Goal: Information Seeking & Learning: Understand process/instructions

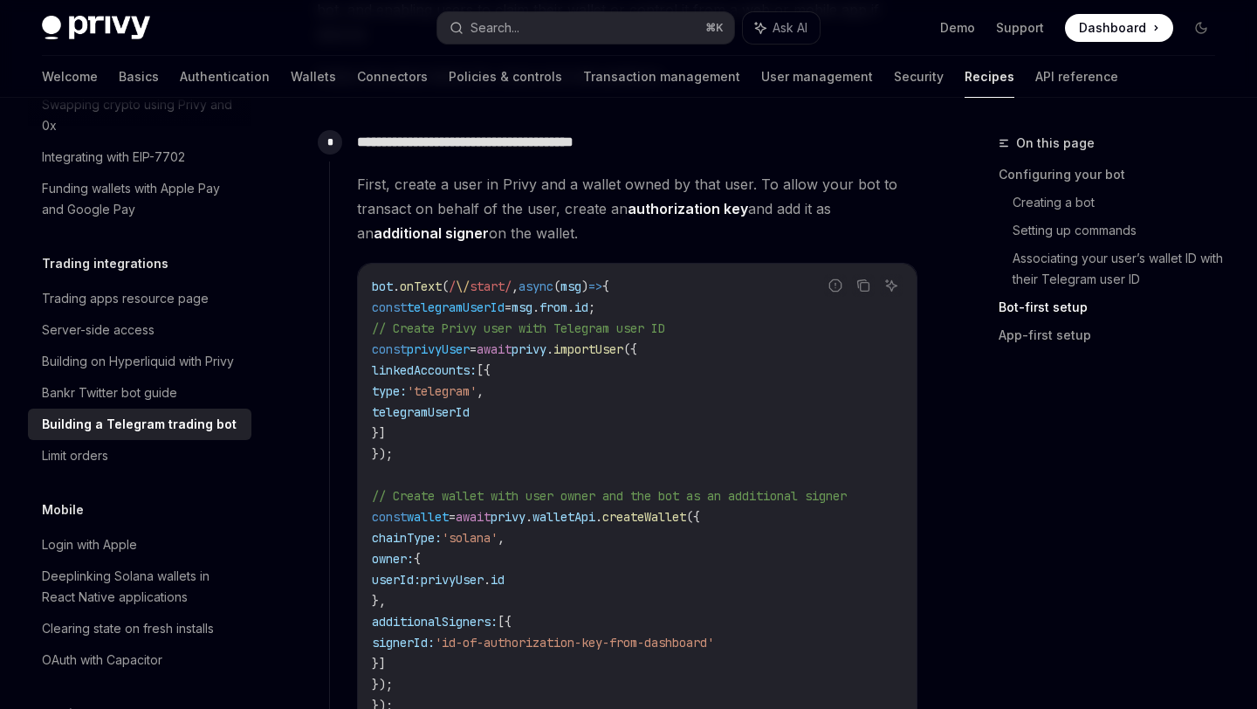
scroll to position [1665, 0]
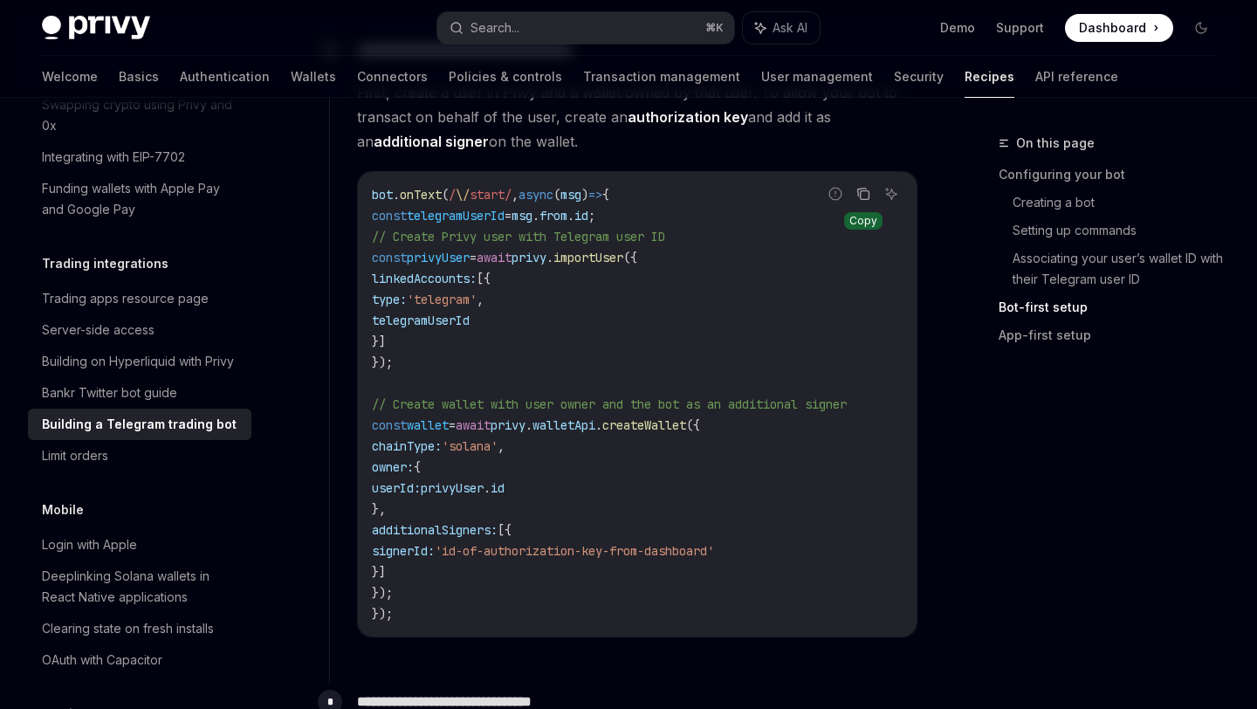
click at [862, 187] on icon "Copy the contents from the code block" at bounding box center [864, 194] width 14 height 14
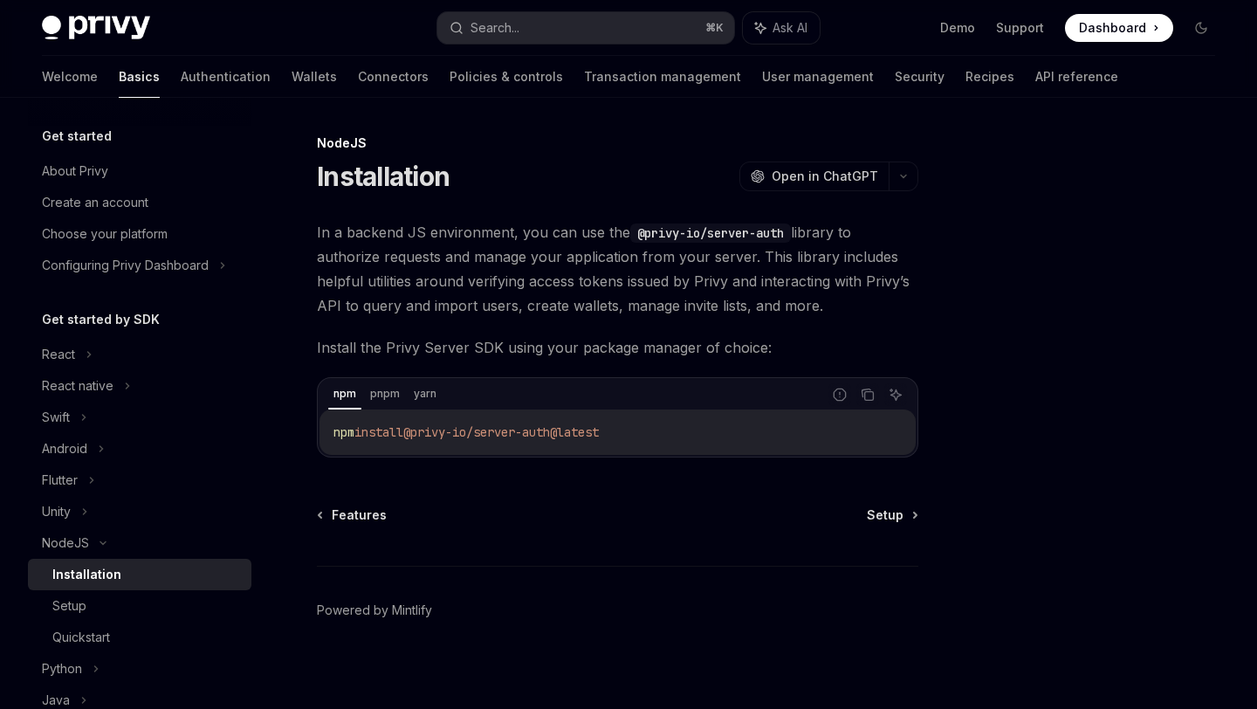
scroll to position [8, 0]
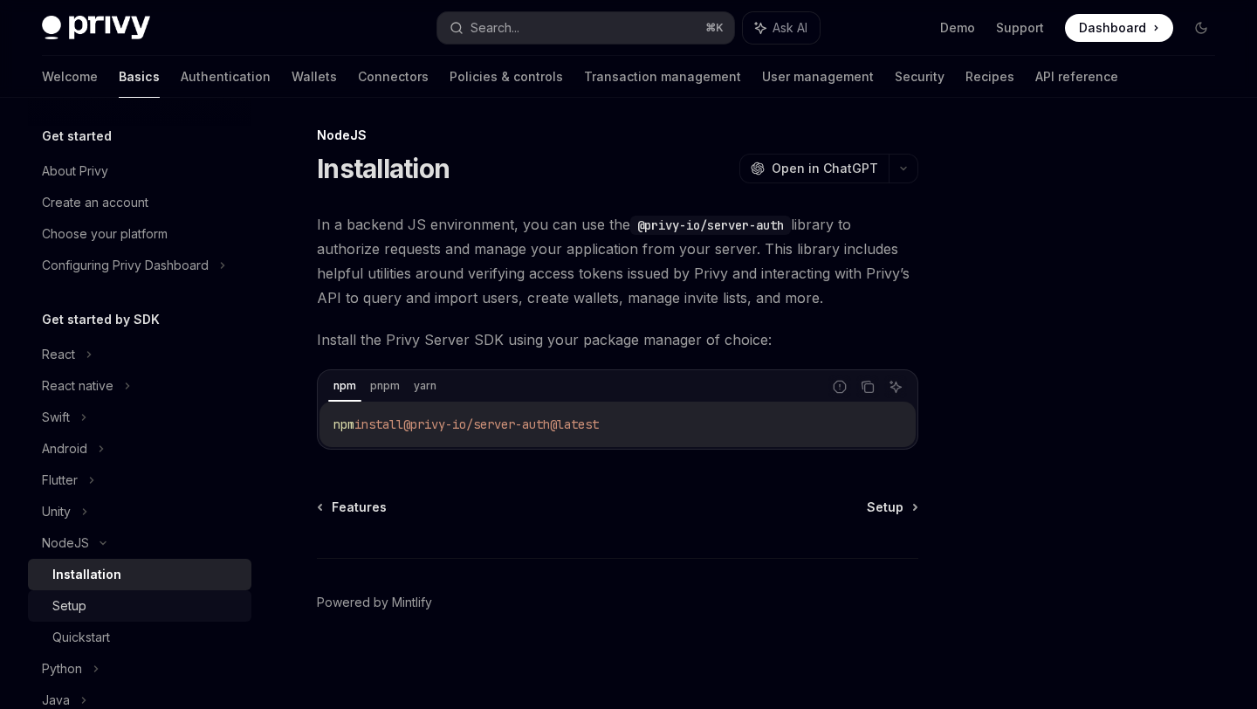
click at [146, 600] on div "Setup" at bounding box center [146, 606] width 189 height 21
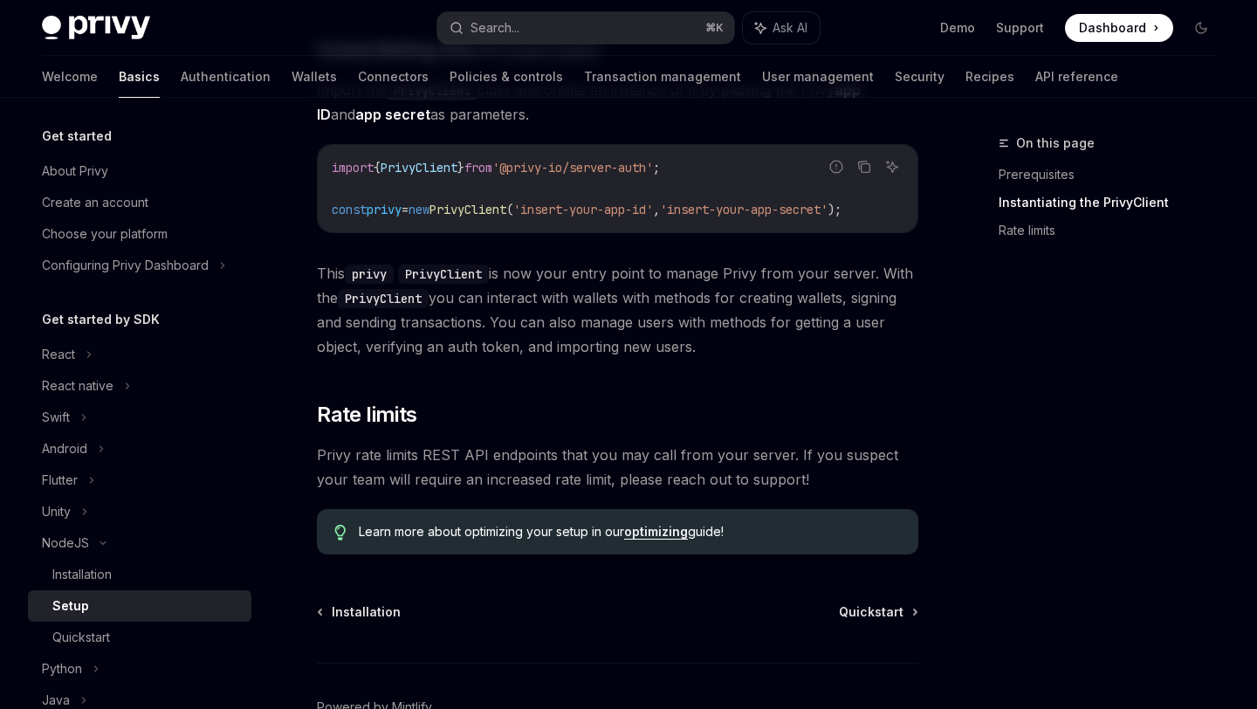
scroll to position [424, 0]
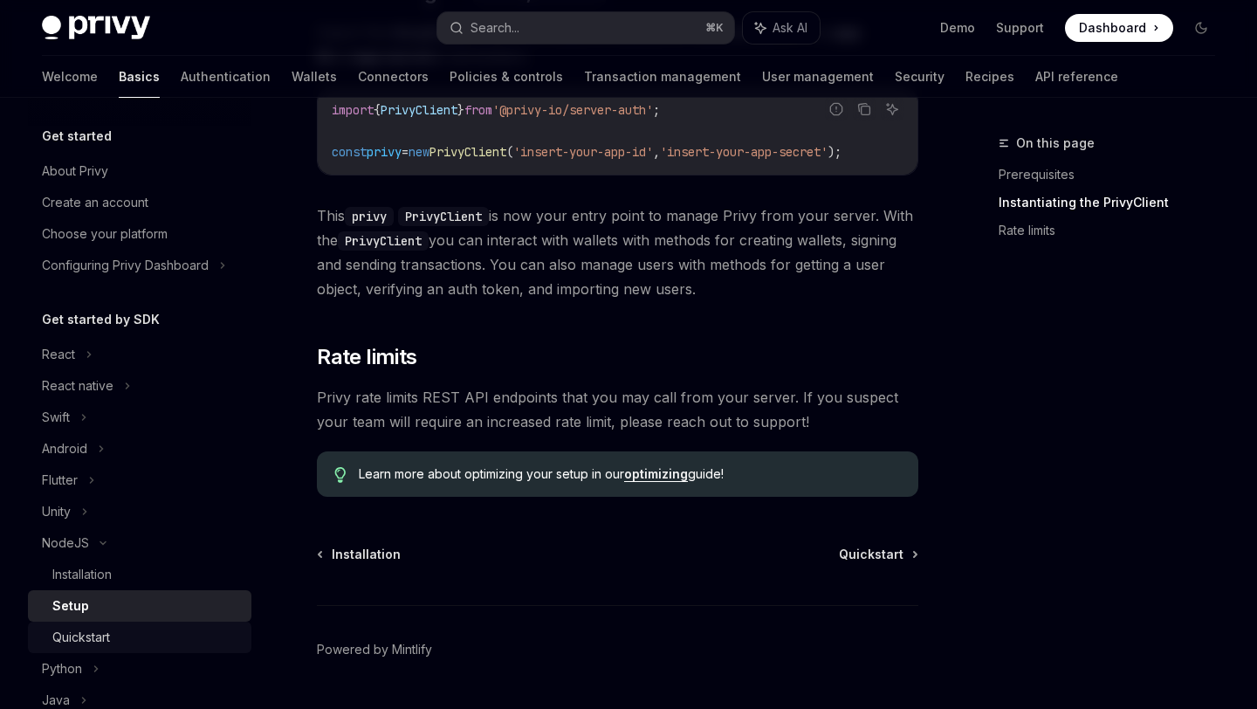
click at [126, 639] on div "Quickstart" at bounding box center [146, 637] width 189 height 21
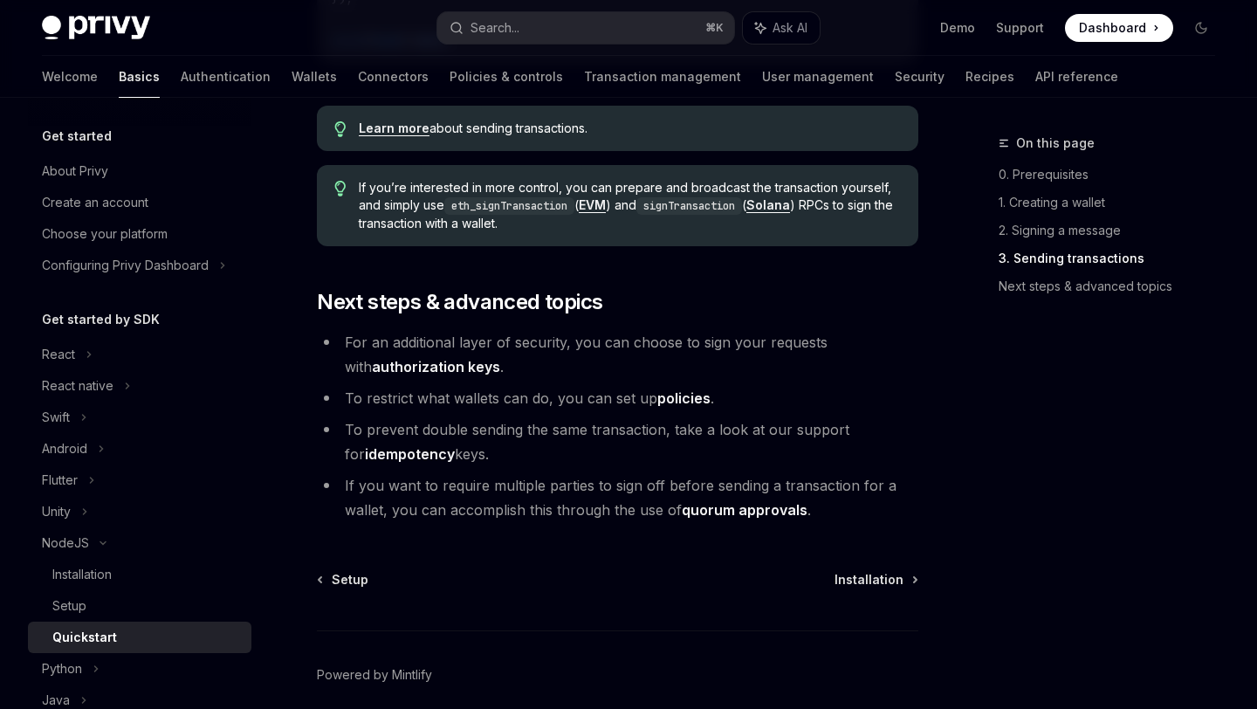
scroll to position [1824, 0]
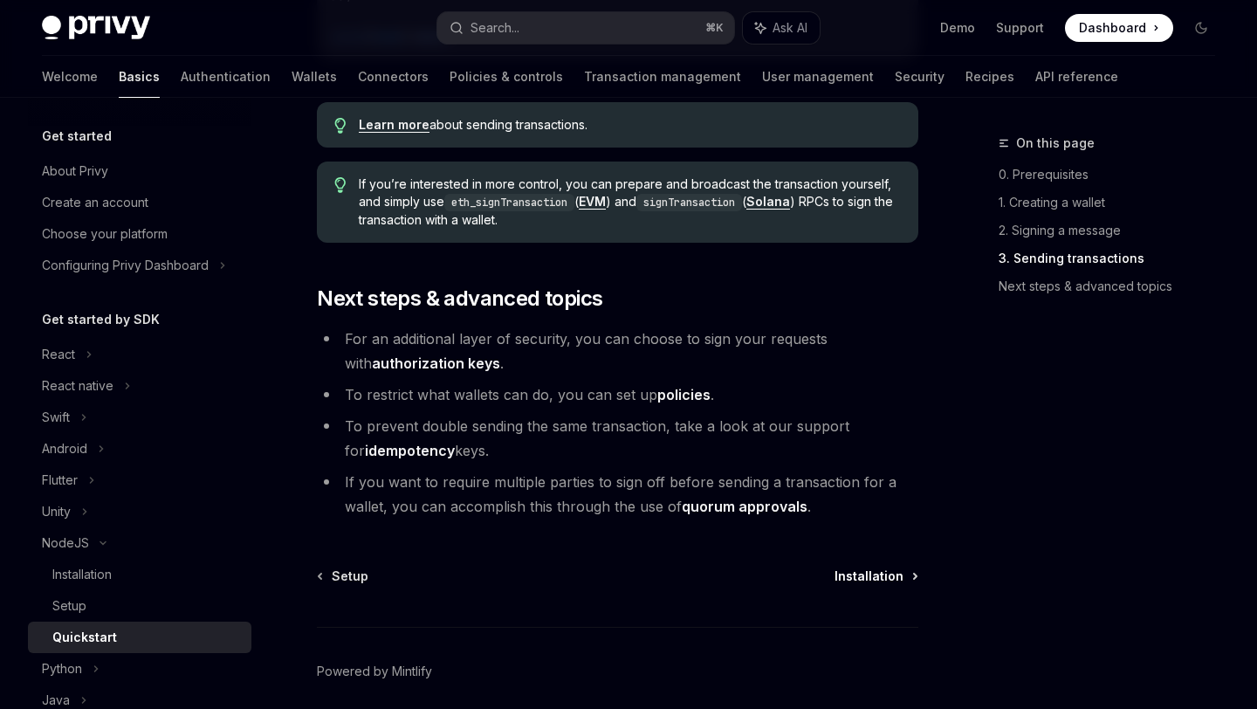
click at [863, 585] on span "Installation" at bounding box center [869, 576] width 69 height 17
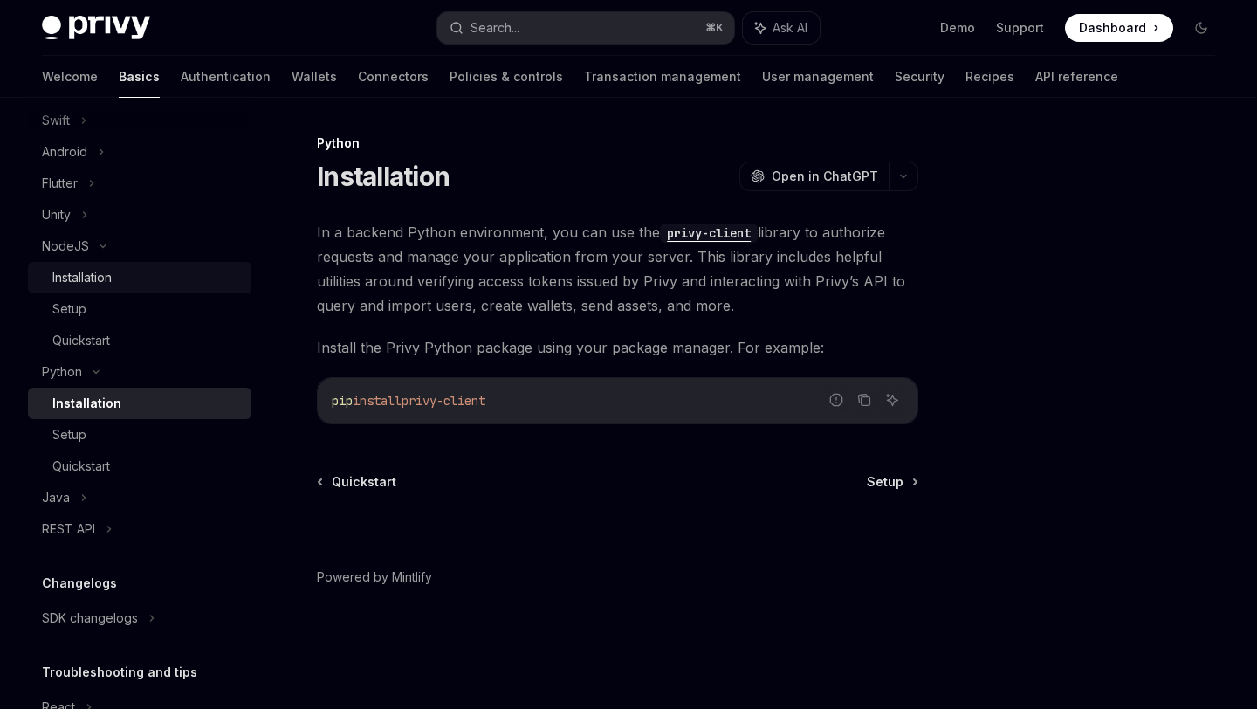
click at [102, 278] on div "Installation" at bounding box center [81, 277] width 59 height 21
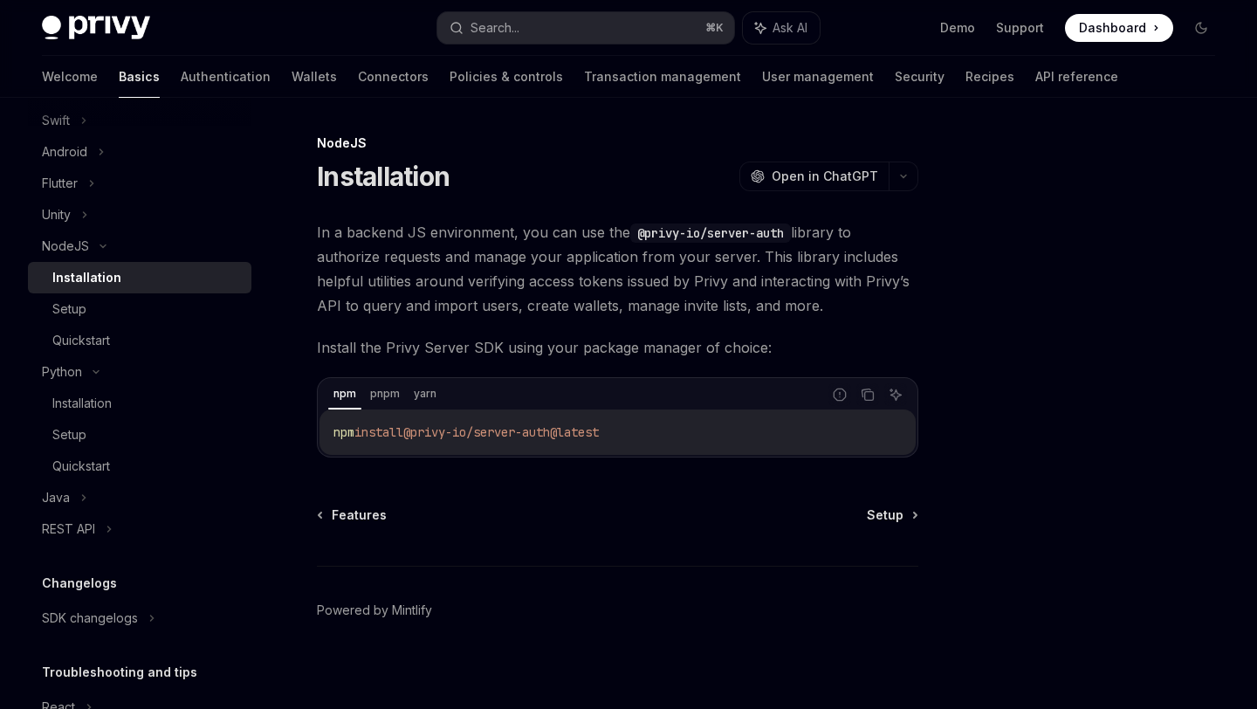
scroll to position [8, 0]
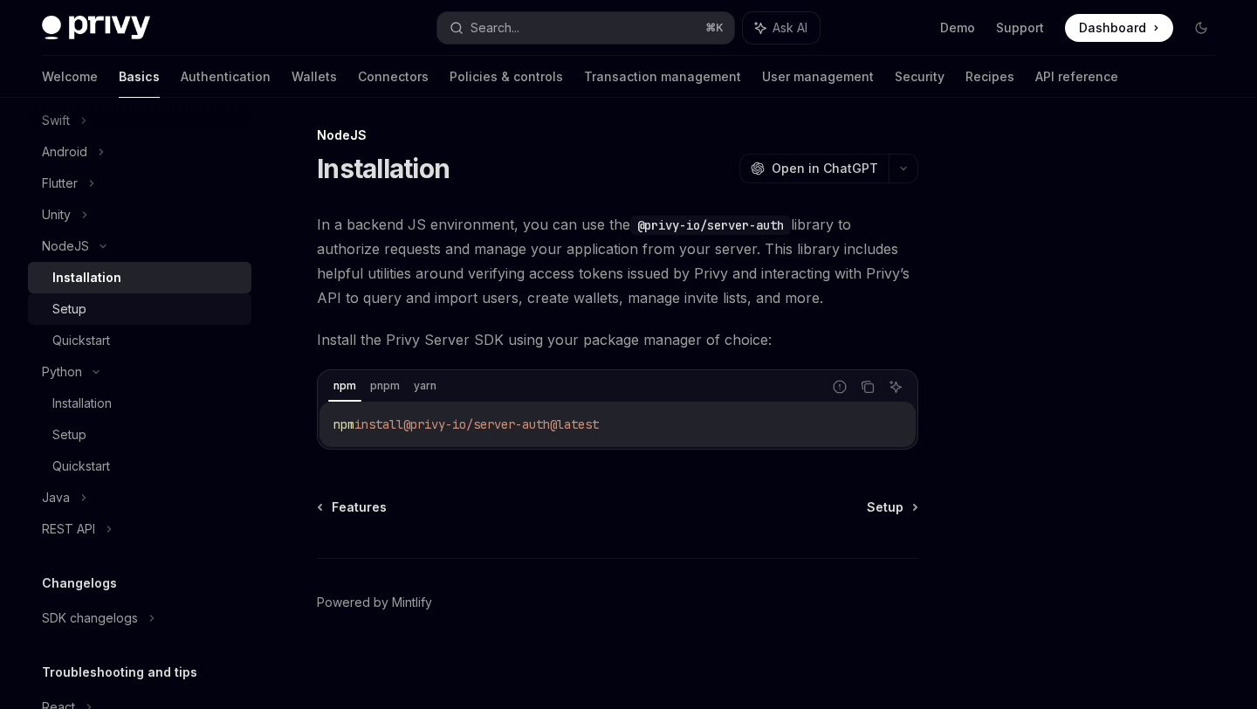
click at [94, 319] on link "Setup" at bounding box center [140, 308] width 224 height 31
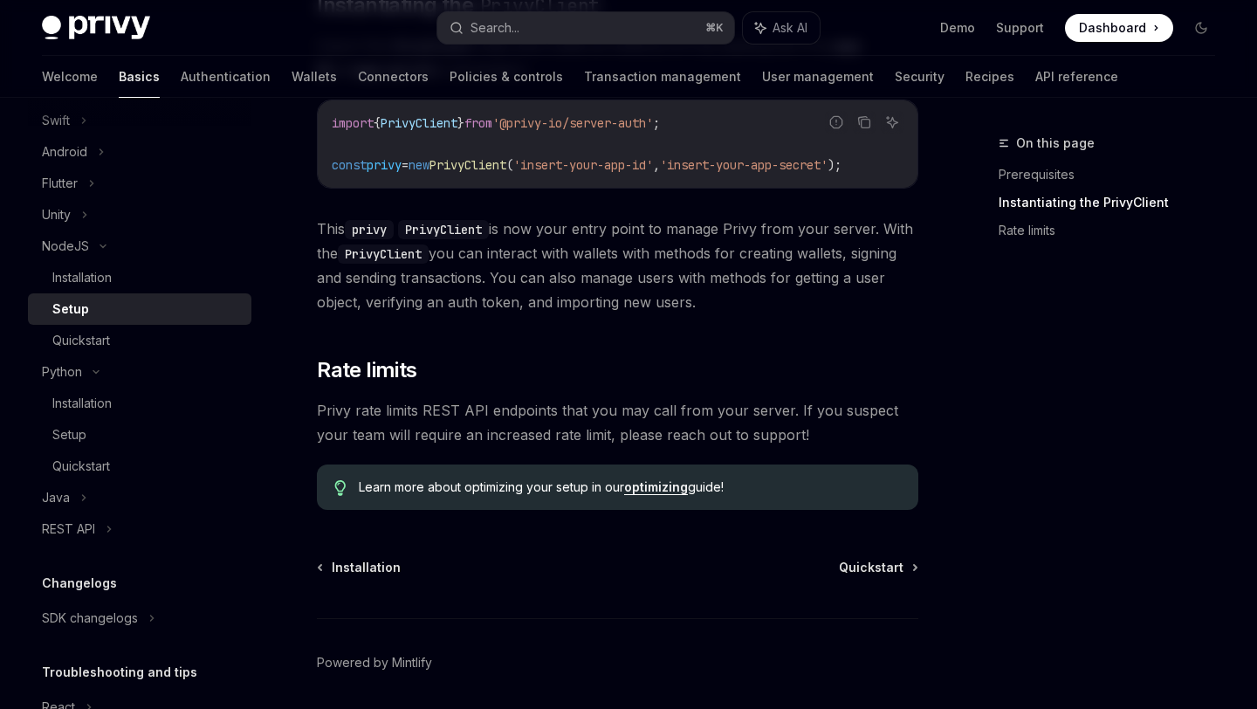
scroll to position [416, 0]
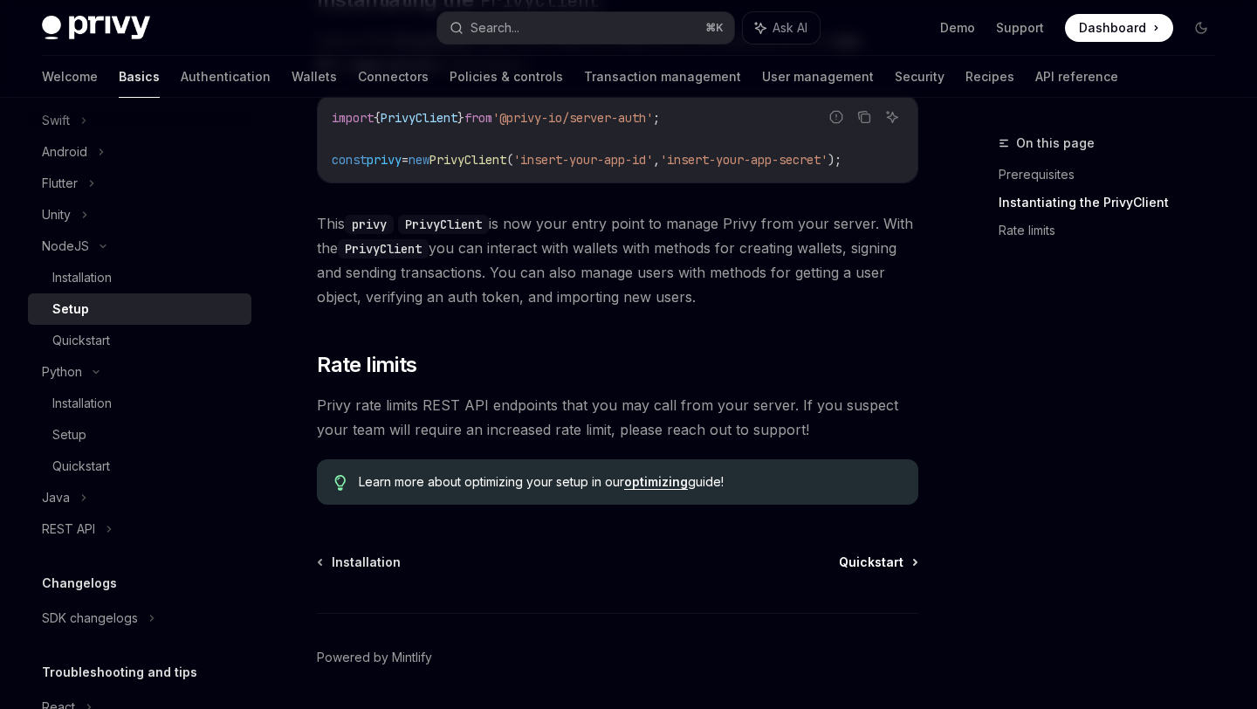
click at [862, 570] on span "Quickstart" at bounding box center [871, 562] width 65 height 17
type textarea "*"
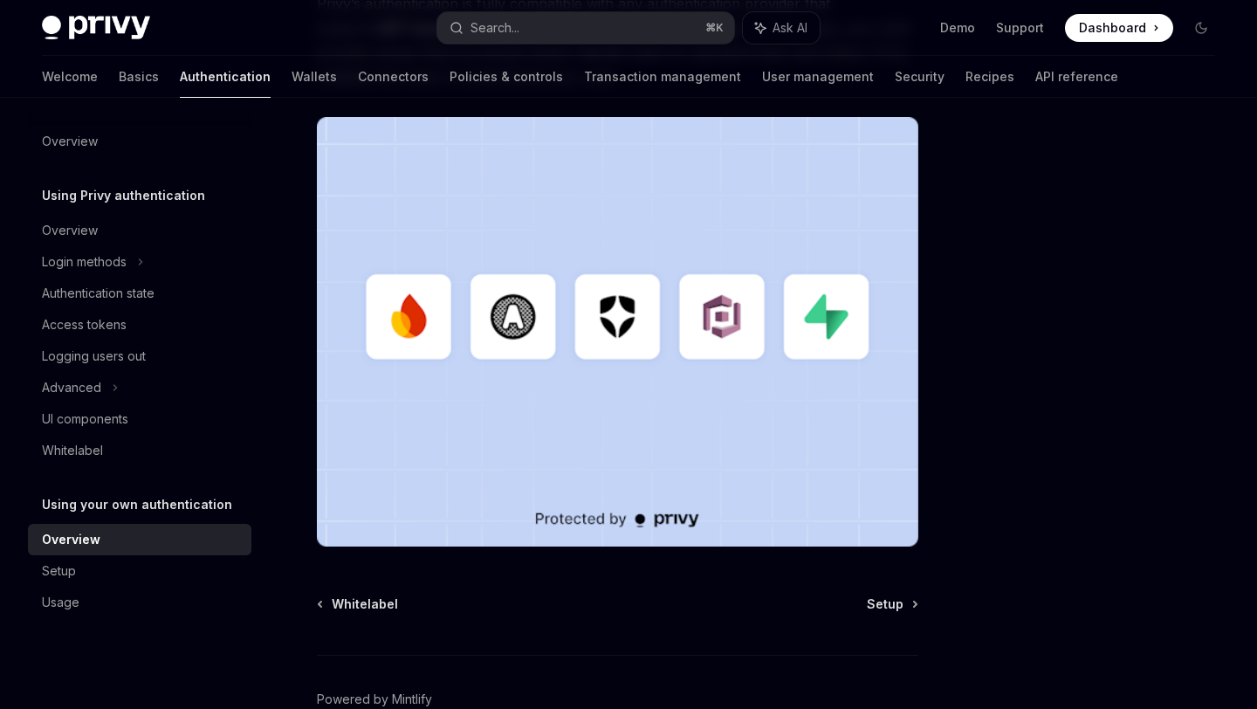
scroll to position [451, 0]
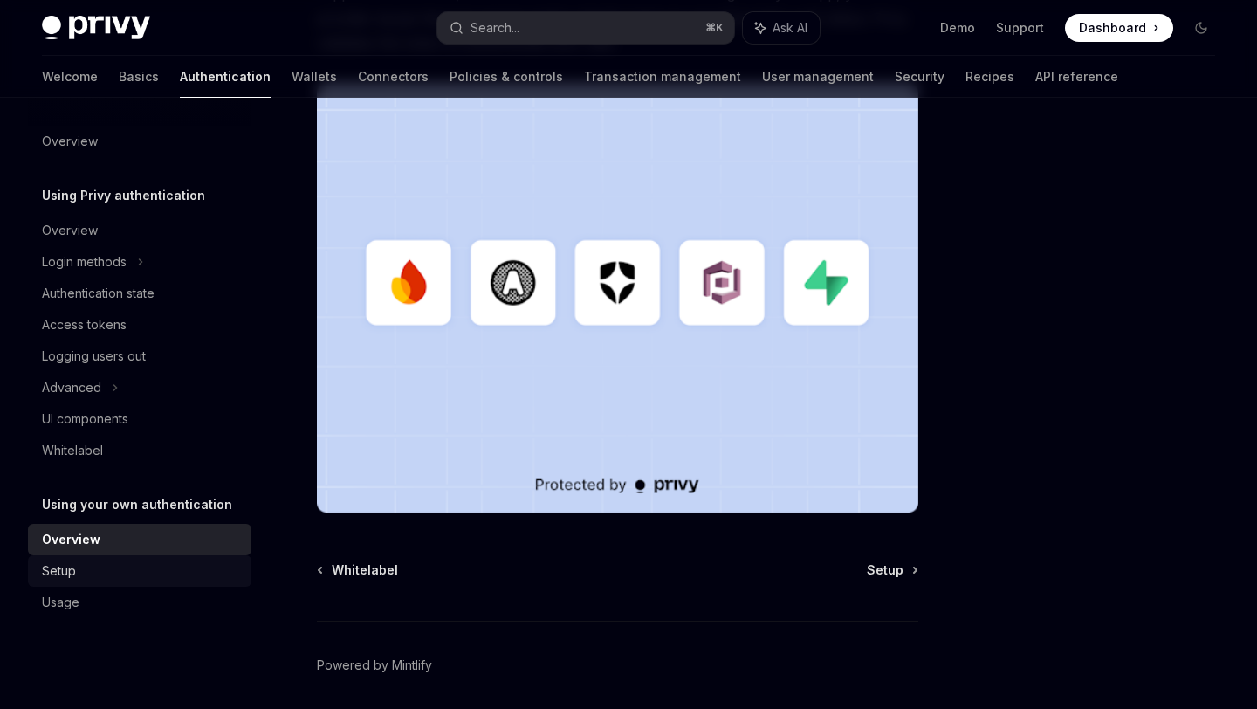
click at [108, 574] on div "Setup" at bounding box center [141, 571] width 199 height 21
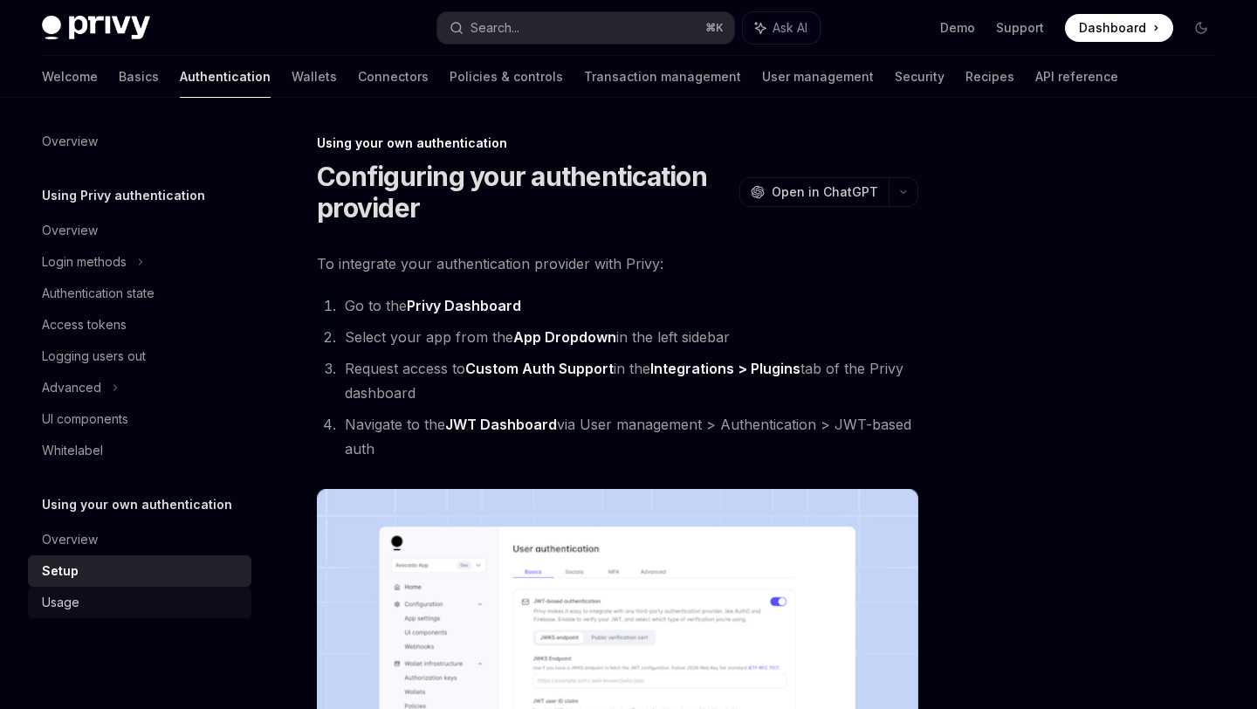
click at [107, 606] on div "Usage" at bounding box center [141, 602] width 199 height 21
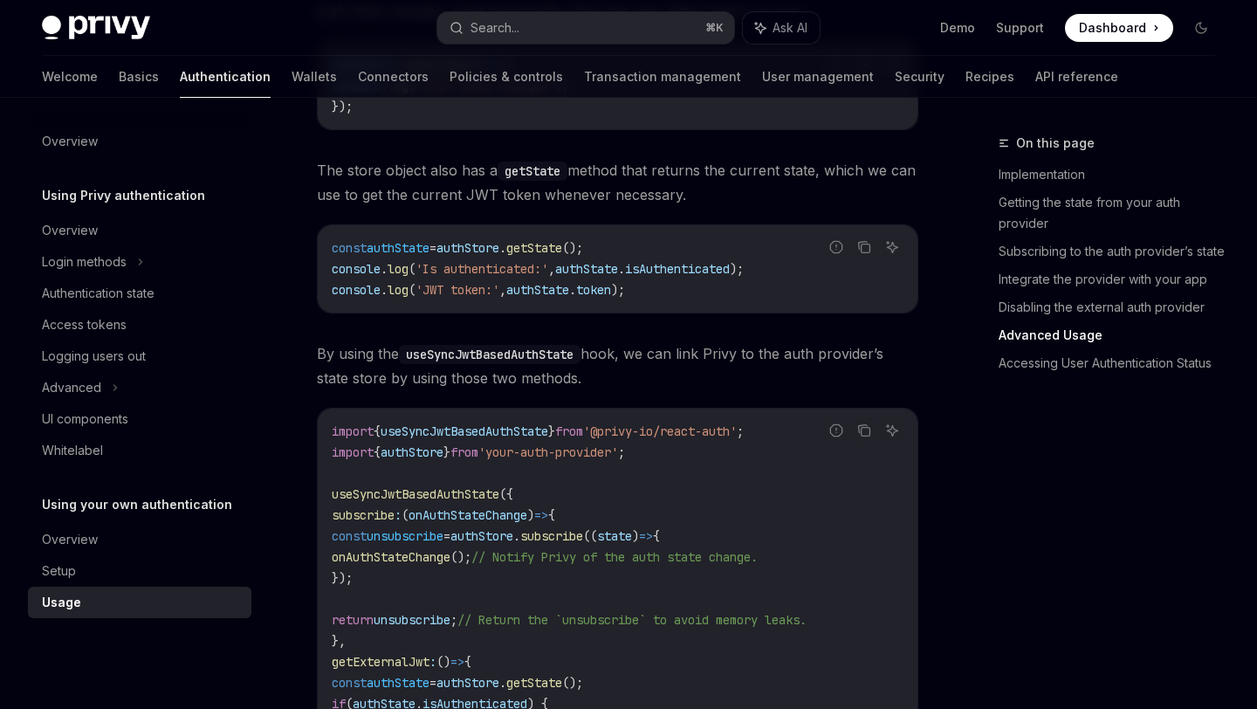
scroll to position [2744, 0]
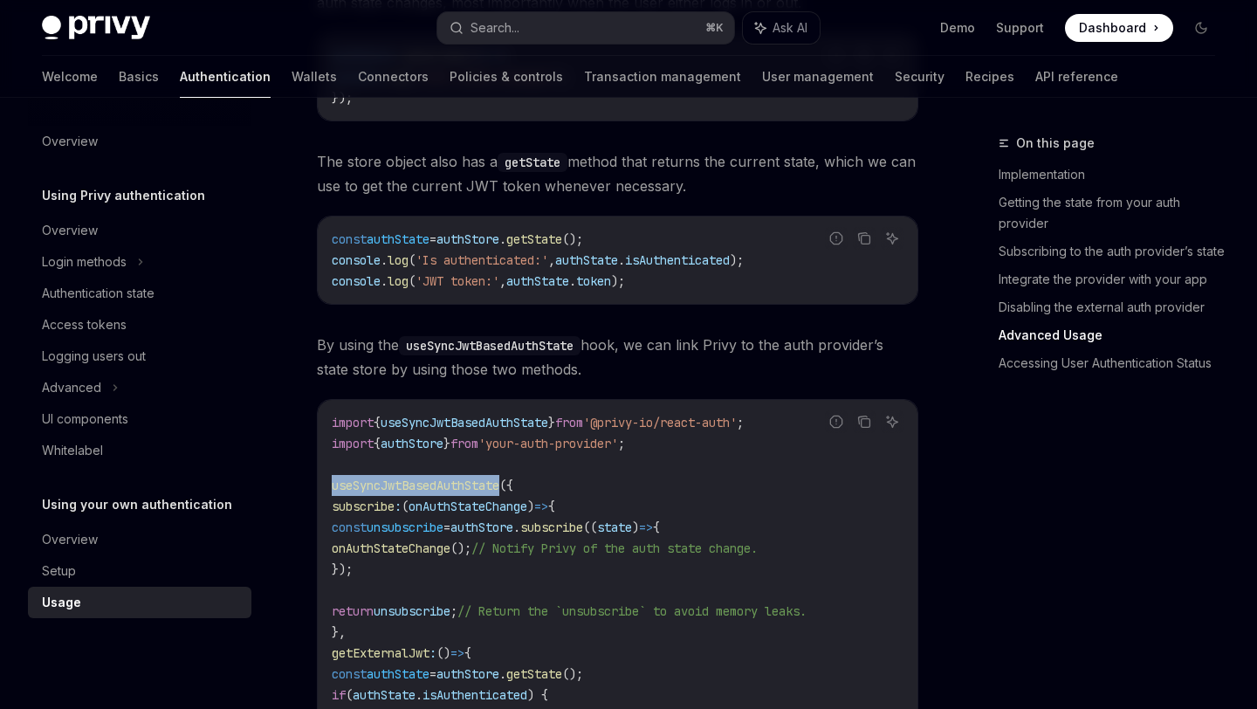
drag, startPoint x: 335, startPoint y: 465, endPoint x: 506, endPoint y: 465, distance: 170.3
click at [499, 478] on span "useSyncJwtBasedAuthState" at bounding box center [416, 486] width 168 height 16
copy span "useSyncJwtBasedAuthState"
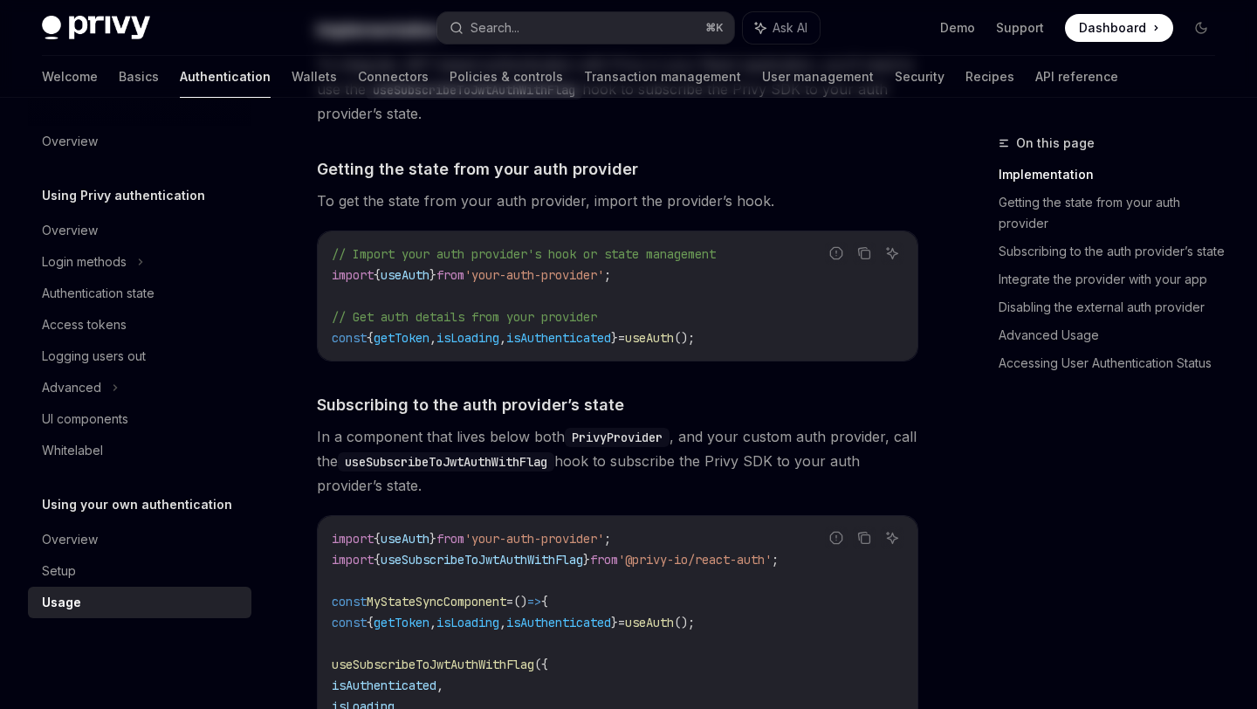
scroll to position [0, 0]
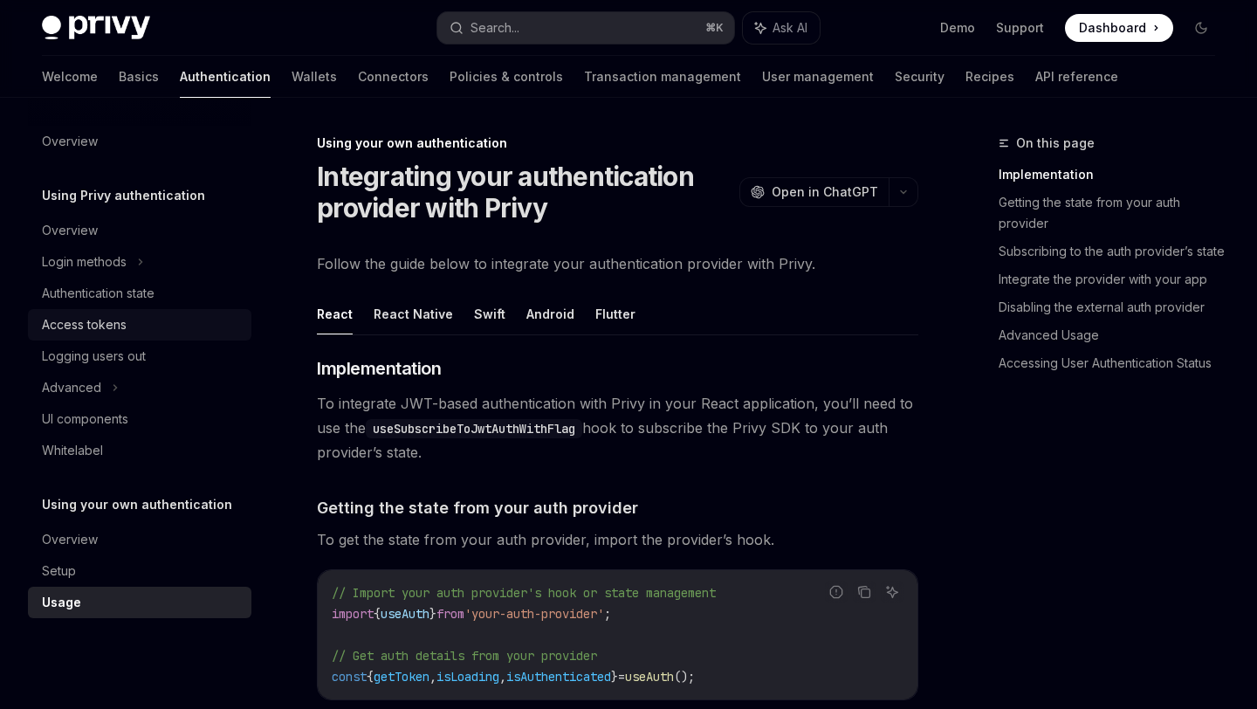
click at [141, 325] on div "Access tokens" at bounding box center [141, 324] width 199 height 21
type textarea "*"
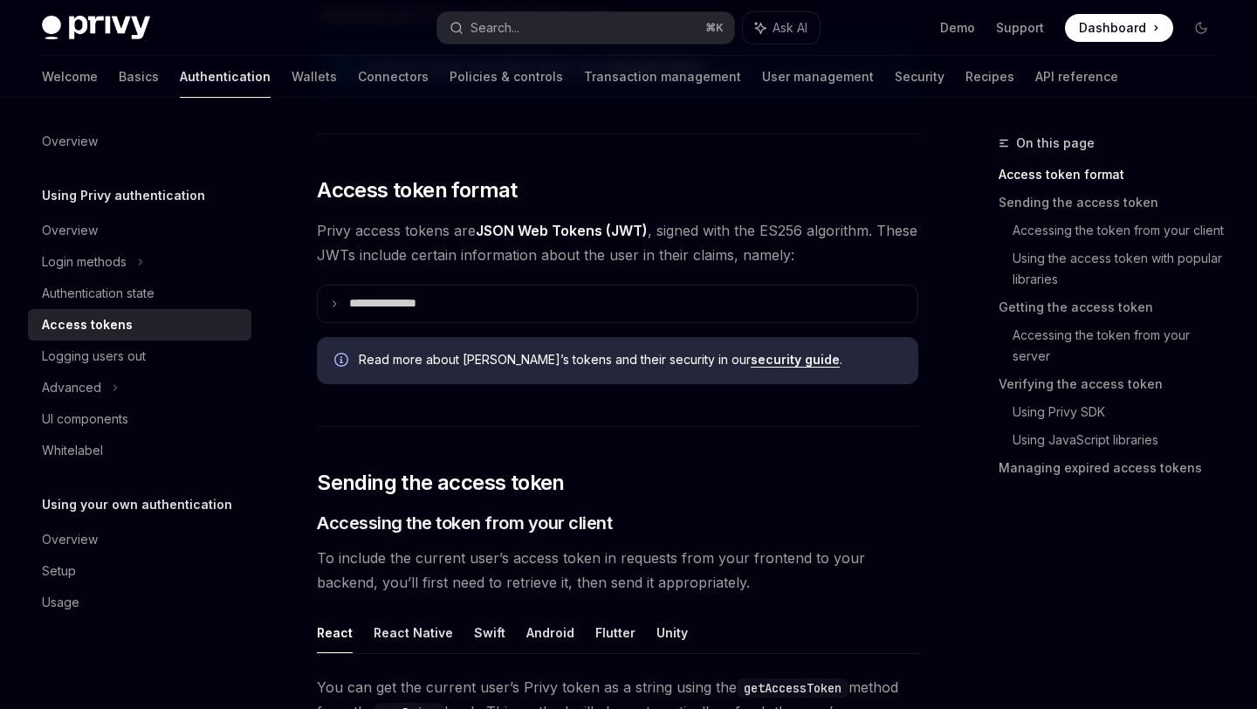
scroll to position [445, 0]
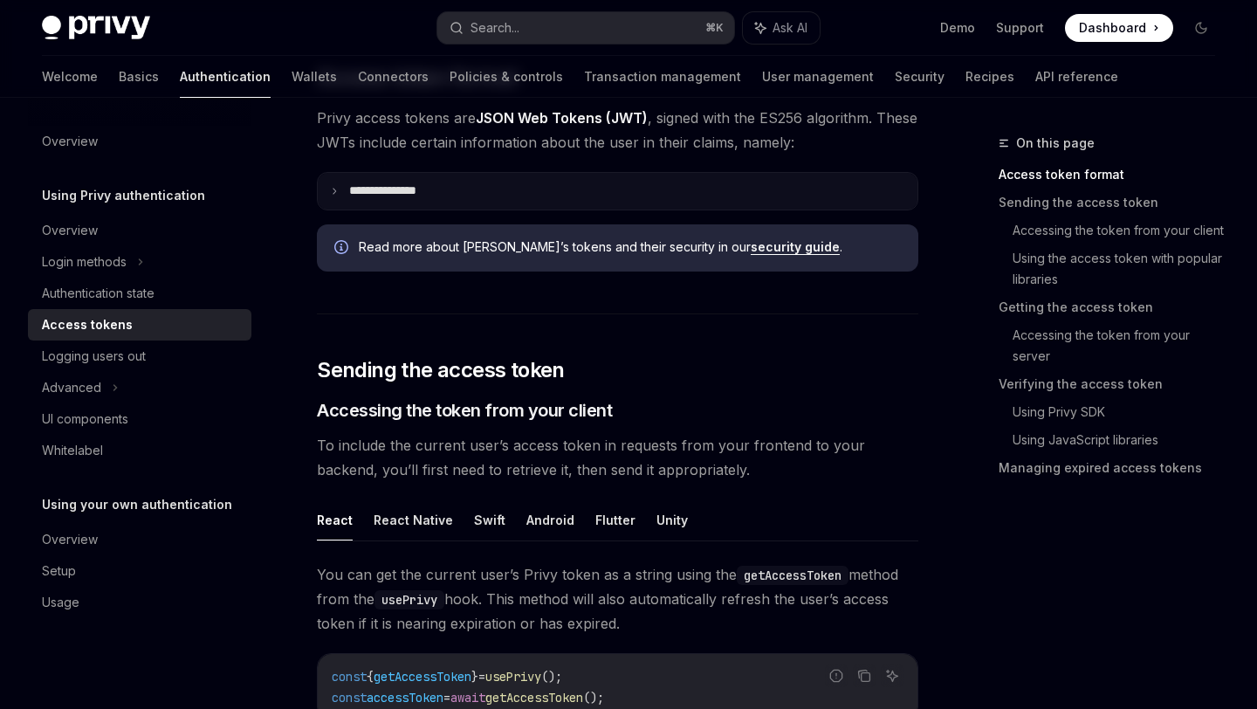
click at [333, 194] on icon at bounding box center [334, 191] width 9 height 9
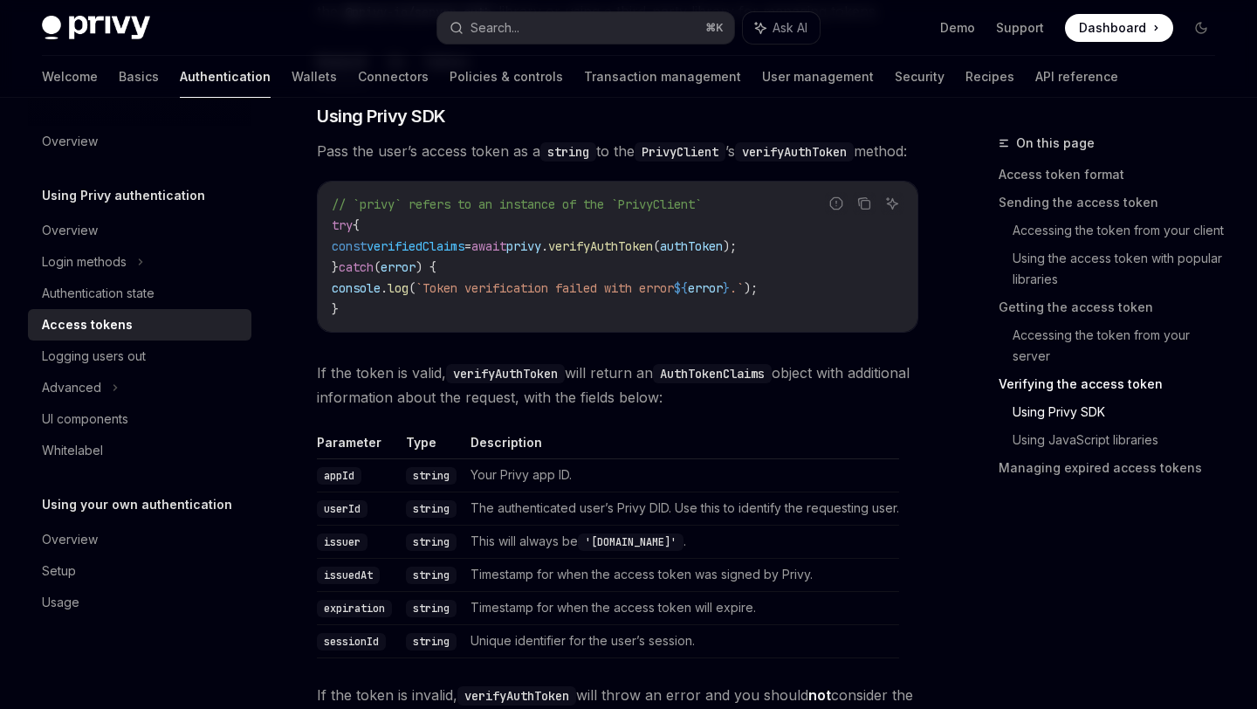
scroll to position [3423, 0]
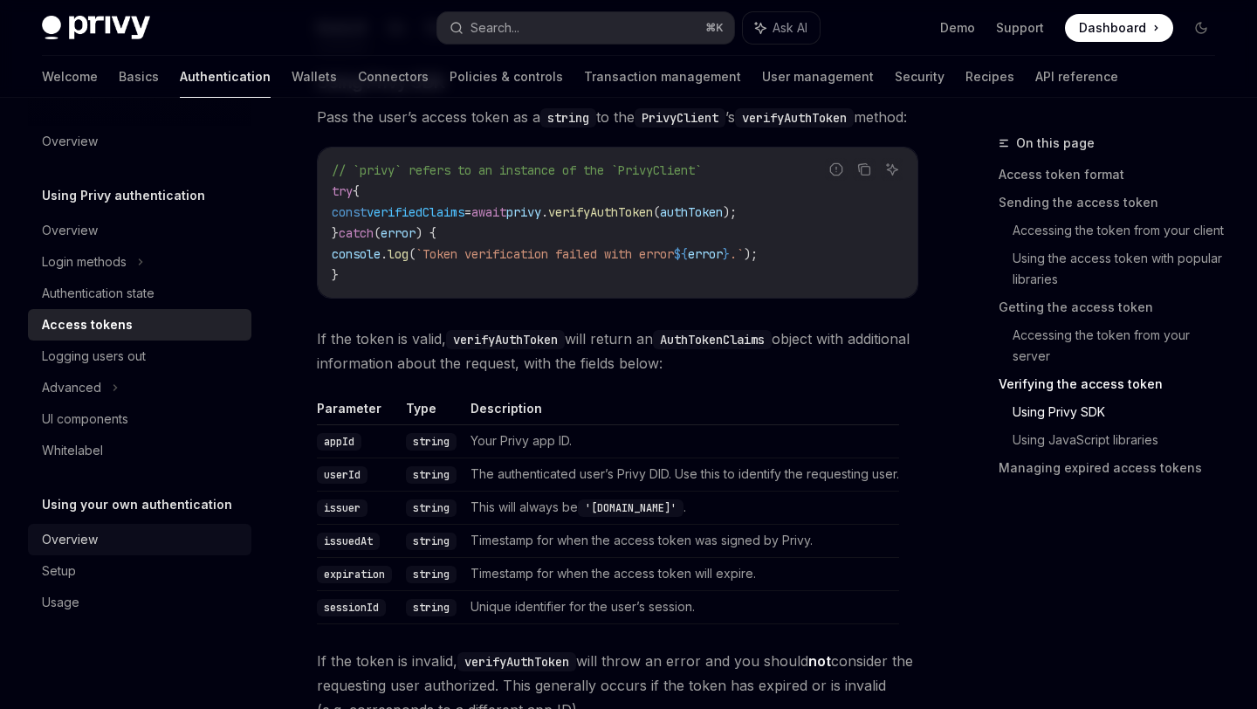
click at [131, 541] on div "Overview" at bounding box center [141, 539] width 199 height 21
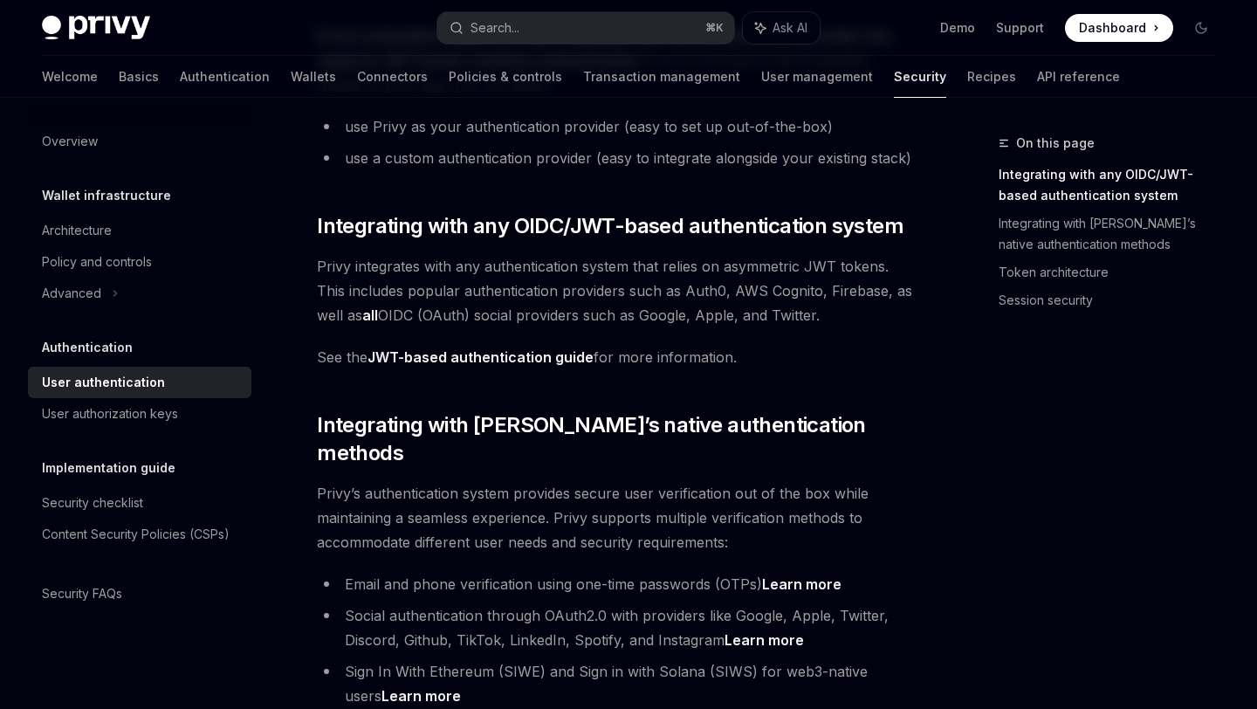
scroll to position [196, 0]
click at [554, 364] on link "JWT-based authentication guide" at bounding box center [481, 358] width 226 height 18
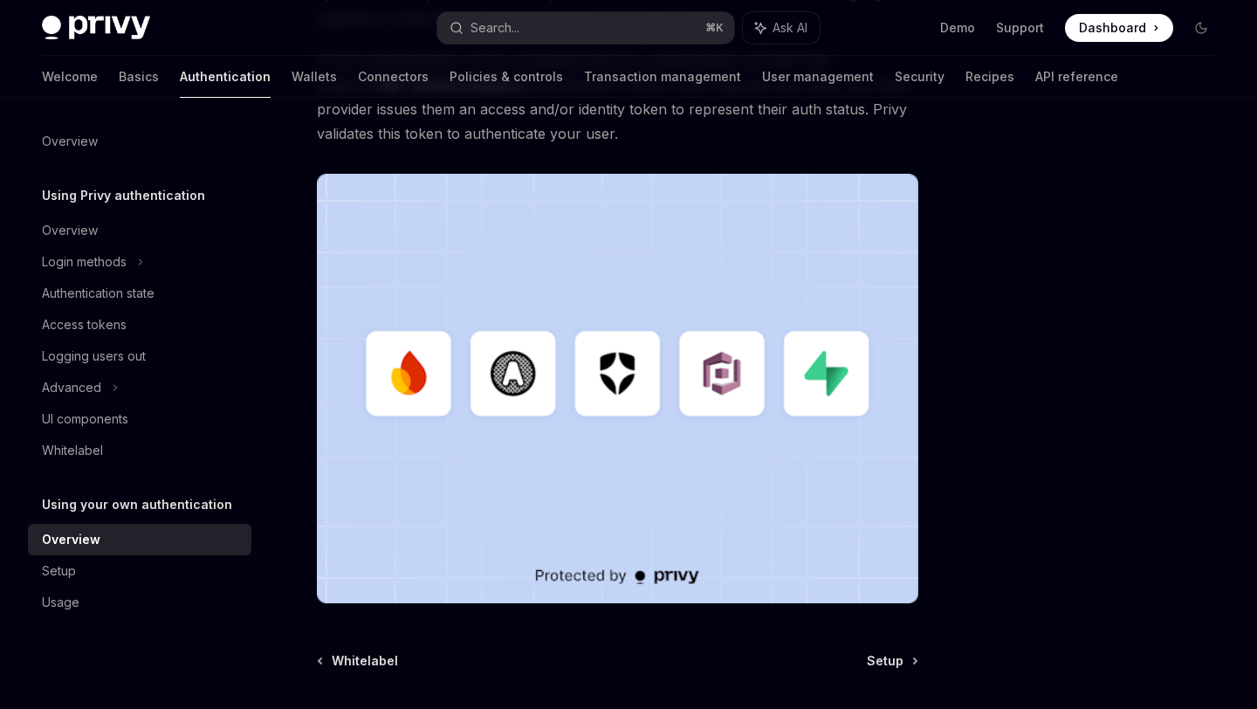
scroll to position [514, 0]
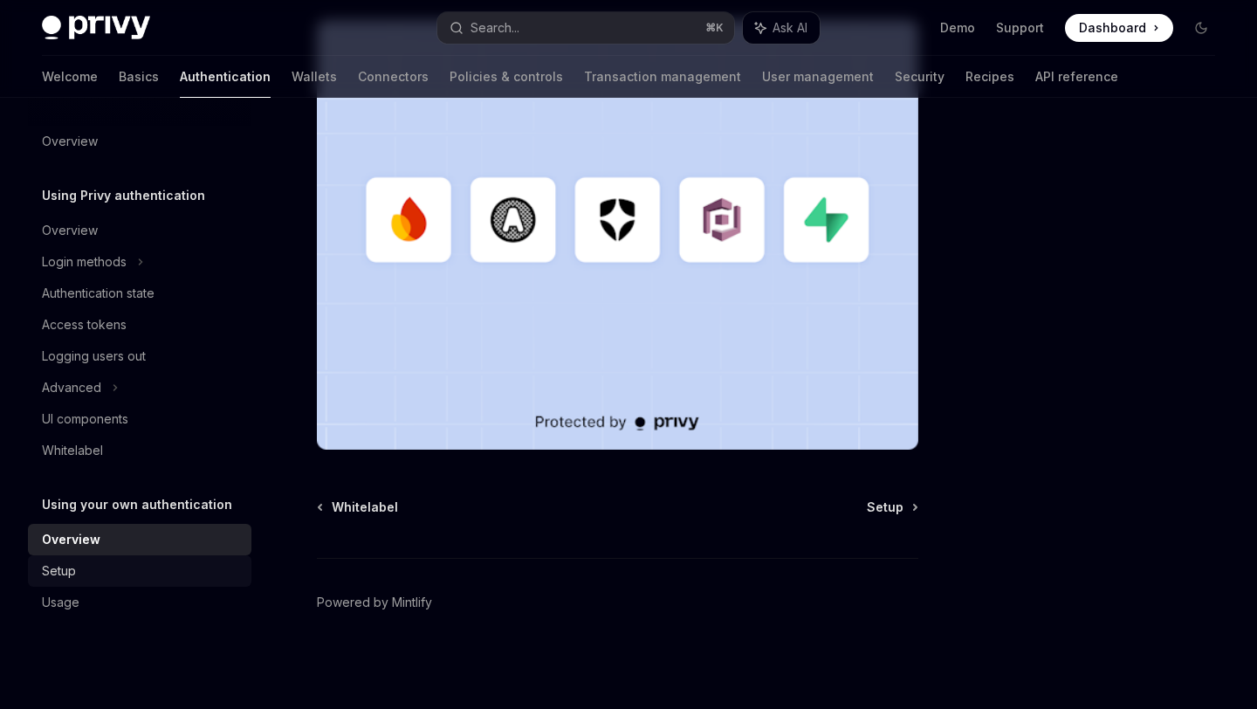
click at [177, 565] on div "Setup" at bounding box center [141, 571] width 199 height 21
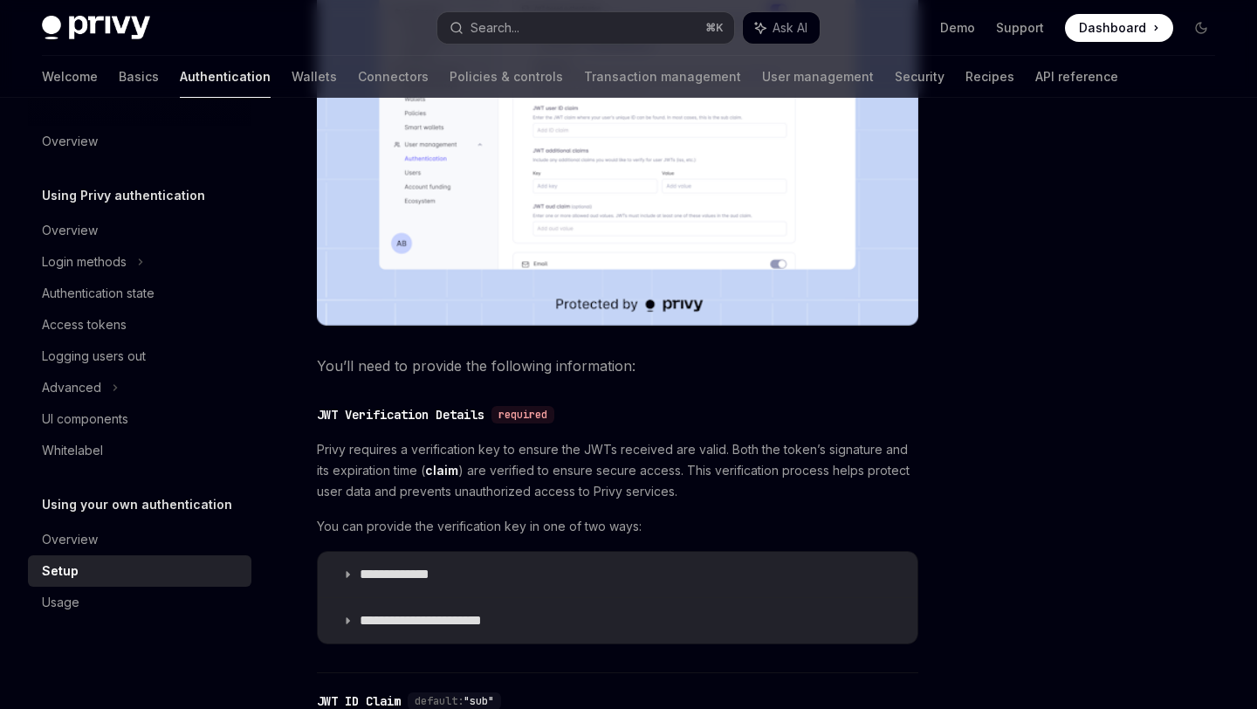
scroll to position [594, 0]
click at [348, 568] on summary "**********" at bounding box center [618, 573] width 600 height 45
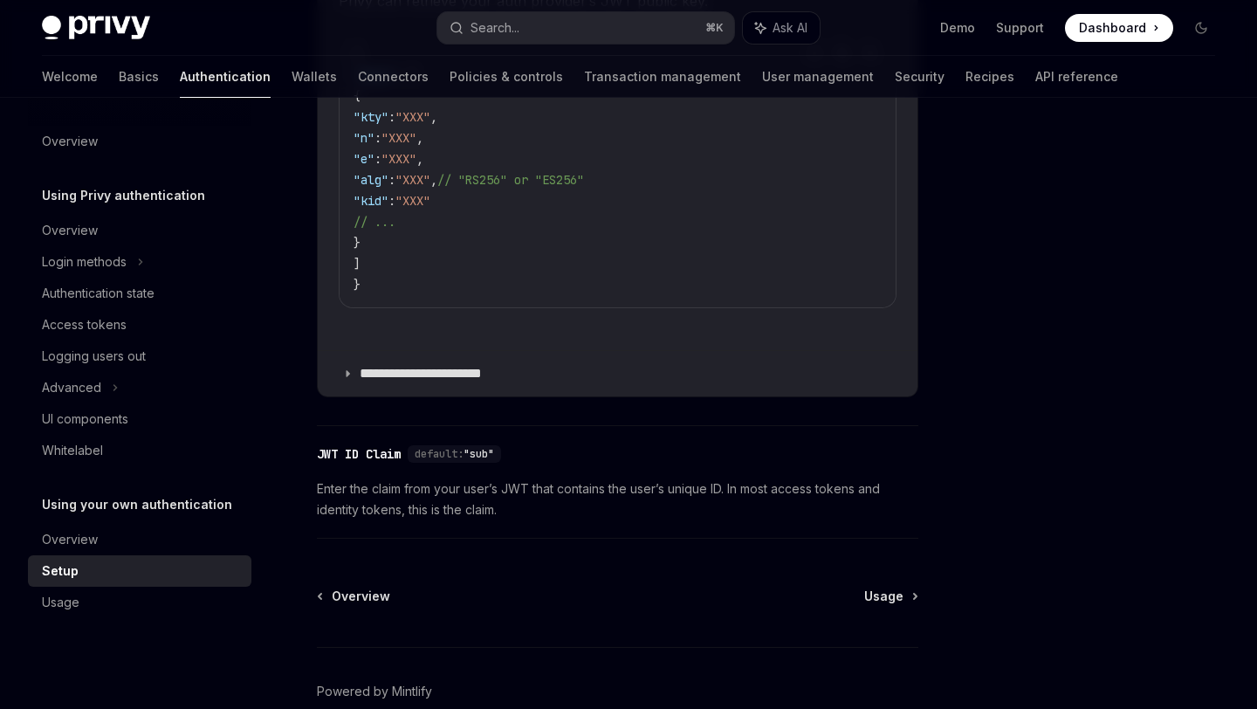
scroll to position [1252, 0]
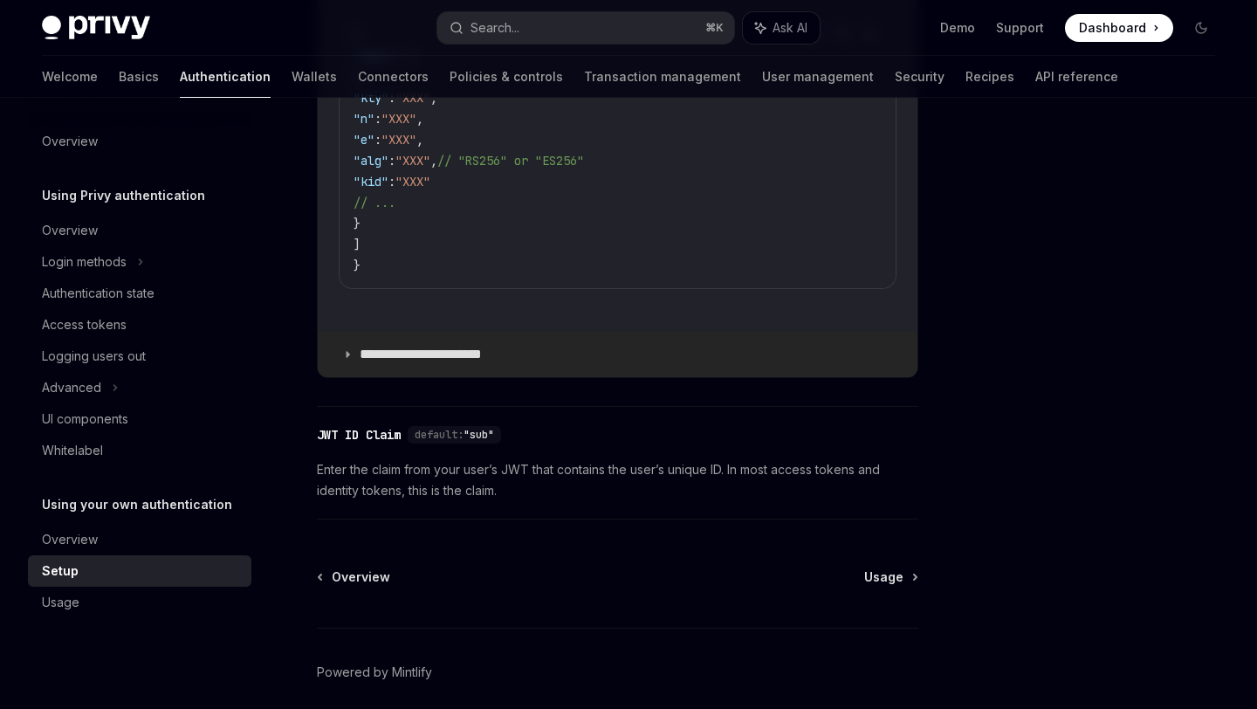
click at [350, 354] on icon at bounding box center [347, 354] width 10 height 10
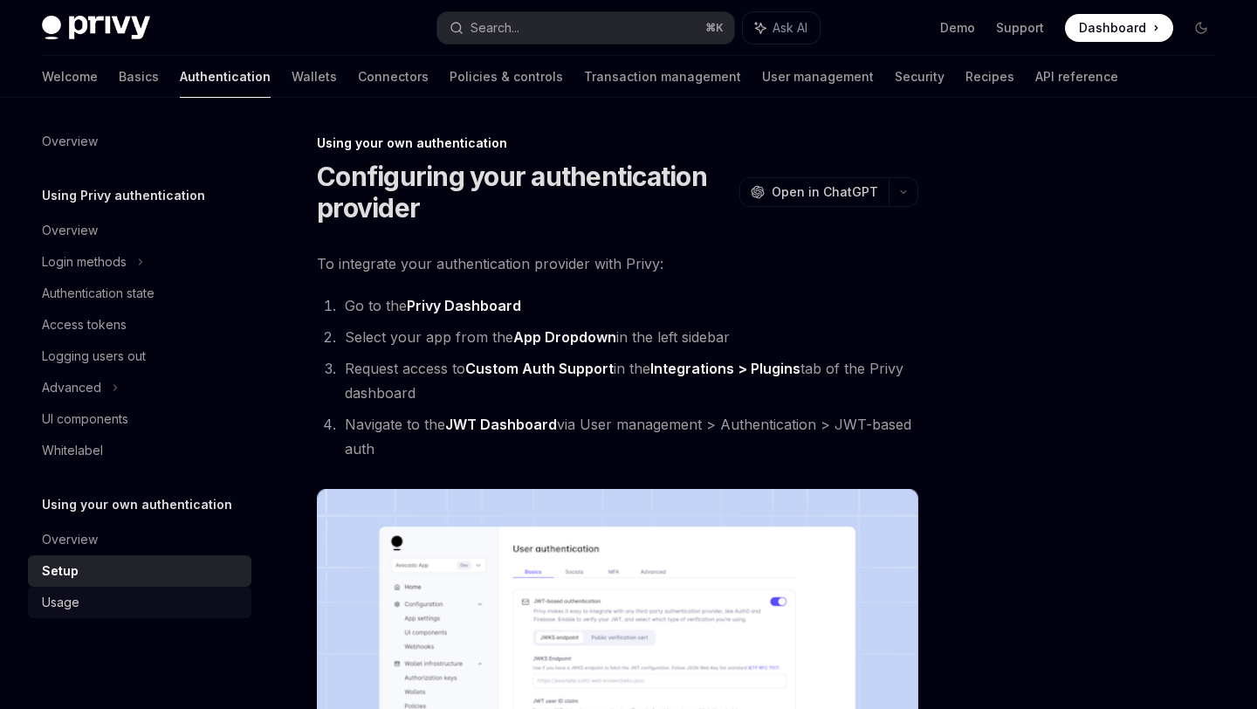
click at [110, 588] on link "Usage" at bounding box center [140, 602] width 224 height 31
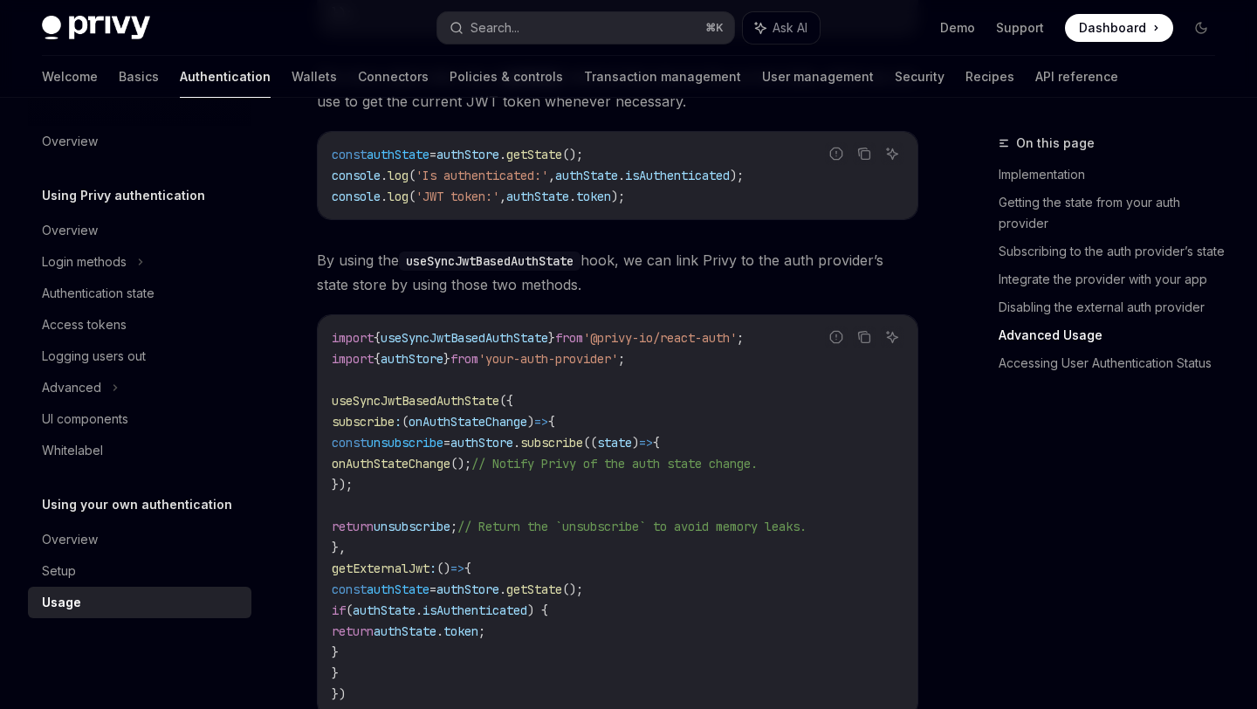
scroll to position [2887, 0]
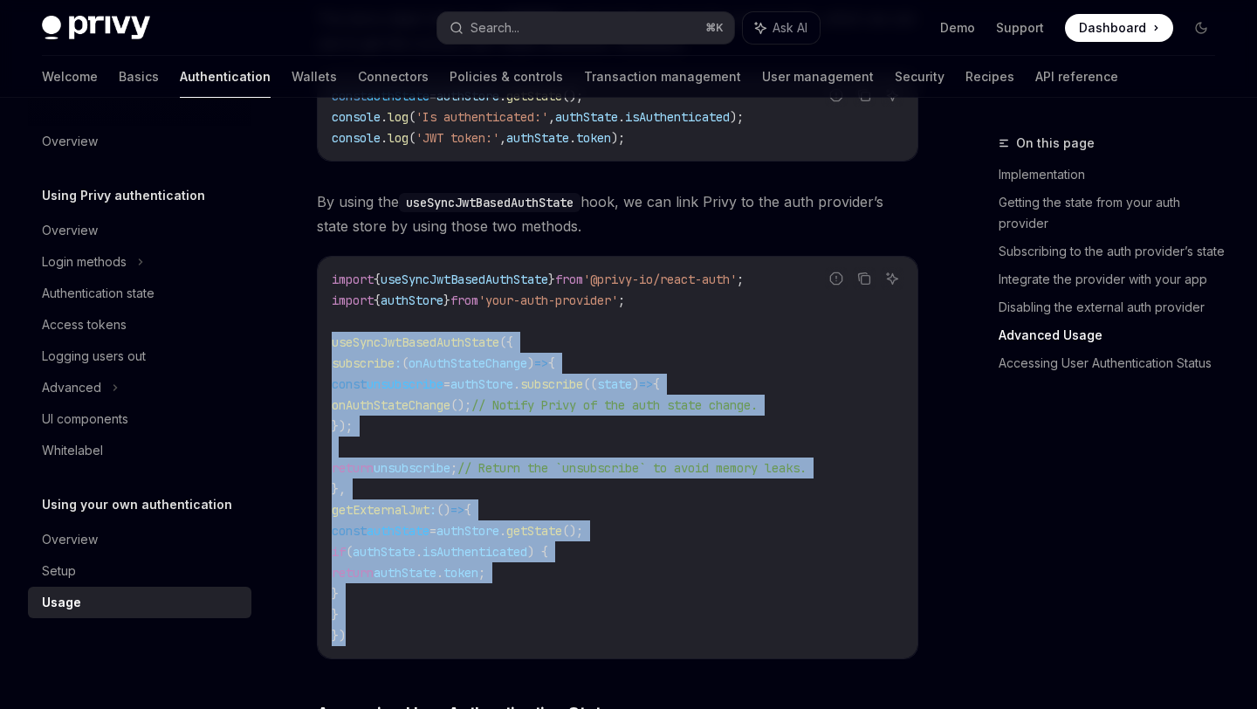
copy code "useSyncJwtBasedAuthState ({ subscribe : ( onAuthStateChange ) => { const unsubs…"
drag, startPoint x: 350, startPoint y: 619, endPoint x: 330, endPoint y: 328, distance: 291.5
click at [330, 328] on div "import { useSyncJwtBasedAuthState } from '@privy-io/react-auth' ; import { auth…" at bounding box center [618, 458] width 600 height 402
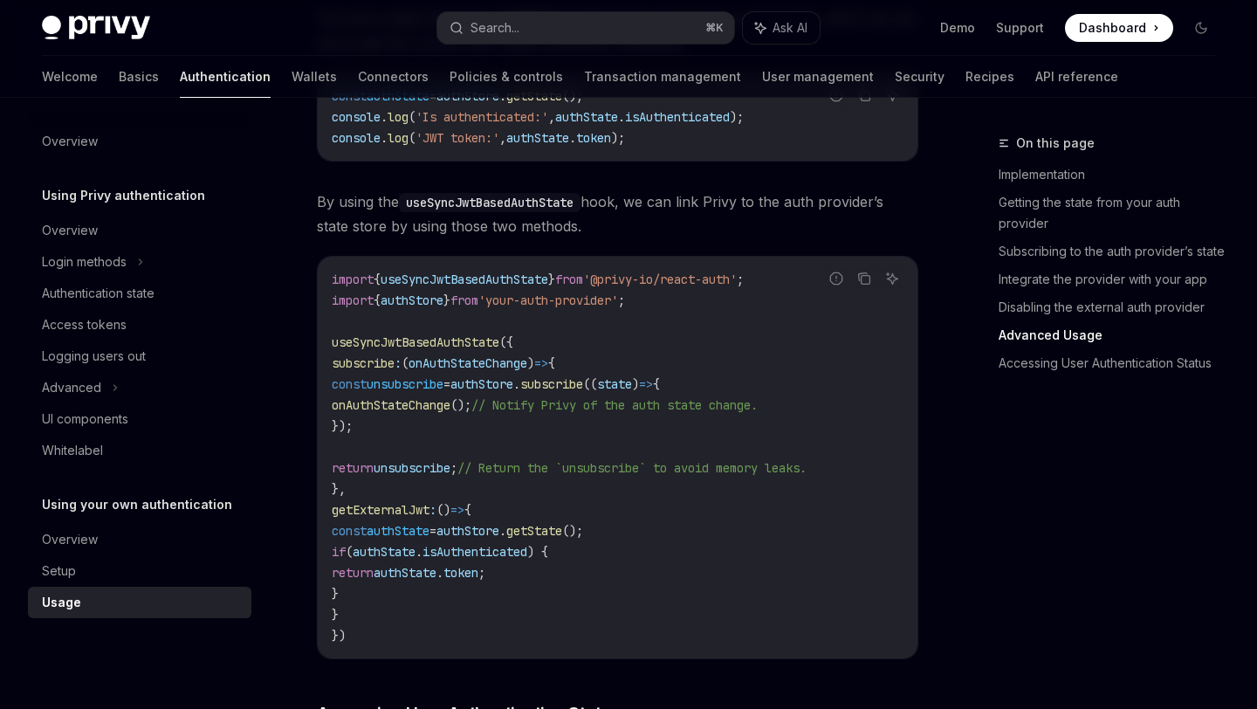
click at [687, 269] on code "import { useSyncJwtBasedAuthState } from '@privy-io/react-auth' ; import { auth…" at bounding box center [618, 457] width 572 height 377
click at [862, 272] on icon "Copy the contents from the code block" at bounding box center [865, 279] width 14 height 14
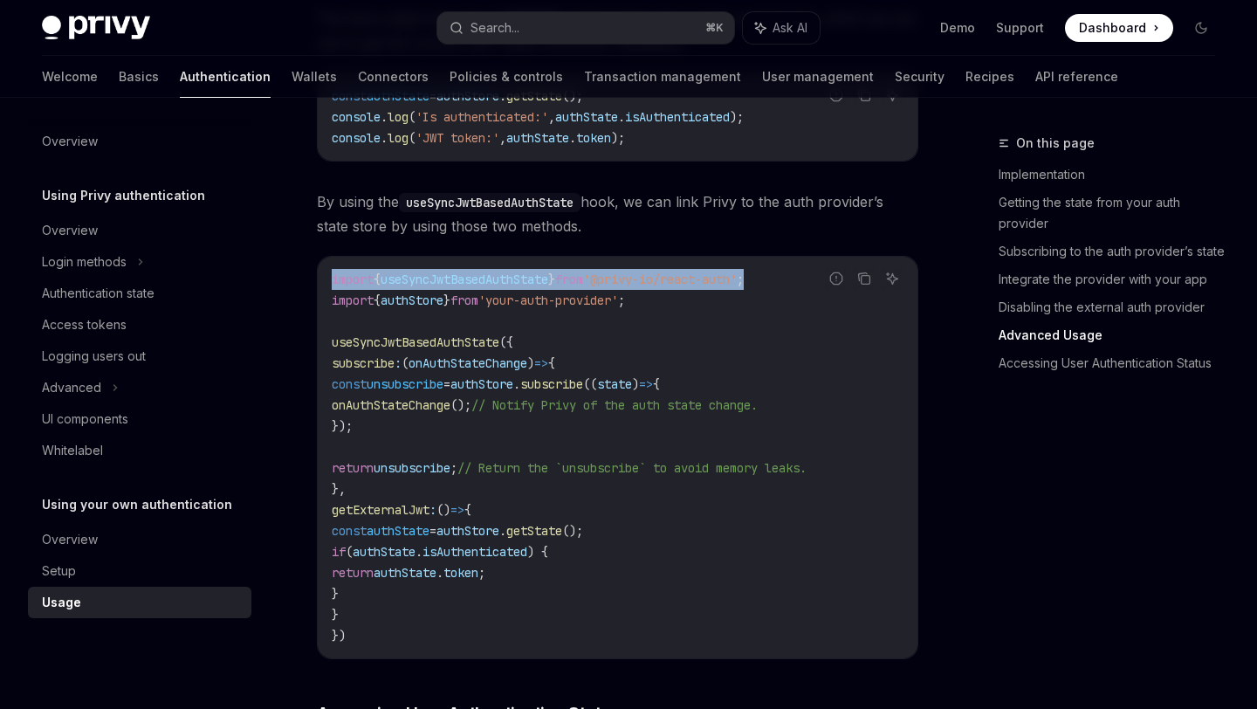
drag, startPoint x: 801, startPoint y: 263, endPoint x: 312, endPoint y: 259, distance: 489.0
copy span "import { useSyncJwtBasedAuthState } from '@privy-io/react-auth' ;"
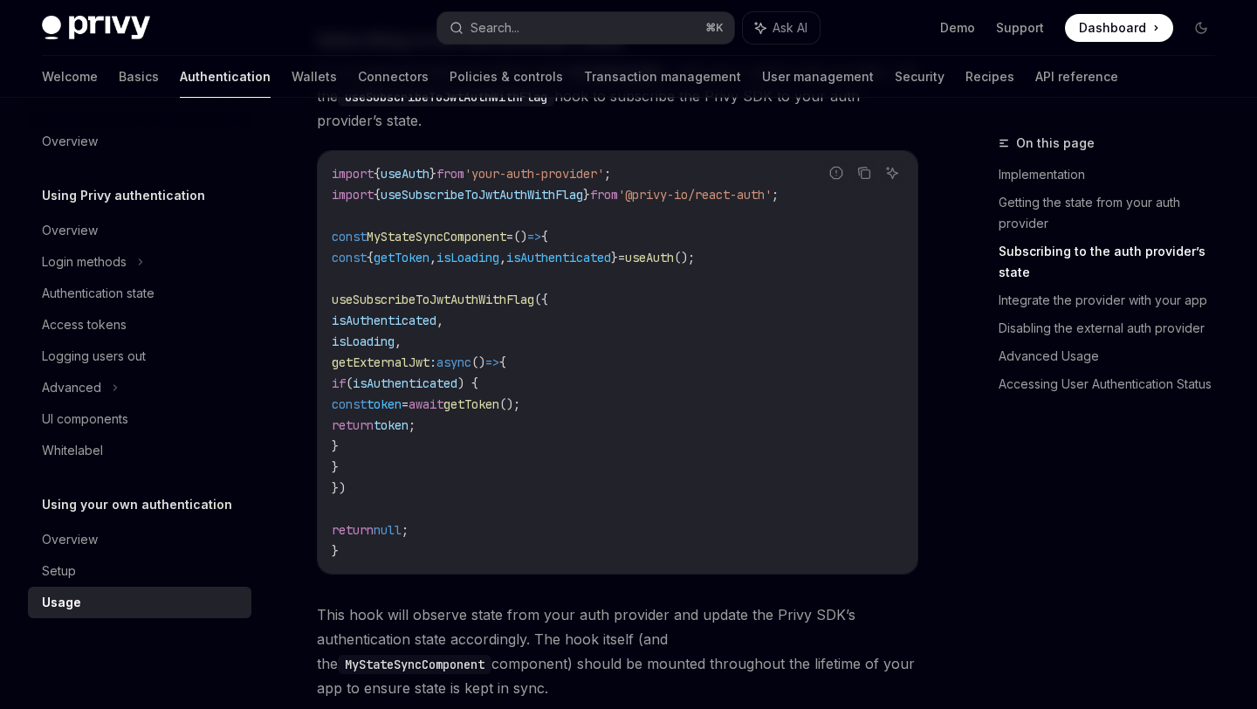
scroll to position [0, 0]
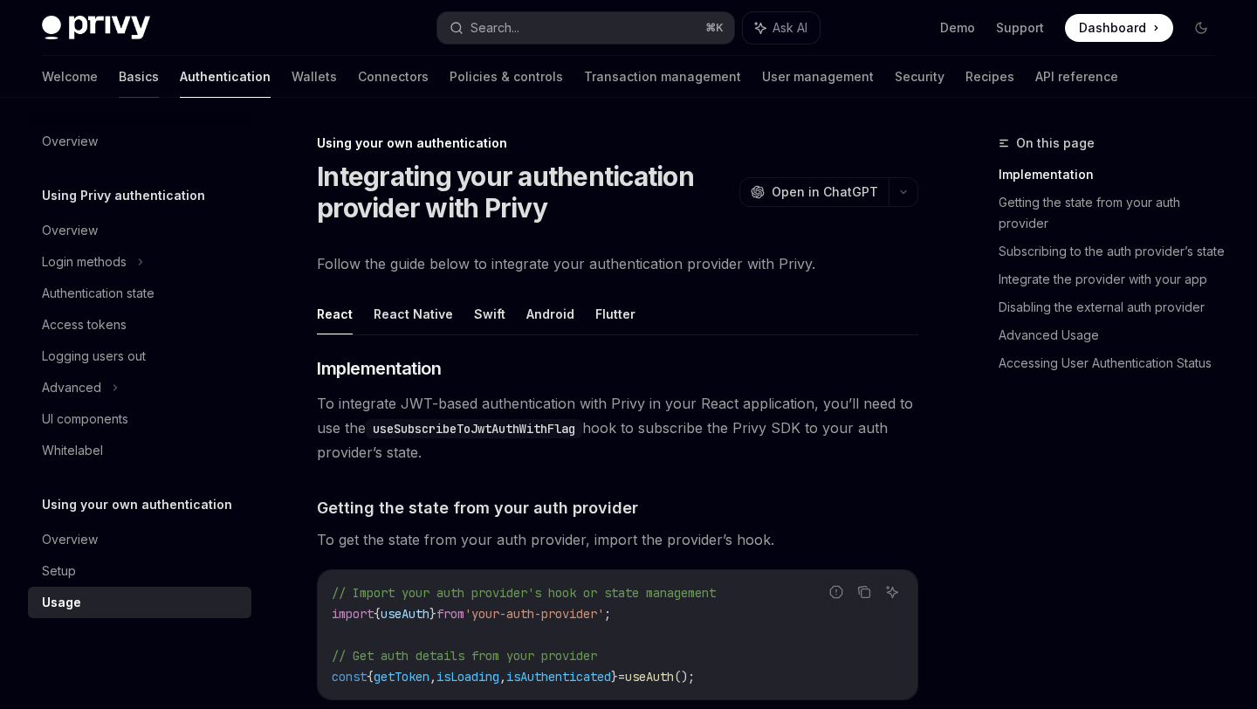
click at [119, 71] on link "Basics" at bounding box center [139, 77] width 40 height 42
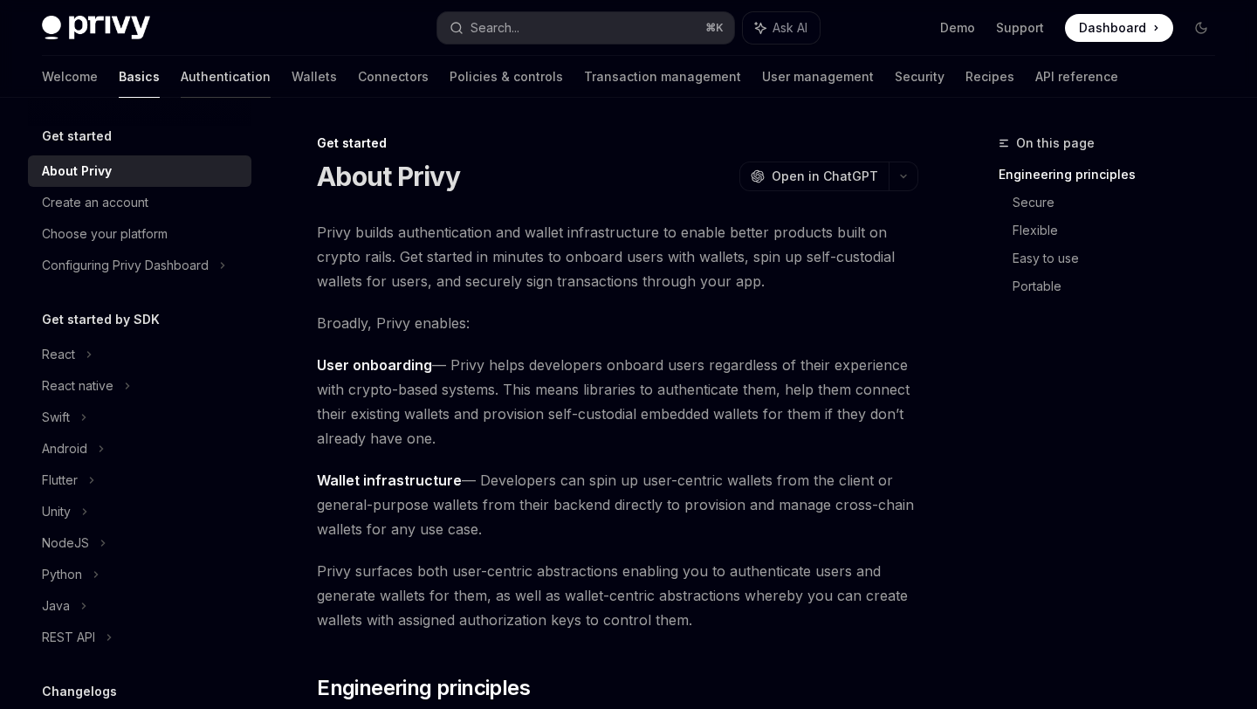
click at [181, 81] on link "Authentication" at bounding box center [226, 77] width 90 height 42
type textarea "*"
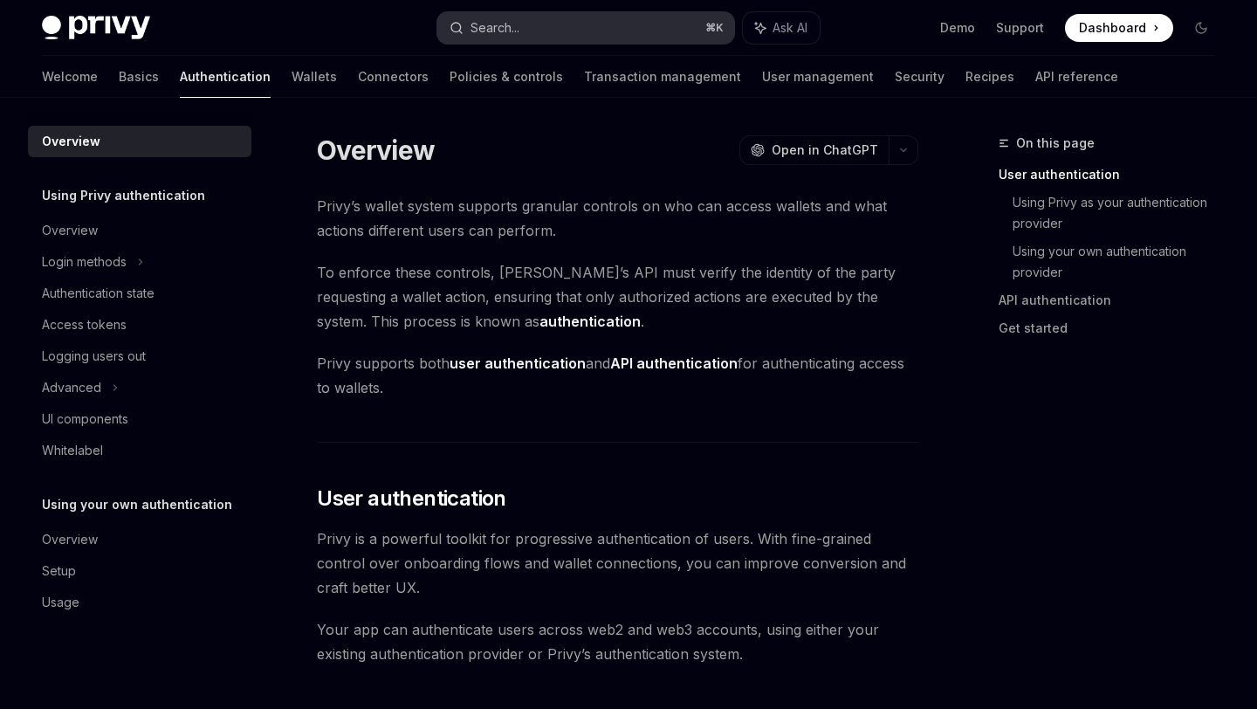
click at [522, 31] on button "Search... ⌘ K" at bounding box center [585, 27] width 296 height 31
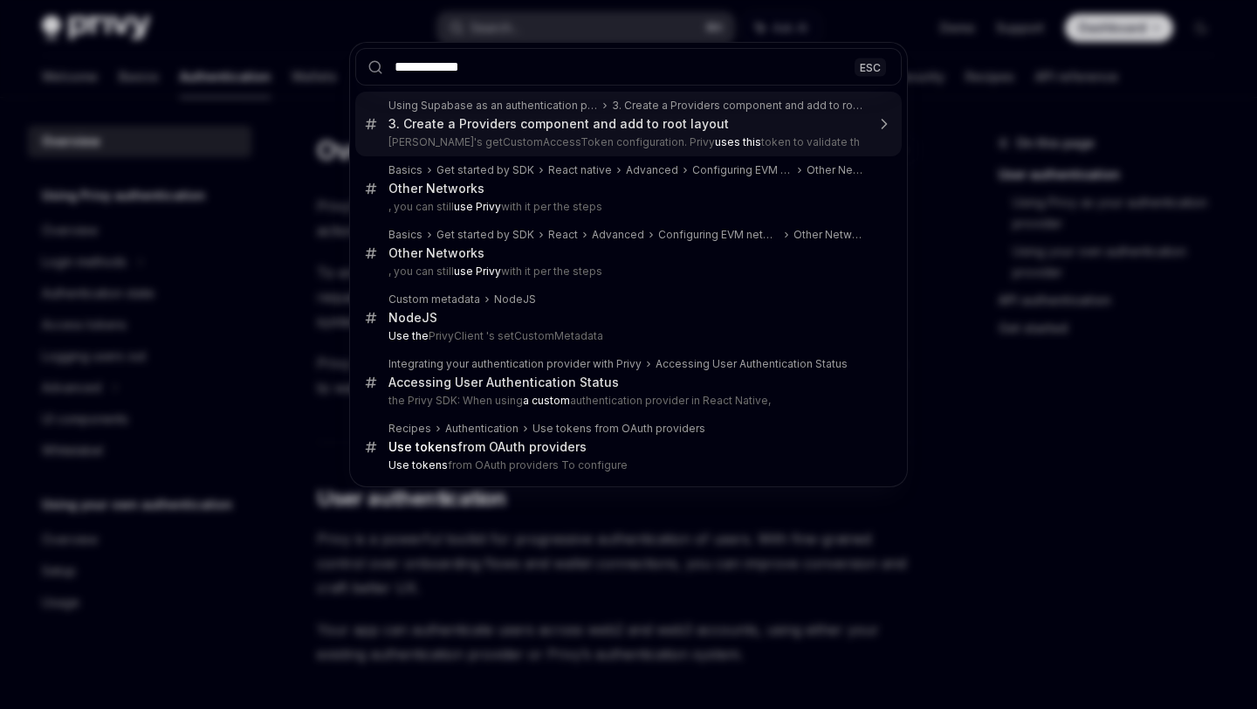
type input "**********"
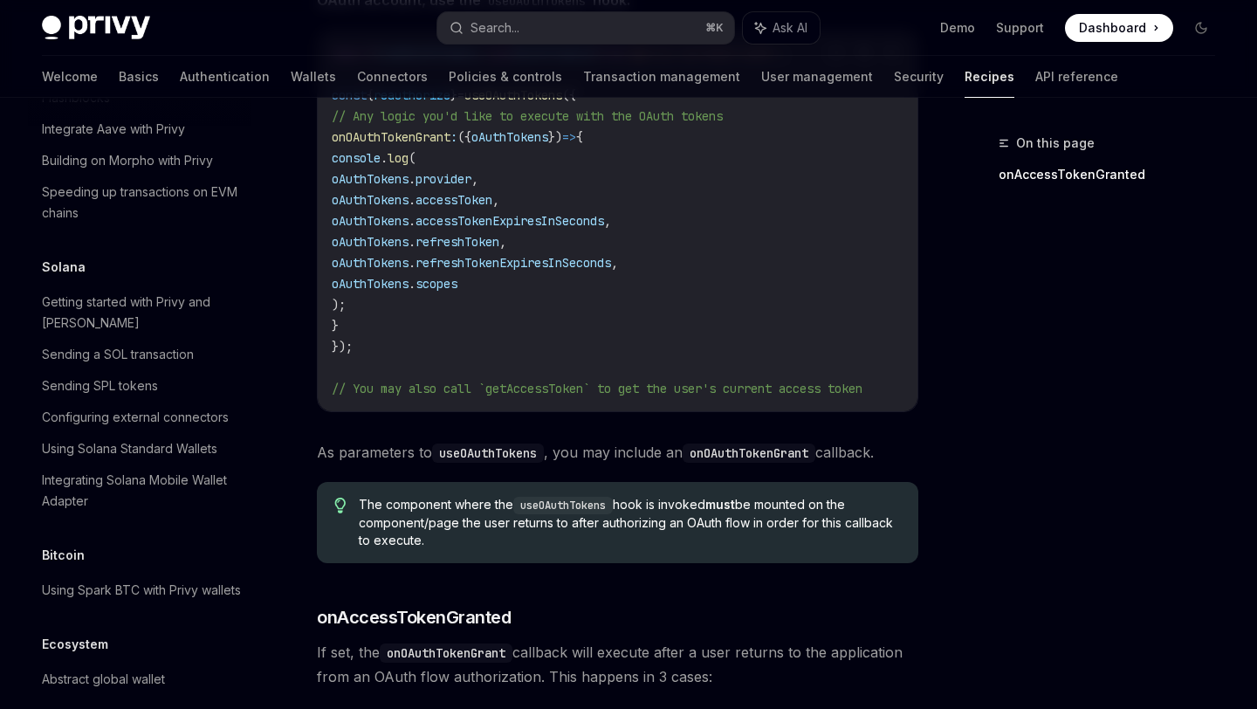
scroll to position [179, 0]
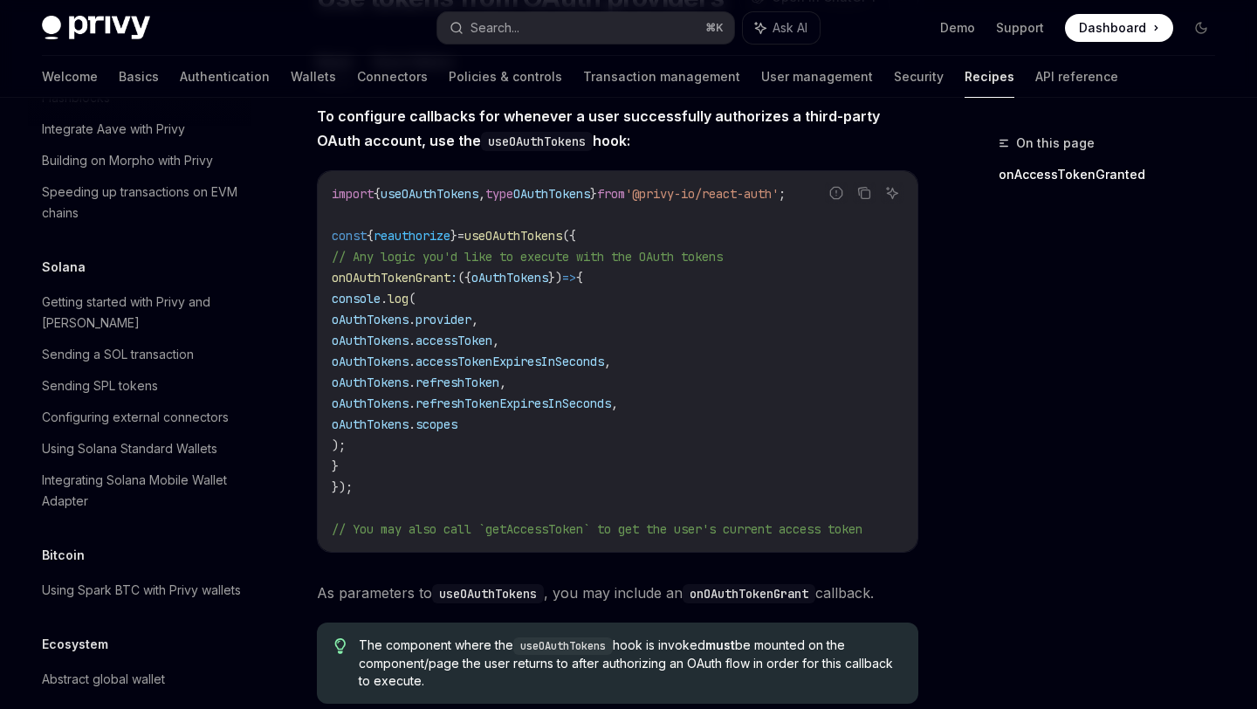
click at [98, 23] on img at bounding box center [96, 28] width 108 height 24
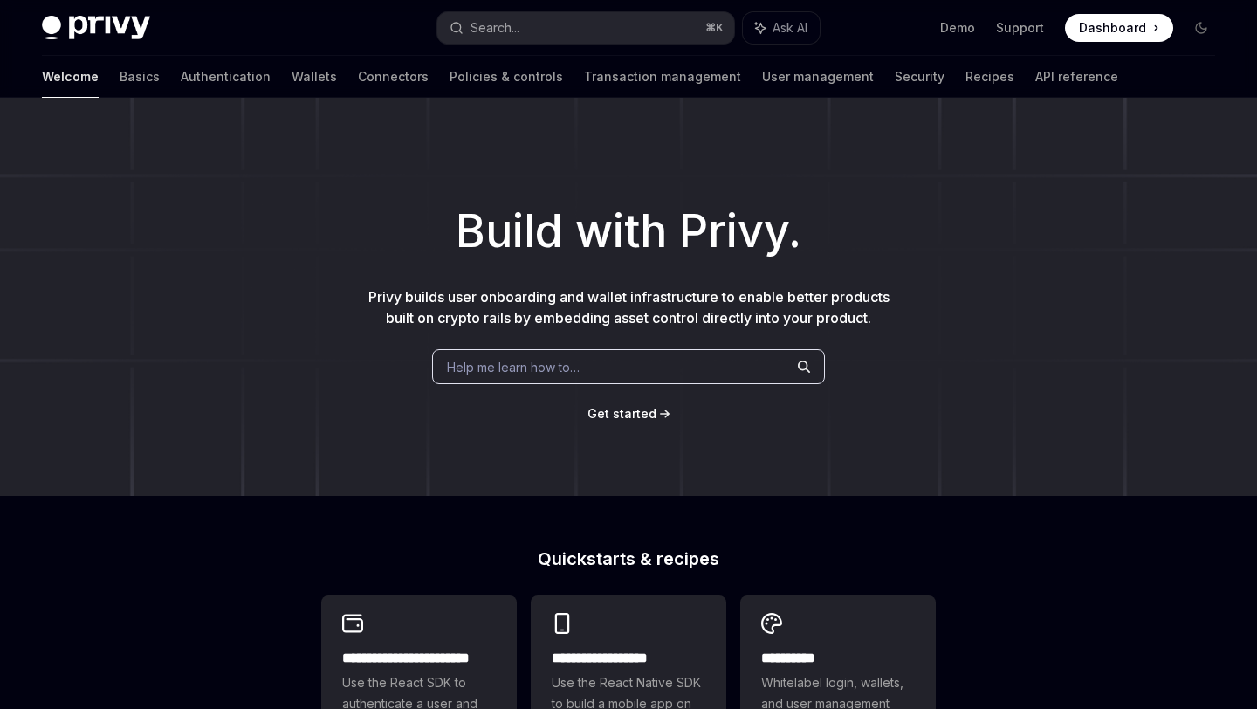
click at [143, 26] on img at bounding box center [96, 28] width 108 height 24
type textarea "*"
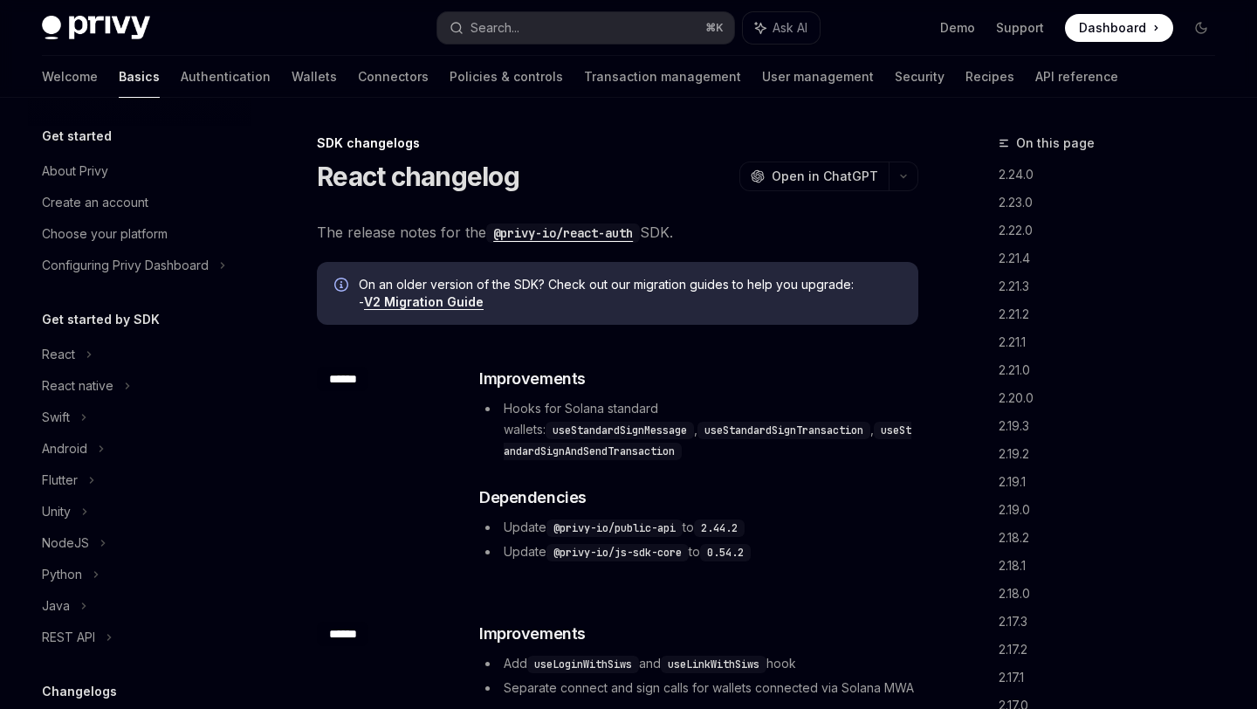
scroll to position [355, 0]
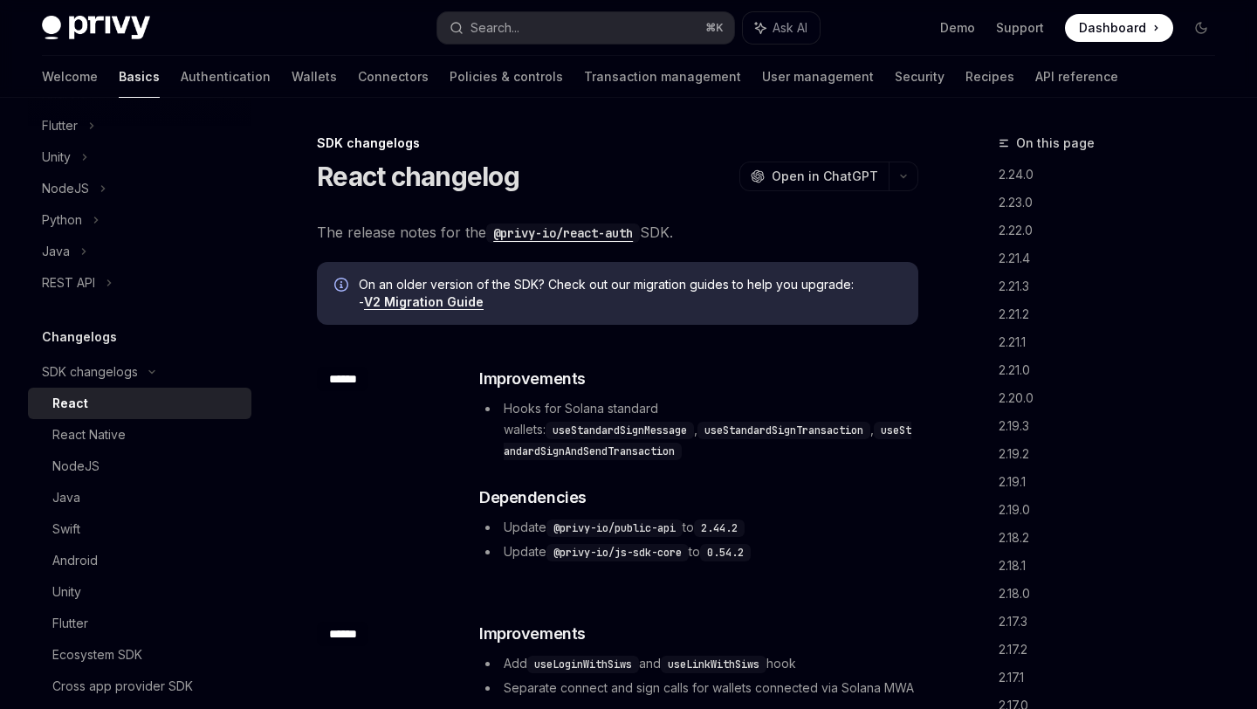
click at [604, 187] on div "React changelog OpenAI Open in ChatGPT" at bounding box center [618, 176] width 602 height 31
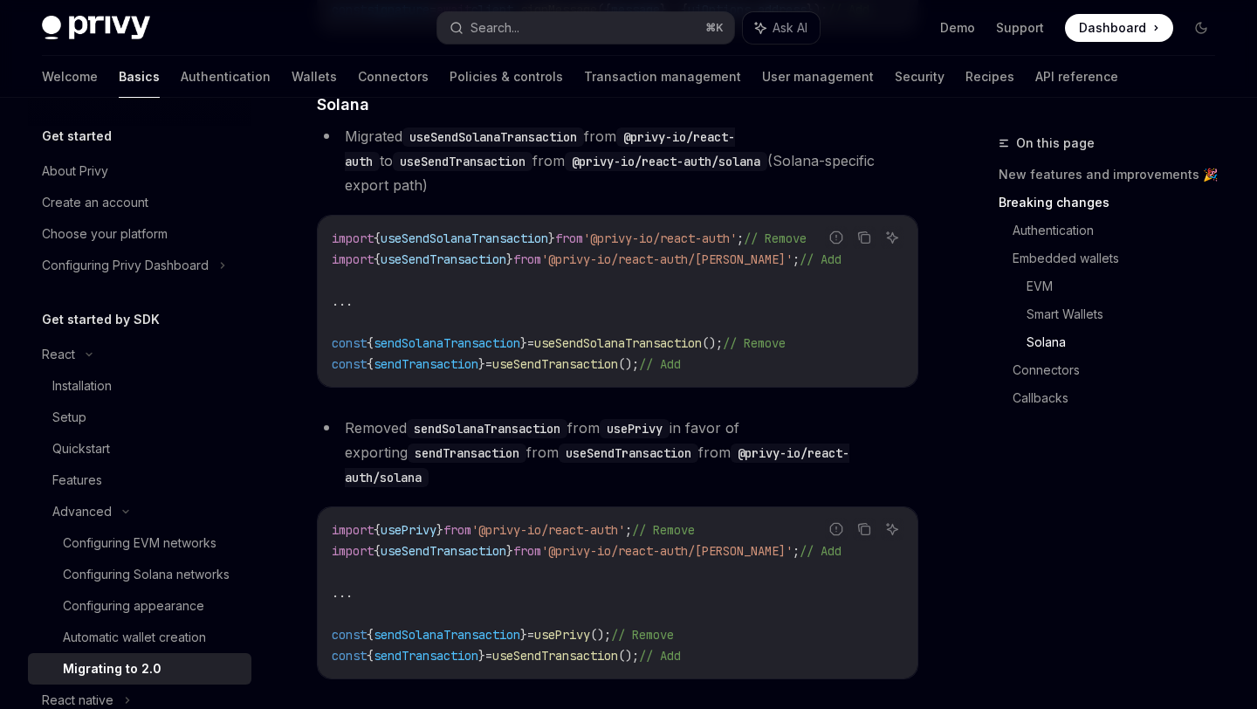
scroll to position [3386, 0]
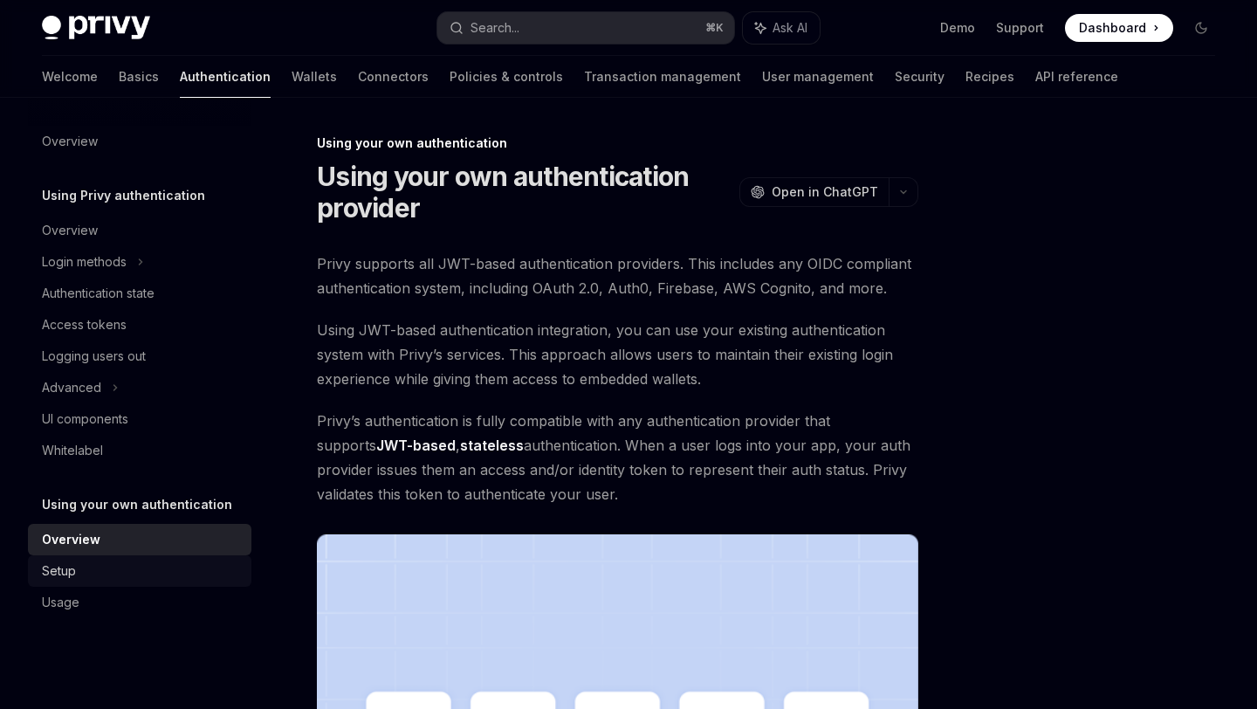
click at [144, 576] on div "Setup" at bounding box center [141, 571] width 199 height 21
type textarea "*"
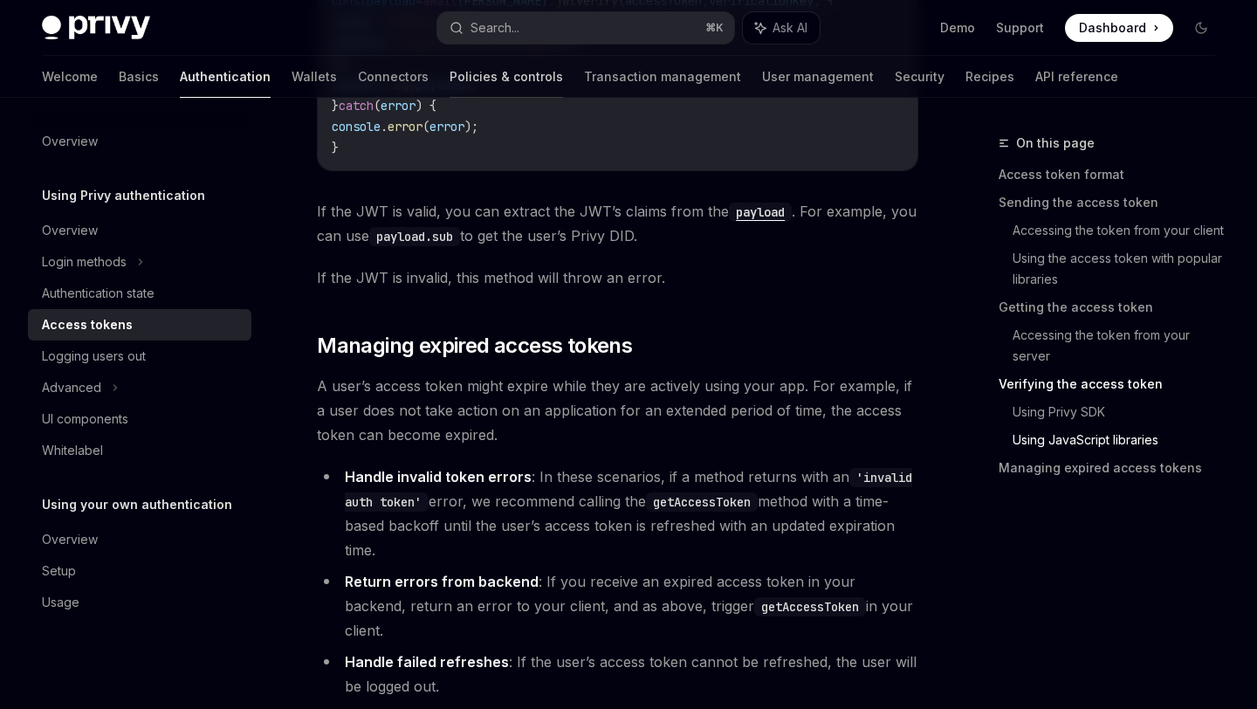
scroll to position [4423, 0]
click at [85, 31] on img at bounding box center [96, 28] width 108 height 24
type textarea "*"
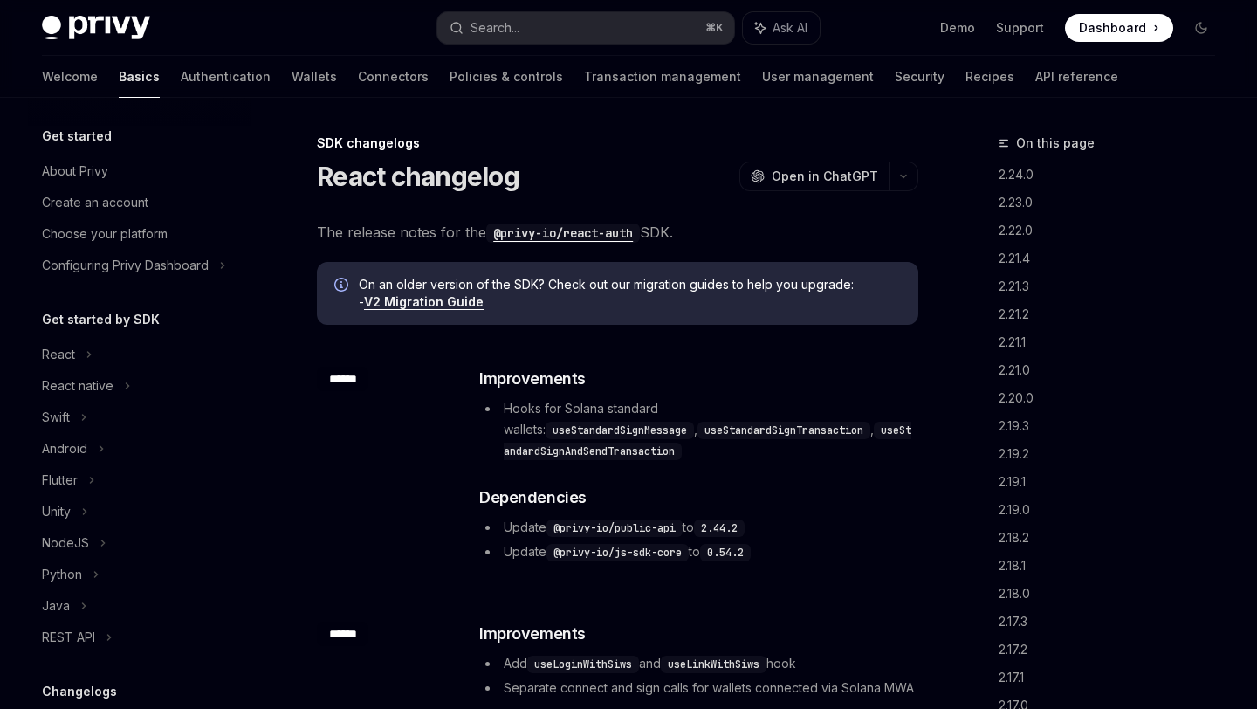
scroll to position [355, 0]
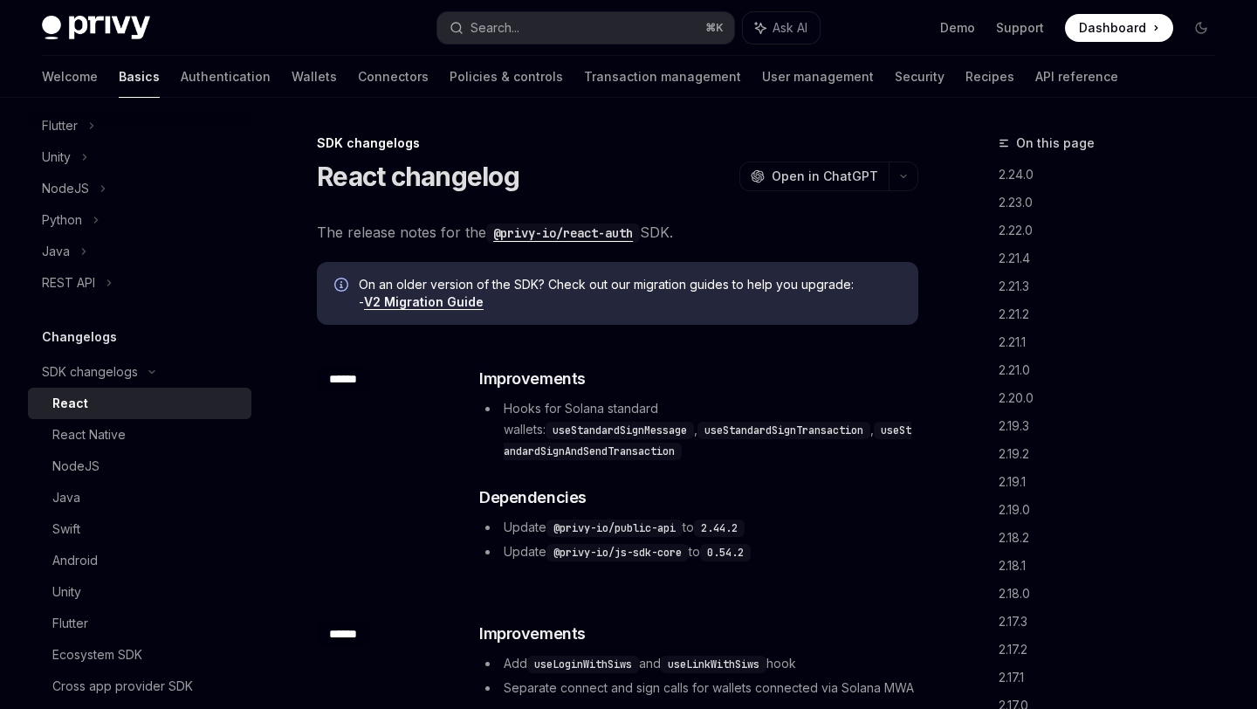
click at [696, 362] on div "​ ****** ​ Improvements Hooks for Solana standard wallets: useStandardSignMessa…" at bounding box center [618, 466] width 602 height 255
click at [639, 176] on div "React changelog OpenAI Open in ChatGPT" at bounding box center [618, 176] width 602 height 31
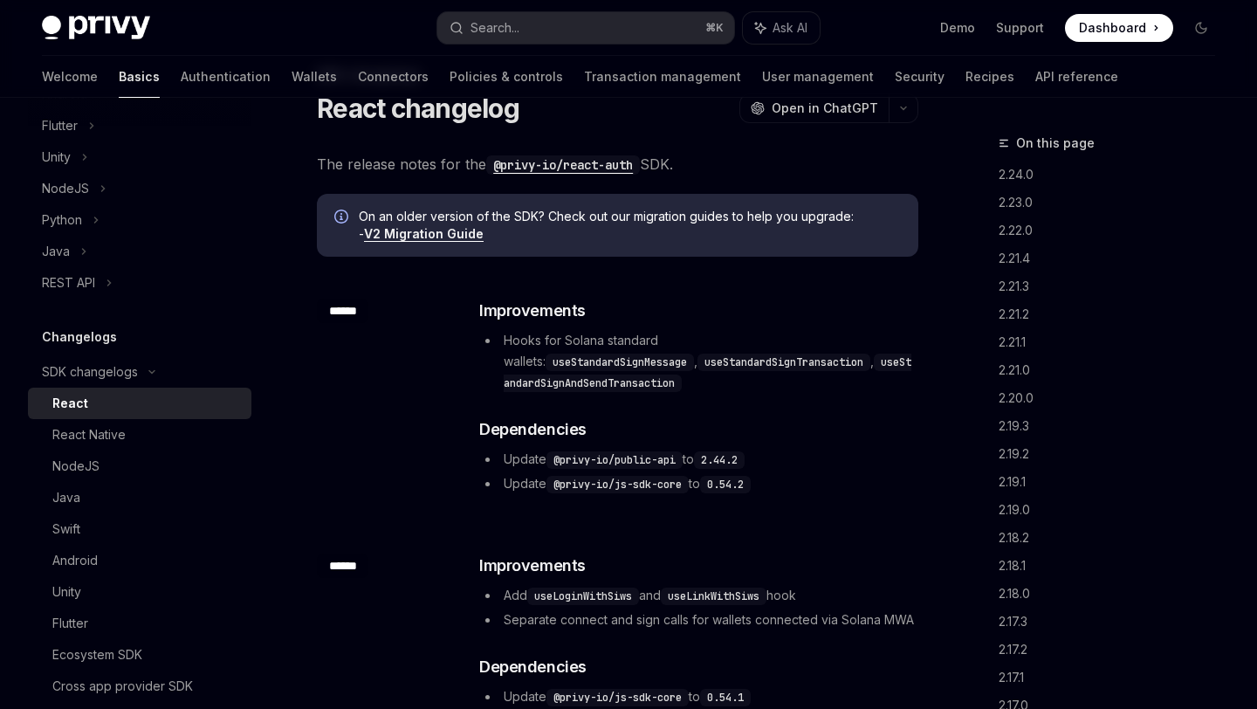
scroll to position [0, 0]
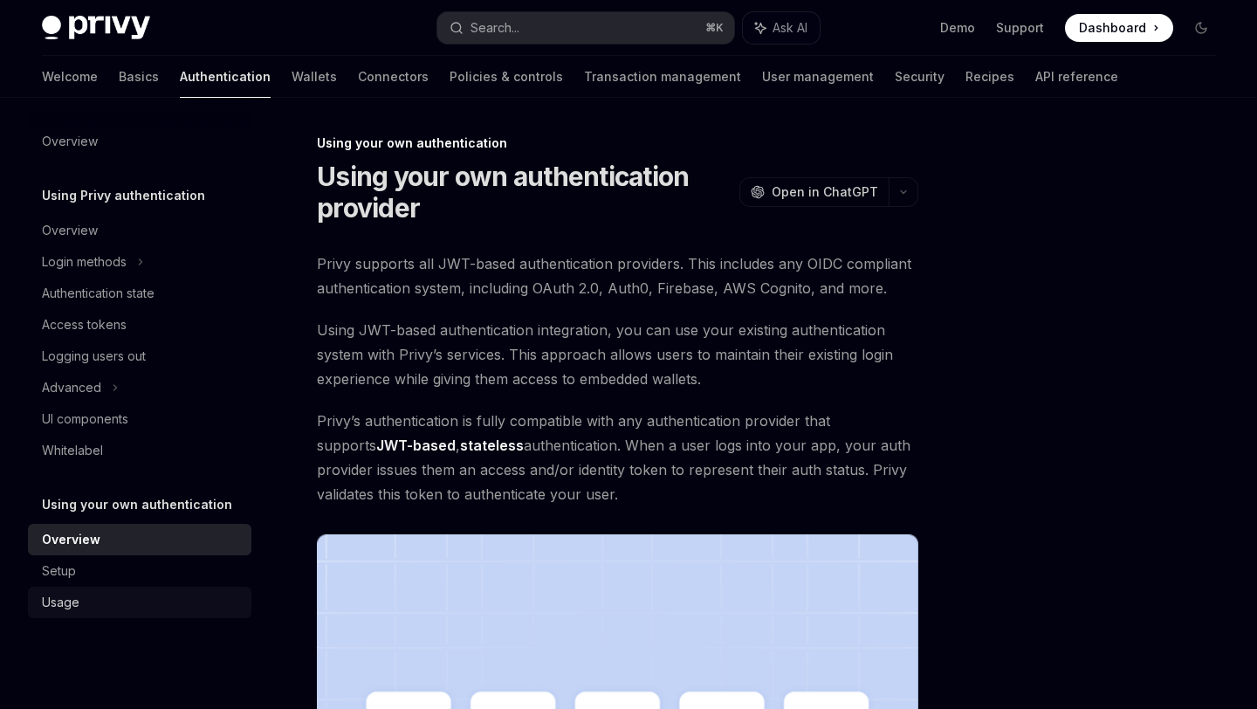
click at [102, 610] on div "Usage" at bounding box center [141, 602] width 199 height 21
type textarea "*"
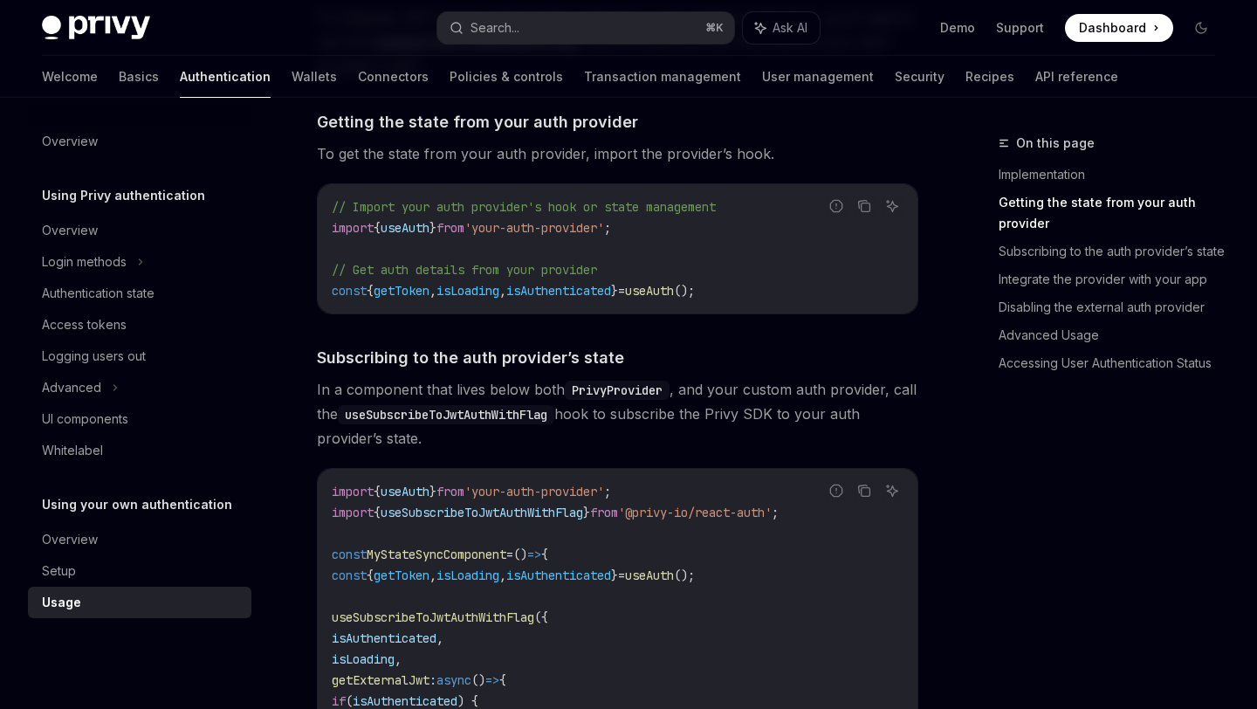
scroll to position [405, 0]
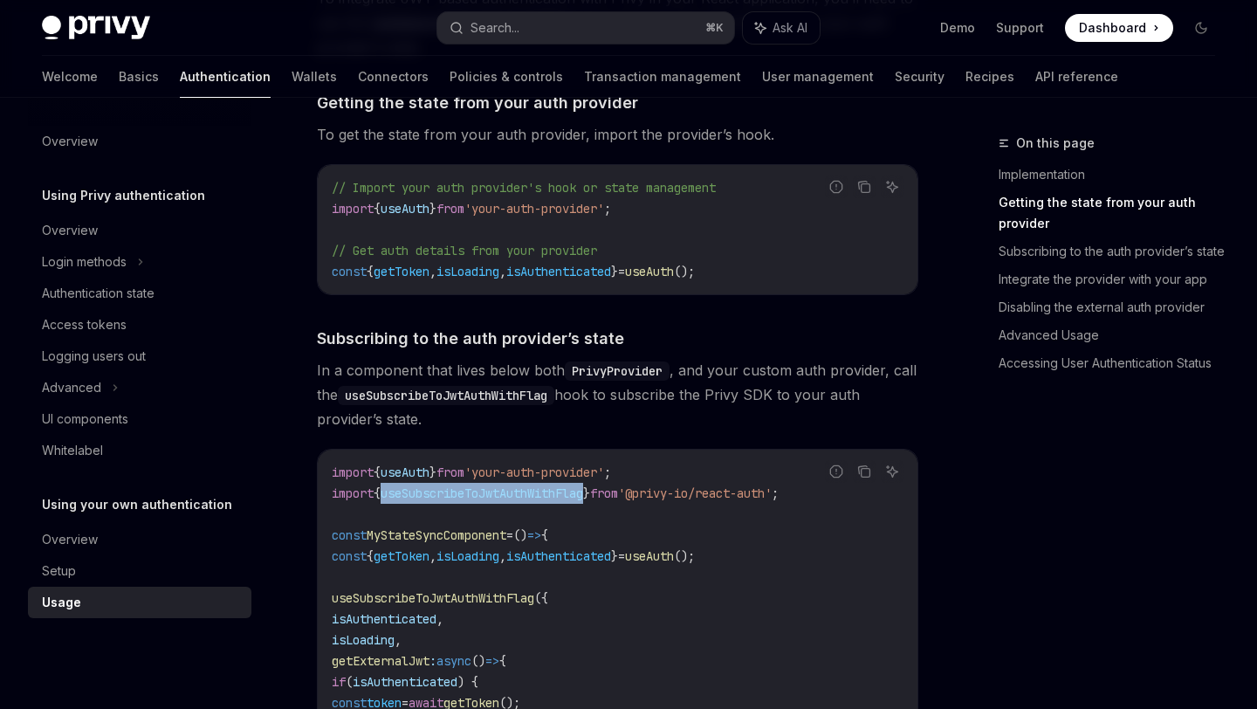
drag, startPoint x: 398, startPoint y: 497, endPoint x: 612, endPoint y: 497, distance: 213.9
click at [612, 497] on span "import { useSubscribeToJwtAuthWithFlag } from '@privy-io/react-auth' ;" at bounding box center [555, 494] width 447 height 16
copy span "useSubscribeToJwtAuthWithFlag"
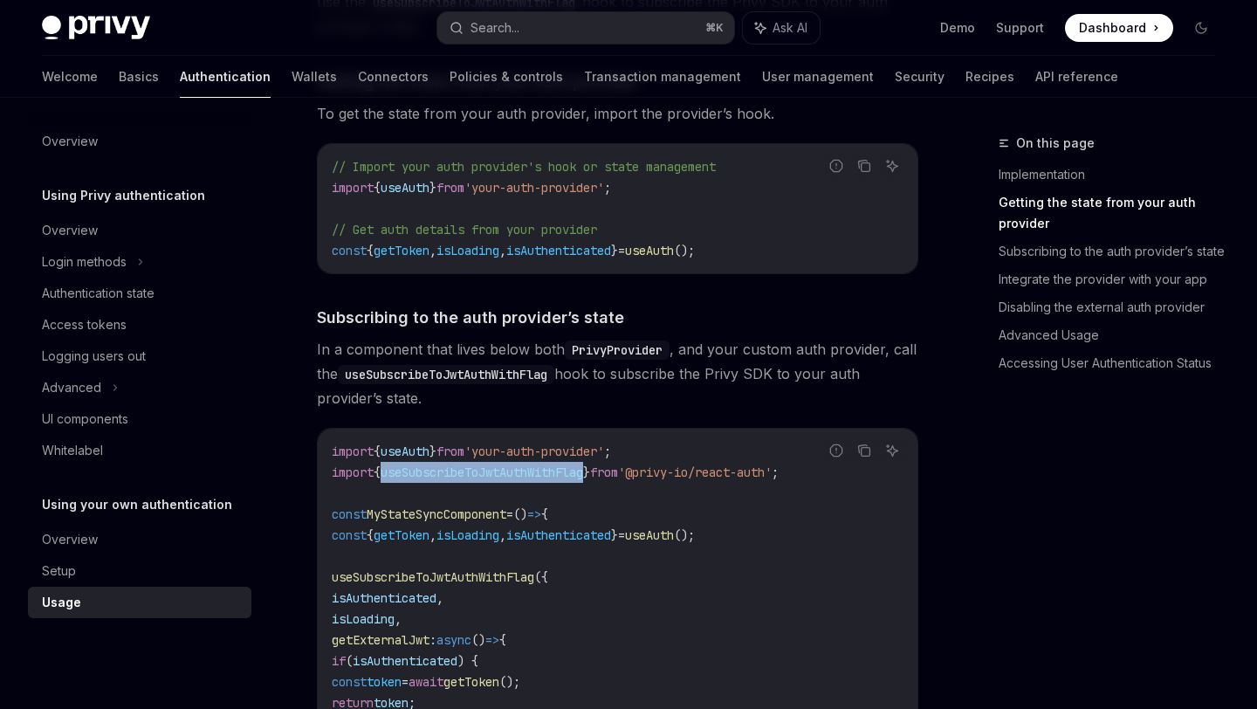
copy span "useSubscribeToJwtAuthWithFlag"
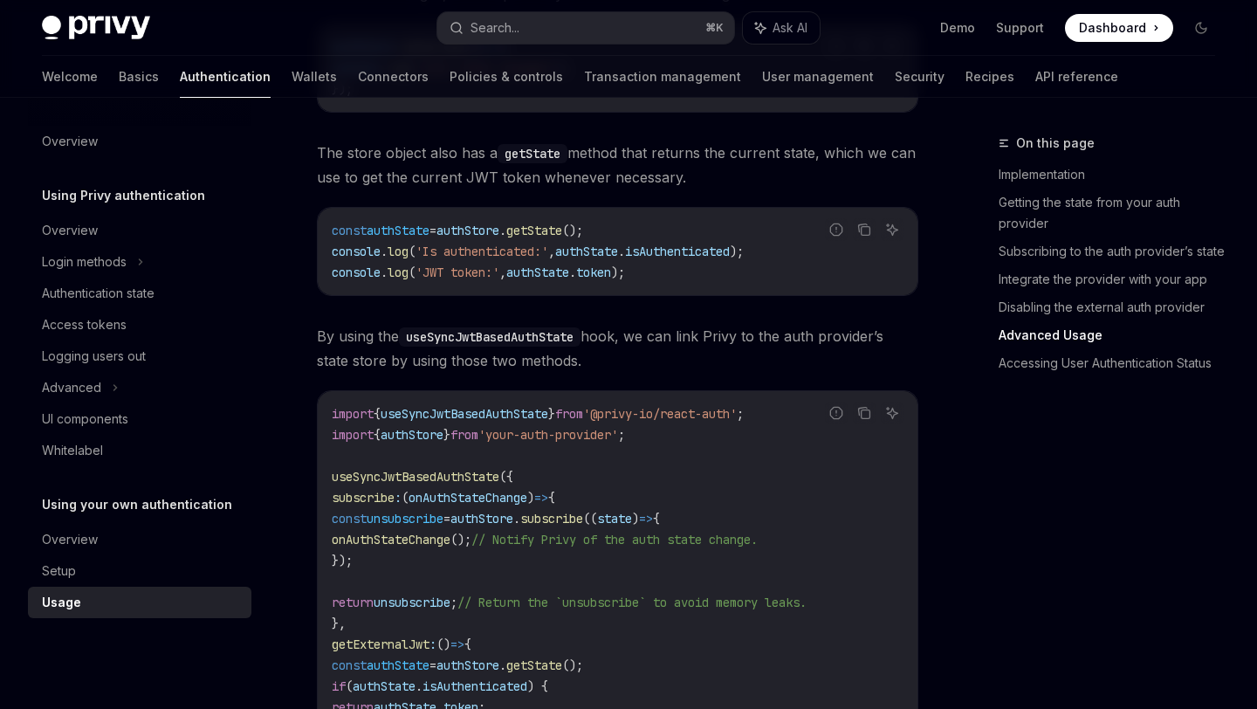
scroll to position [2759, 0]
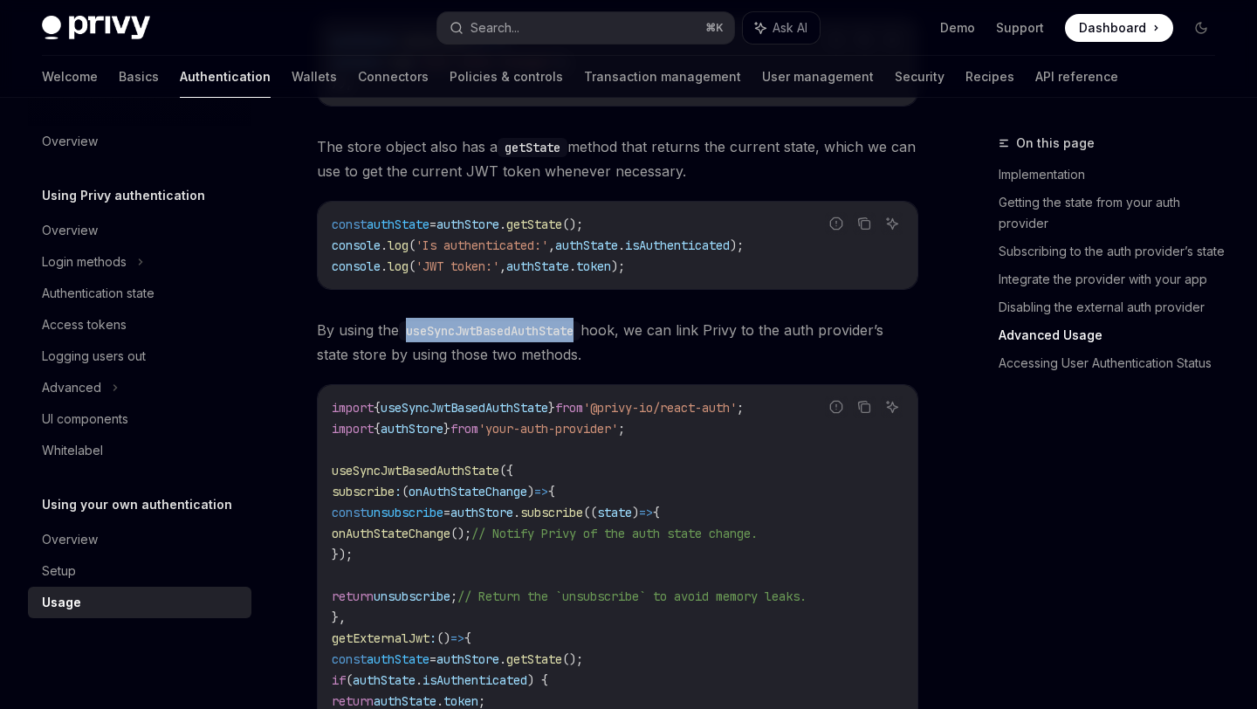
drag, startPoint x: 410, startPoint y: 311, endPoint x: 585, endPoint y: 315, distance: 175.6
click at [581, 321] on code "useSyncJwtBasedAuthState" at bounding box center [490, 330] width 182 height 19
copy code "useSyncJwtBasedAuthState"
click at [601, 258] on span "token" at bounding box center [593, 266] width 35 height 16
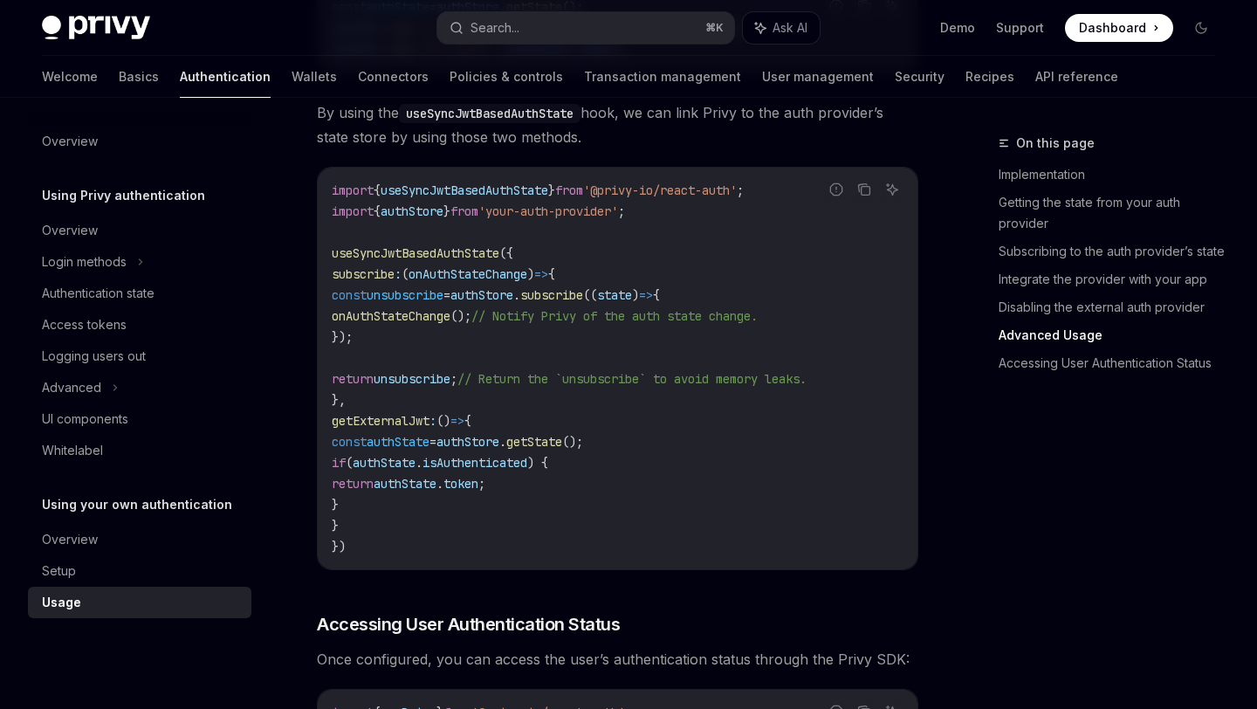
scroll to position [3007, 0]
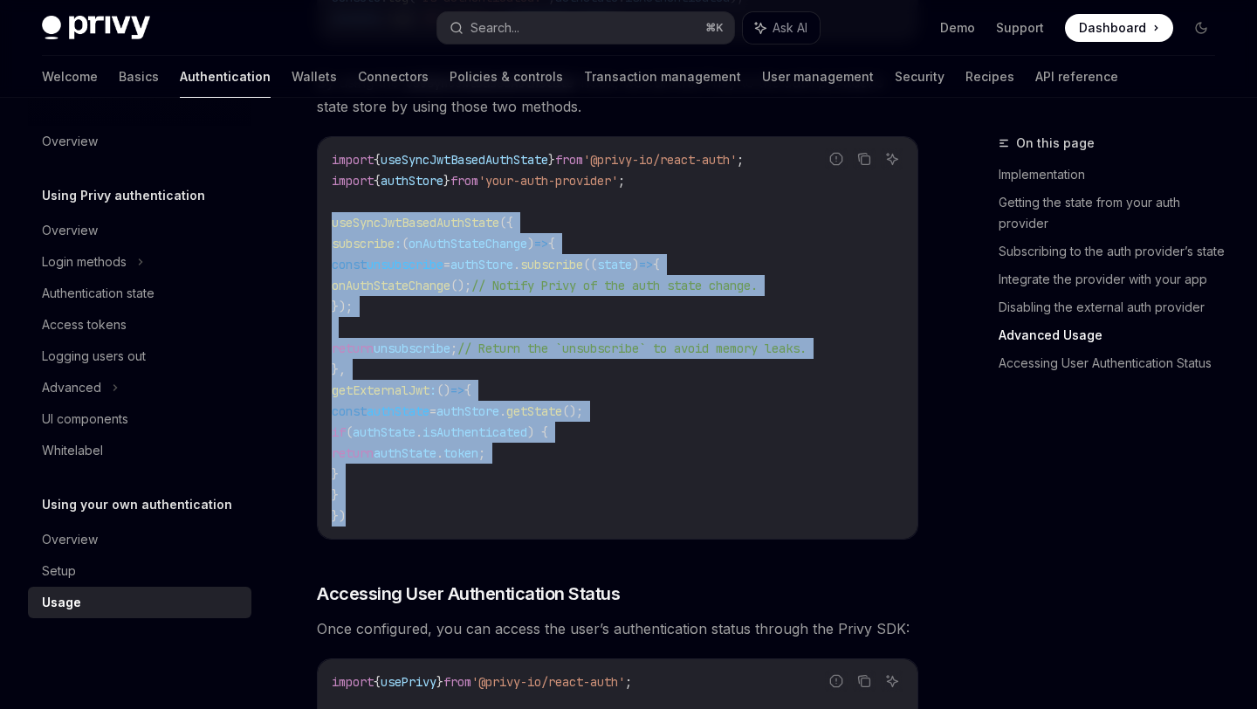
drag, startPoint x: 355, startPoint y: 500, endPoint x: 320, endPoint y: 203, distance: 298.8
click at [320, 203] on div "import { useSyncJwtBasedAuthState } from '@privy-io/react-auth' ; import { auth…" at bounding box center [618, 338] width 600 height 402
copy code "useSyncJwtBasedAuthState ({ subscribe : ( onAuthStateChange ) => { const unsubs…"
click at [561, 33] on button "Search... ⌘ K" at bounding box center [585, 27] width 296 height 31
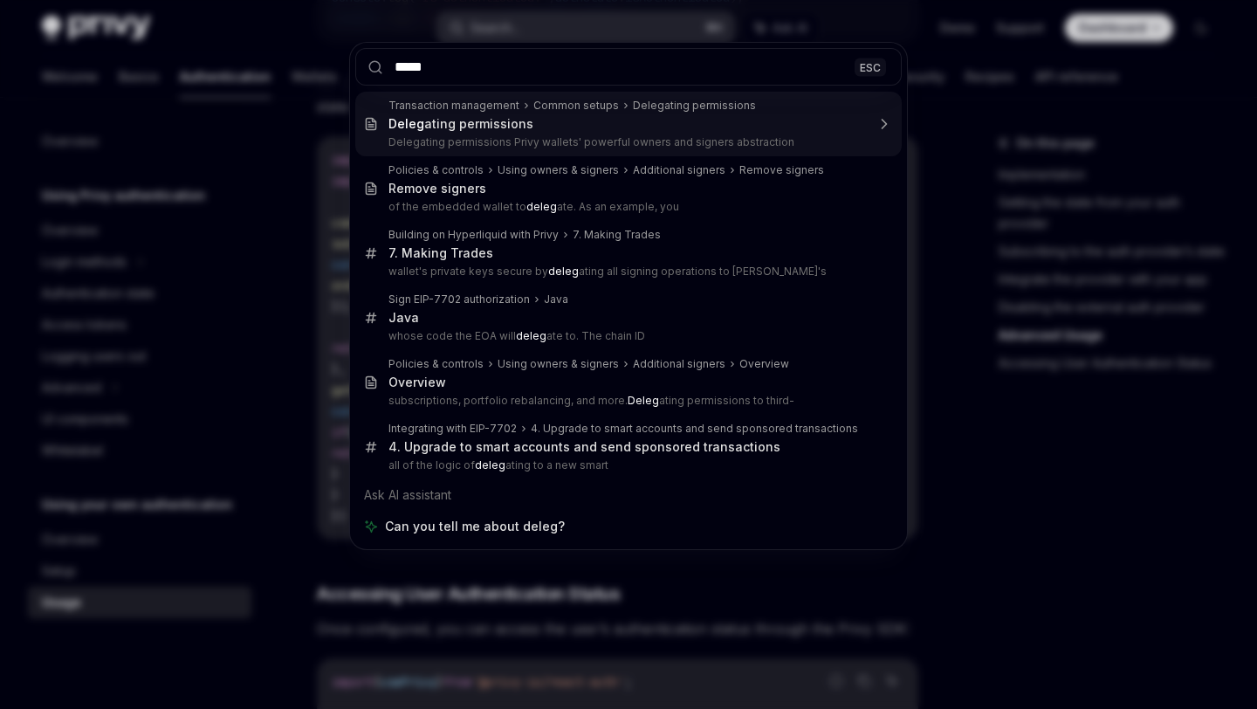
type input "******"
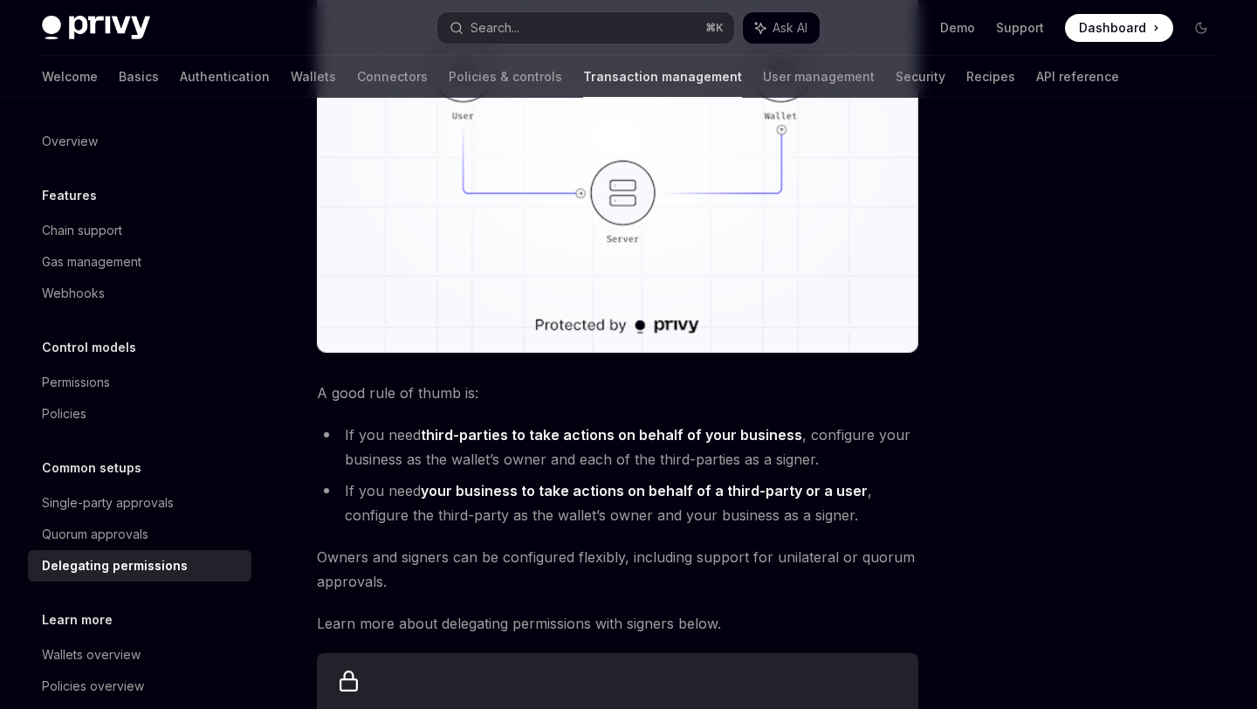
scroll to position [536, 0]
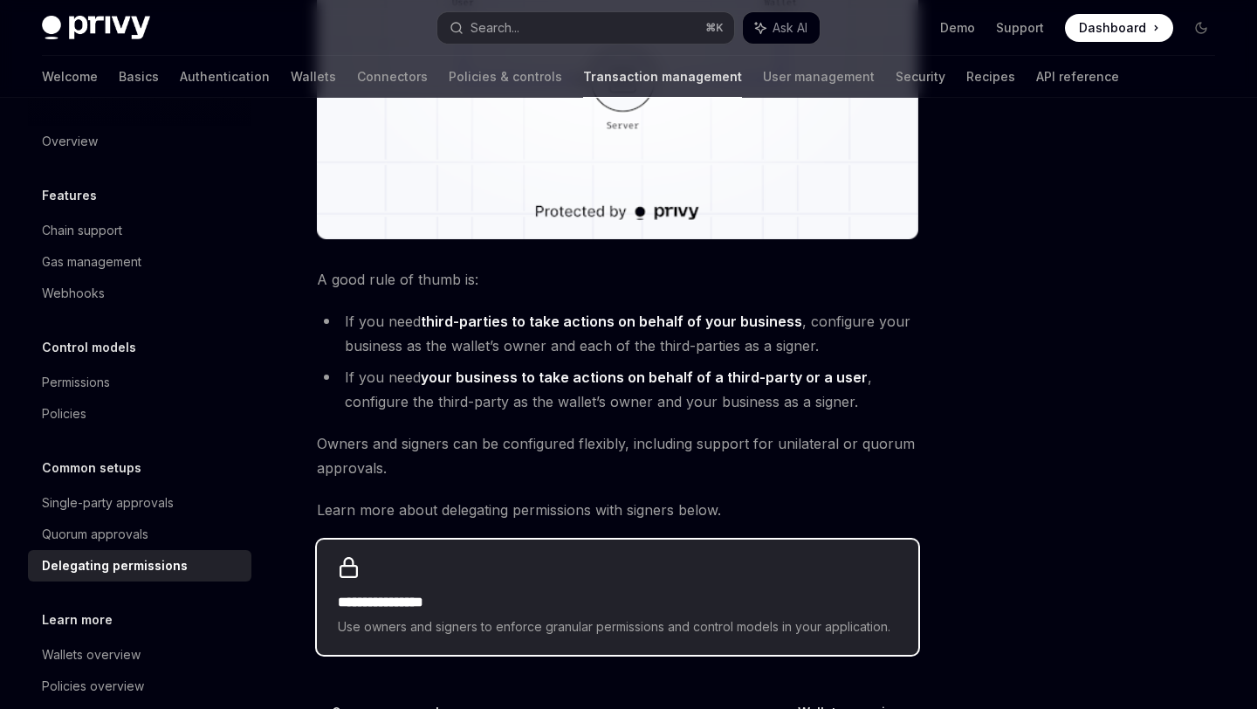
click at [404, 592] on h2 "**********" at bounding box center [618, 602] width 560 height 21
type textarea "*"
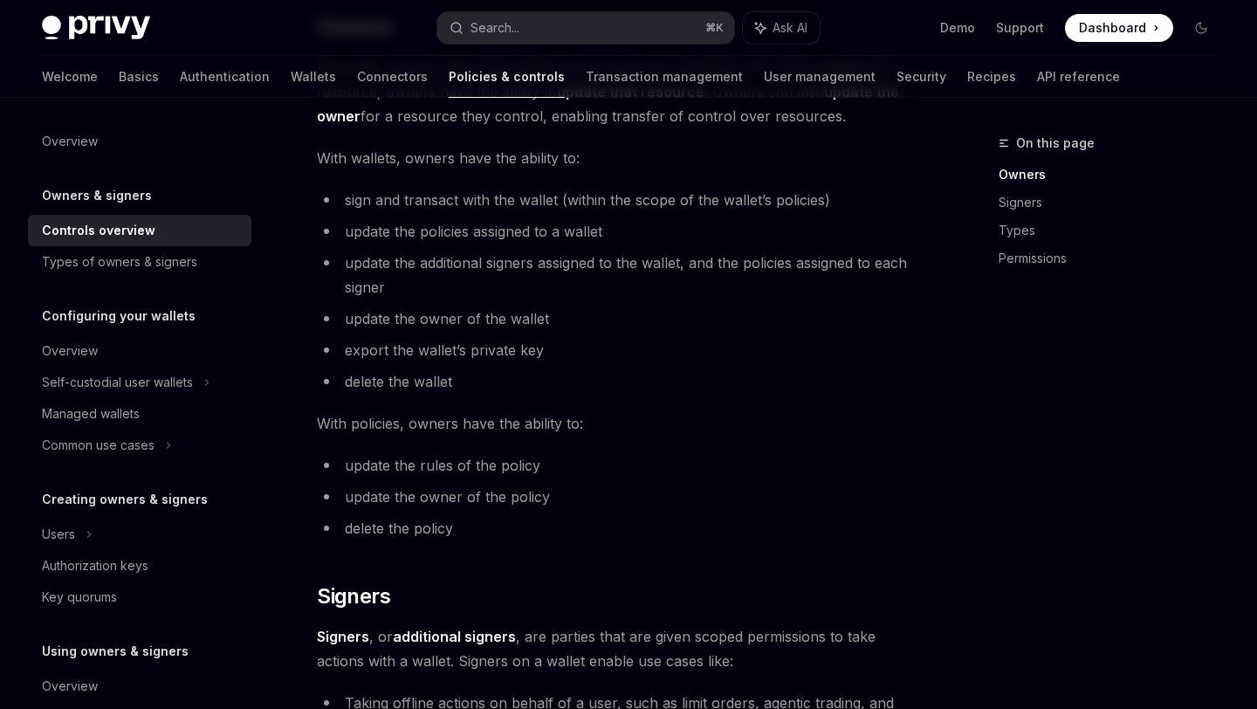
scroll to position [727, 0]
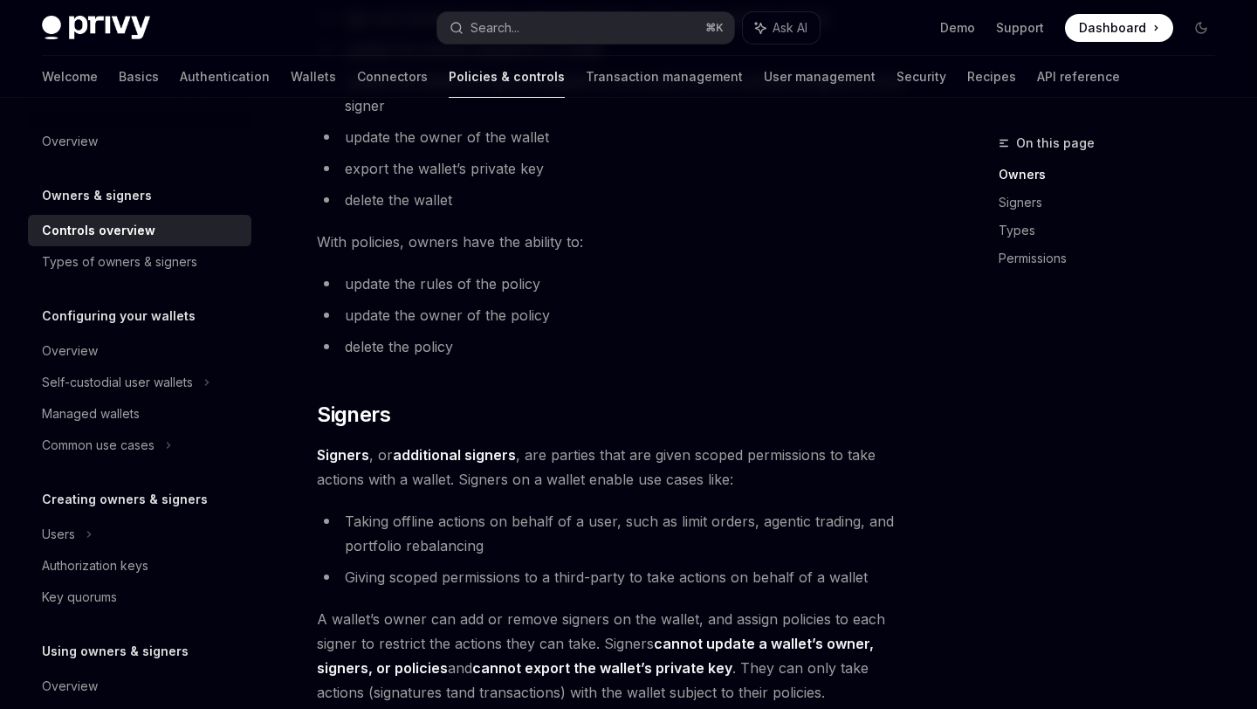
click at [554, 44] on div "Privy Docs home page Search... ⌘ K Ask AI Demo Support Dashboard Dashboard Sear…" at bounding box center [629, 28] width 1174 height 56
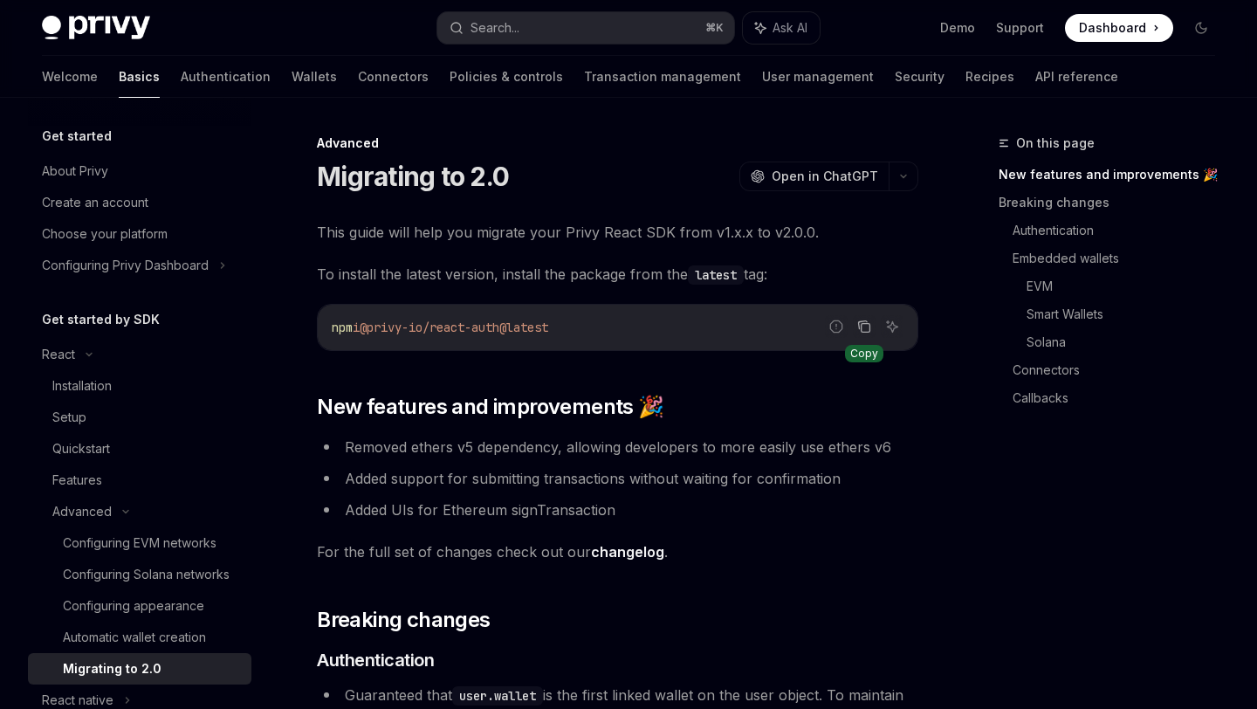
click at [863, 331] on icon "Copy the contents from the code block" at bounding box center [865, 327] width 14 height 14
copy span "npm i @privy-io/react-auth@latest"
drag, startPoint x: 604, startPoint y: 327, endPoint x: 307, endPoint y: 322, distance: 296.9
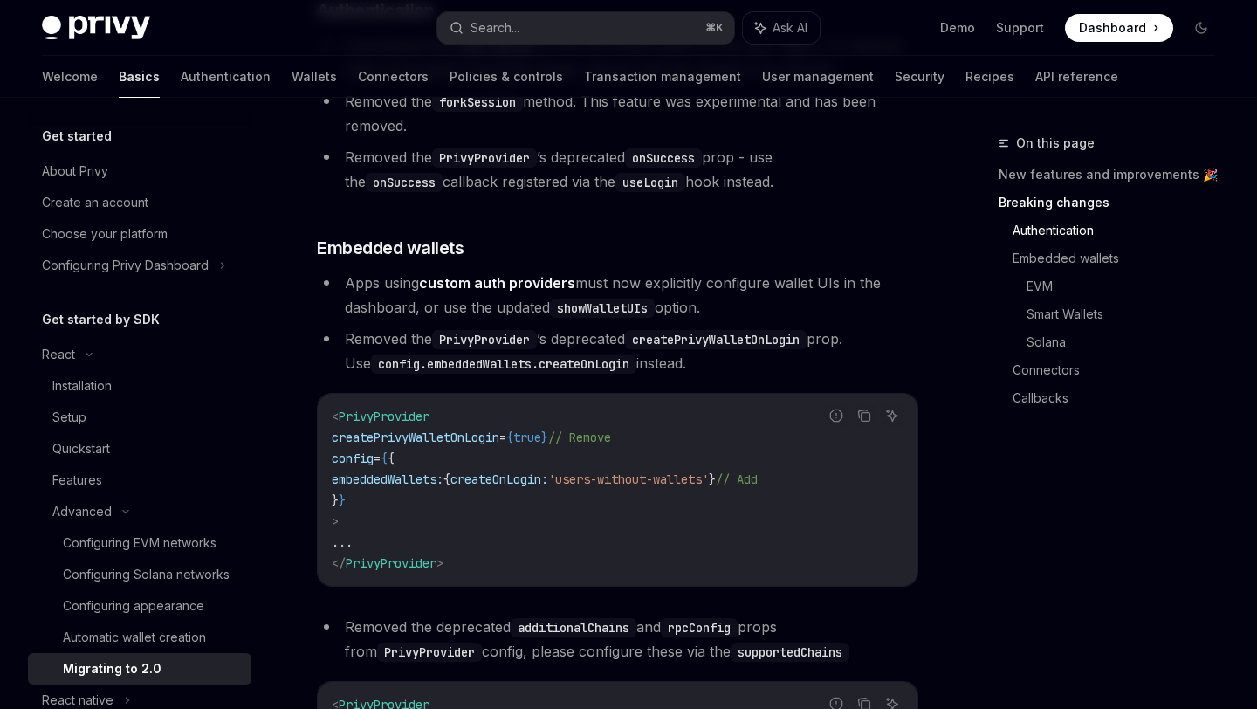
scroll to position [698, 0]
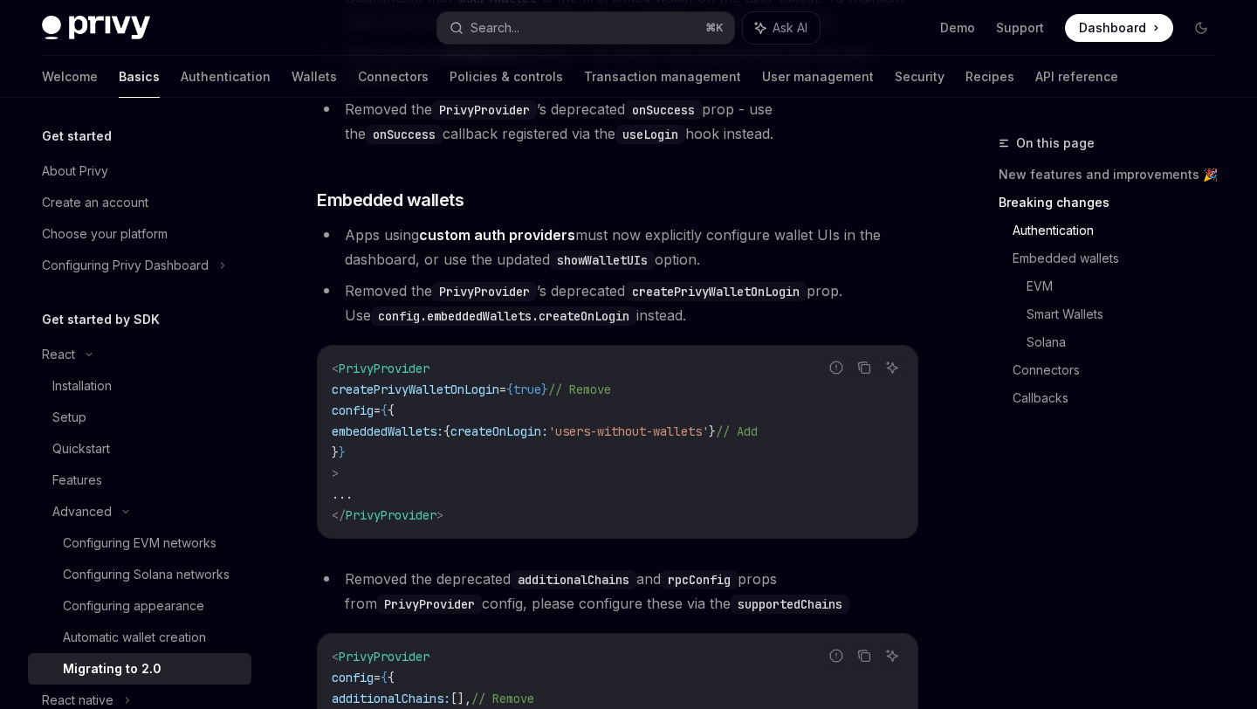
drag, startPoint x: 494, startPoint y: 429, endPoint x: 771, endPoint y: 433, distance: 276.8
click at [758, 433] on span "embeddedWallets: { createOnLogin: 'users-without-wallets' } // Add" at bounding box center [545, 432] width 426 height 16
copy span "createOnLogin: 'users-without-wallets'"
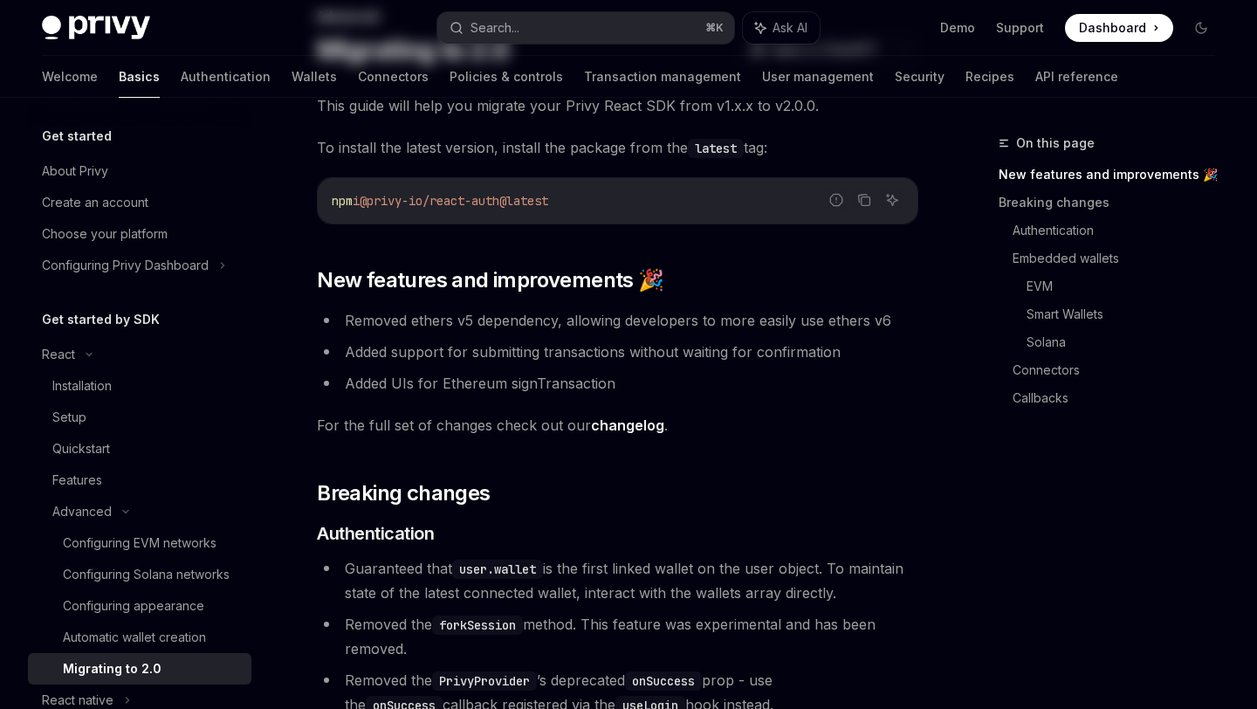
scroll to position [0, 0]
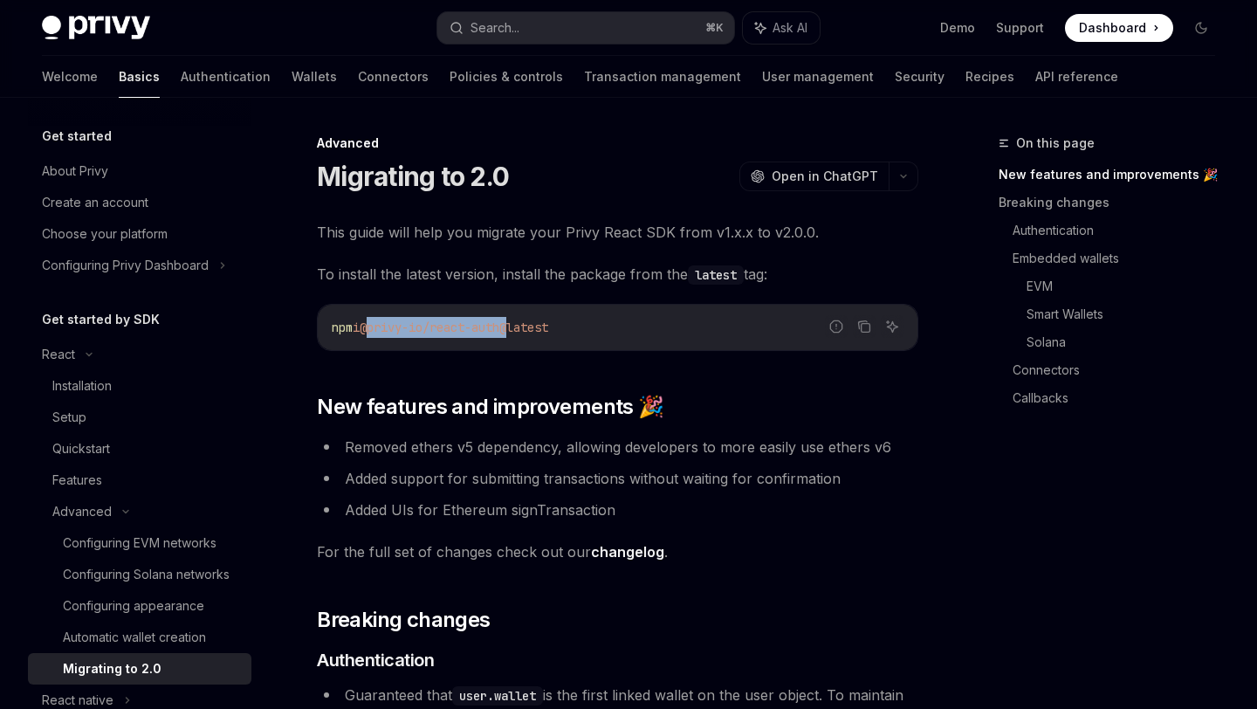
drag, startPoint x: 377, startPoint y: 329, endPoint x: 520, endPoint y: 330, distance: 142.3
click at [520, 330] on span "@privy-io/react-auth@latest" at bounding box center [454, 328] width 189 height 16
copy span "@privy-io/react-auth"
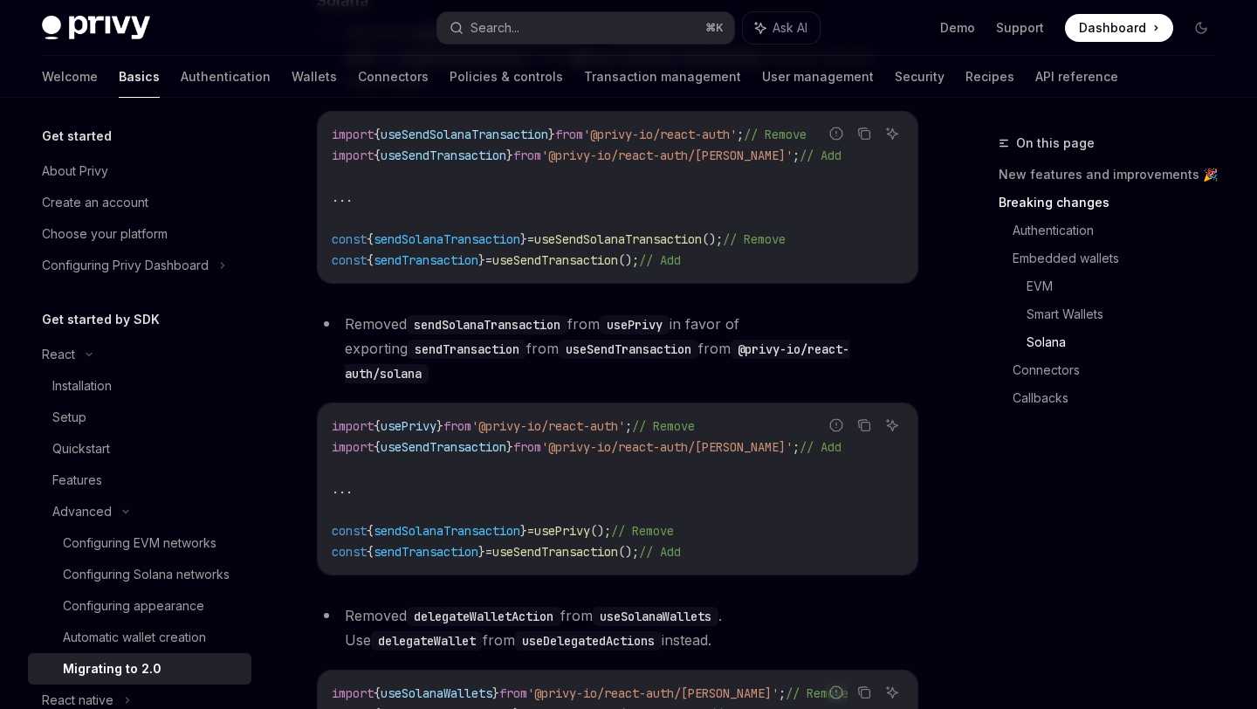
scroll to position [2792, 0]
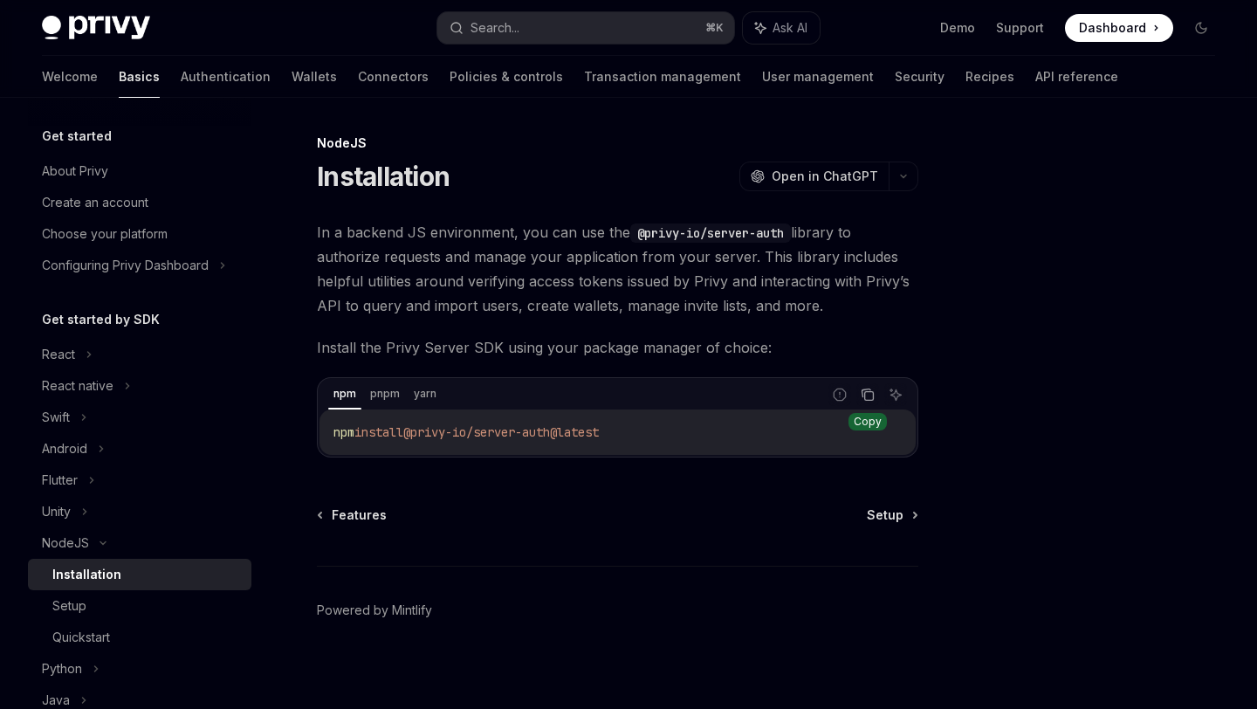
click at [871, 392] on icon "Copy the contents from the code block" at bounding box center [869, 396] width 9 height 9
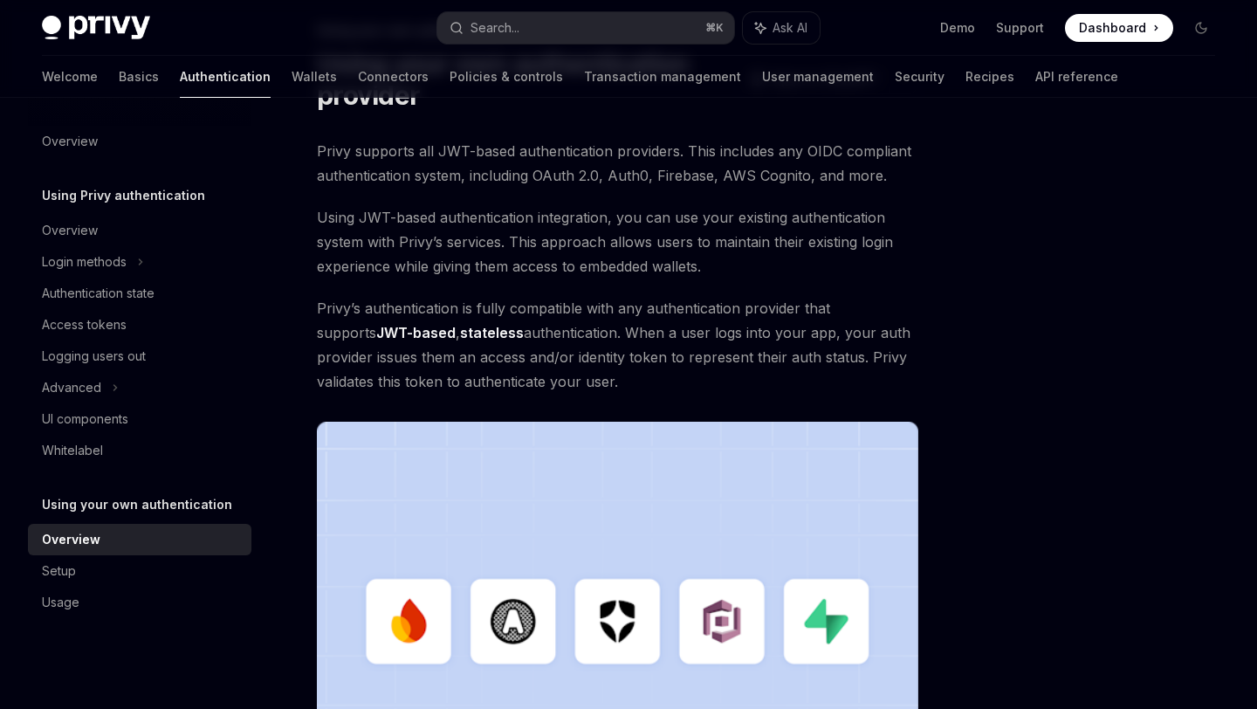
scroll to position [392, 0]
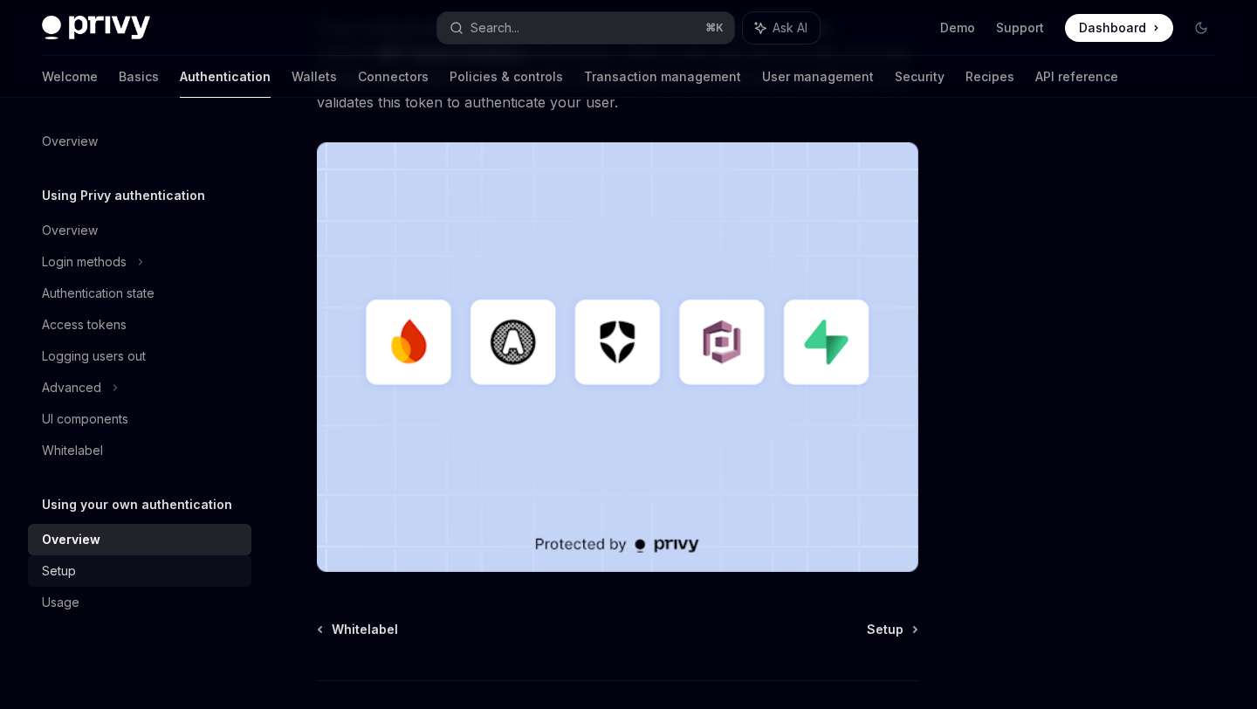
click at [108, 558] on link "Setup" at bounding box center [140, 570] width 224 height 31
type textarea "*"
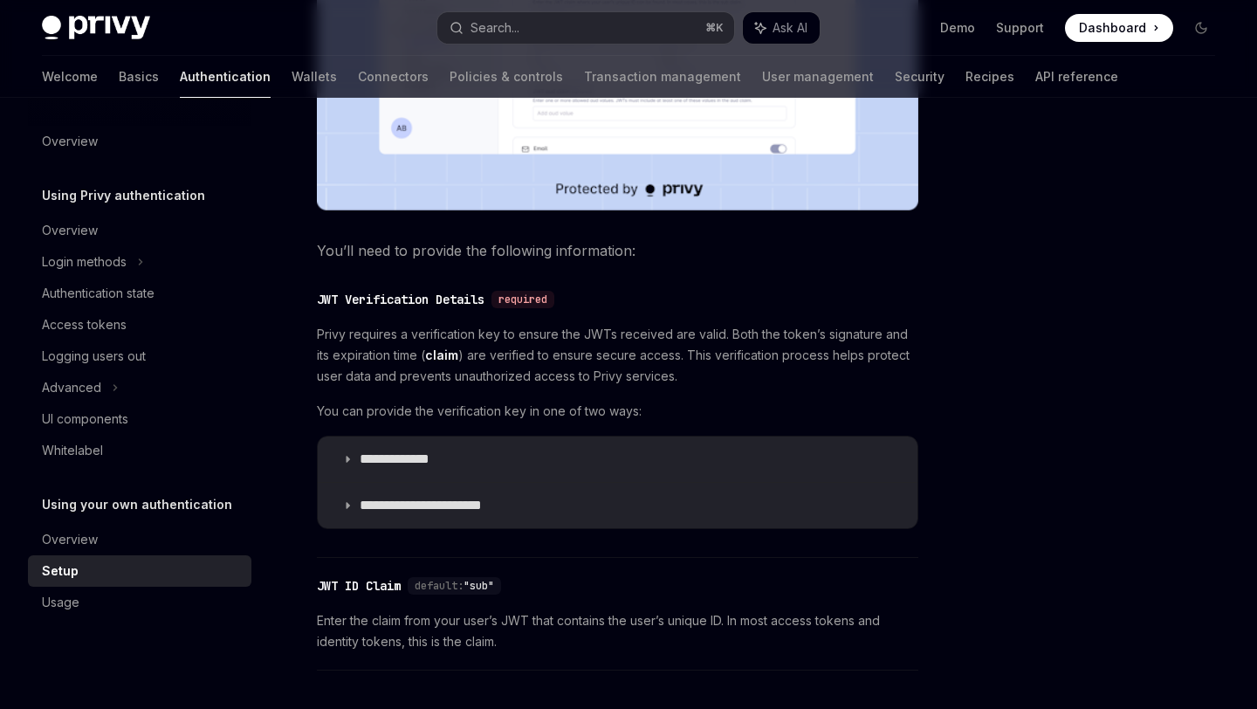
scroll to position [710, 0]
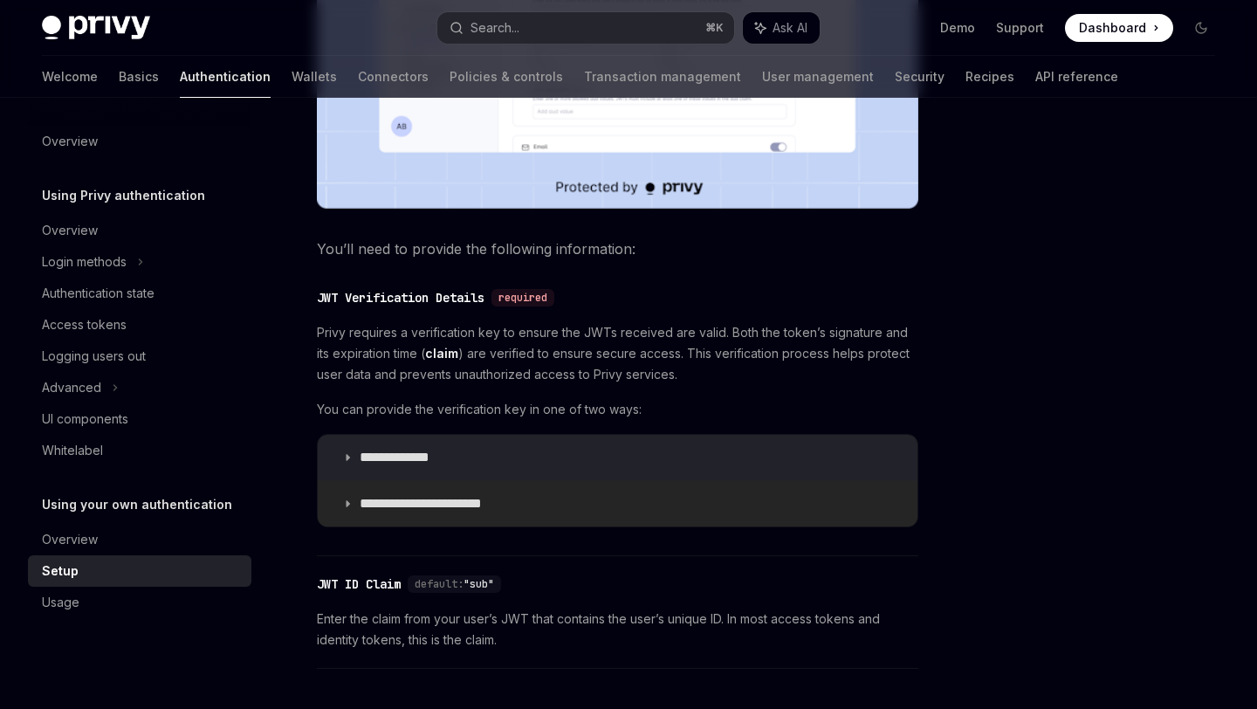
click at [341, 513] on summary "**********" at bounding box center [618, 503] width 600 height 45
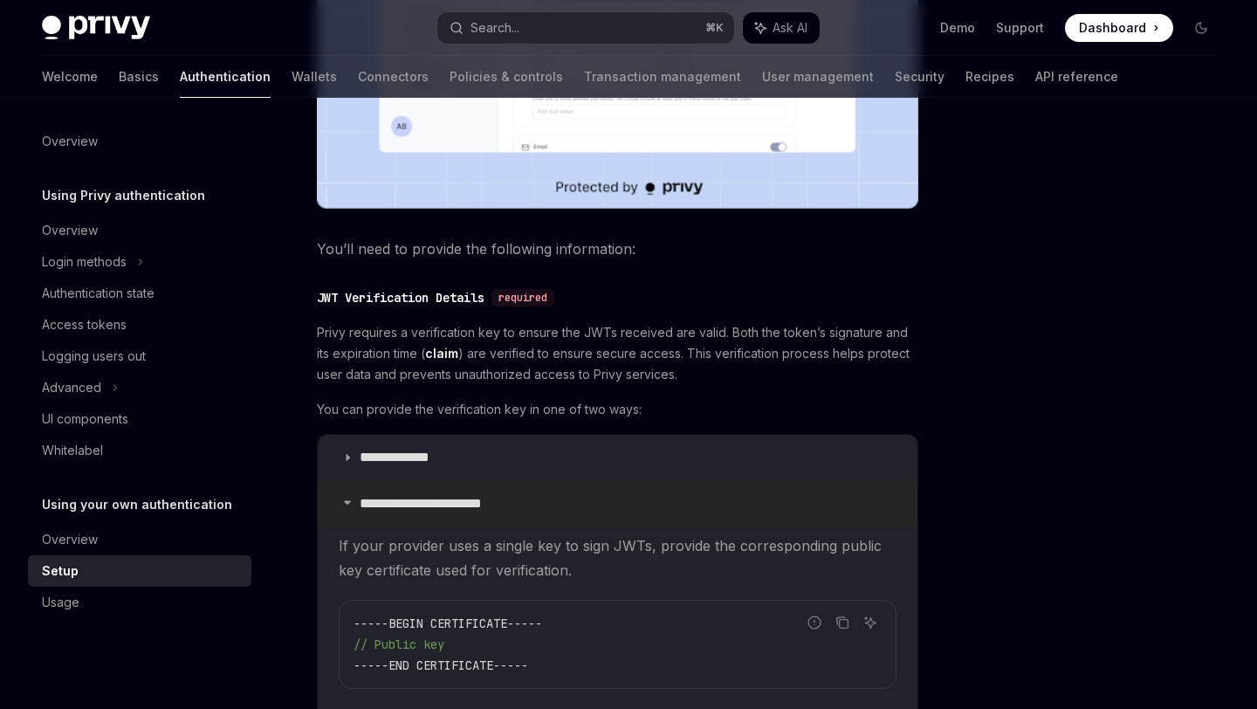
click at [342, 506] on icon at bounding box center [347, 502] width 10 height 10
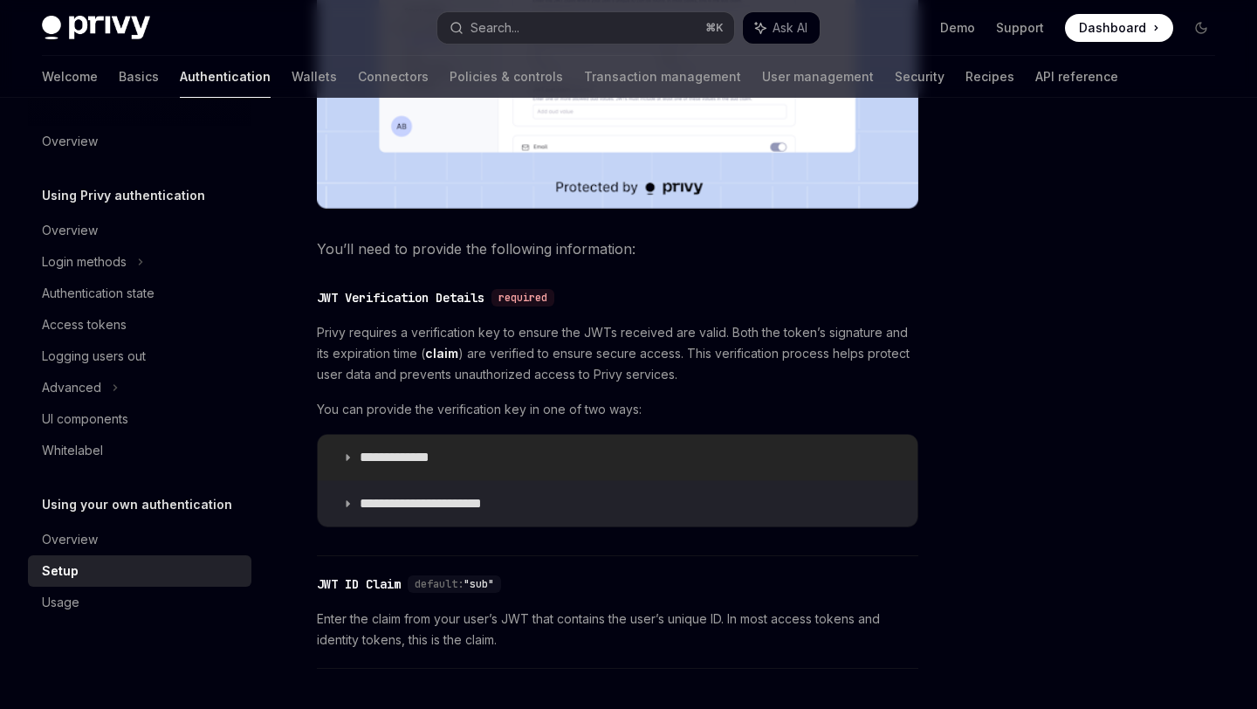
click at [344, 456] on icon at bounding box center [347, 457] width 10 height 10
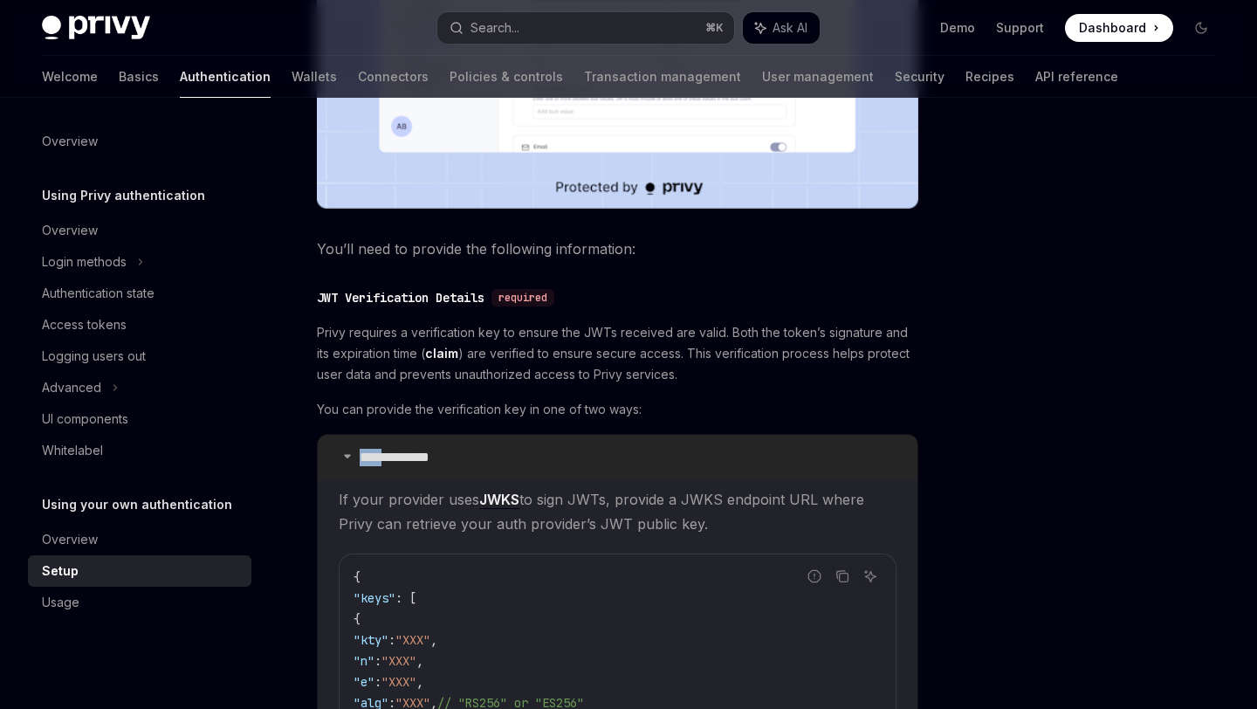
click at [344, 456] on icon at bounding box center [347, 456] width 10 height 10
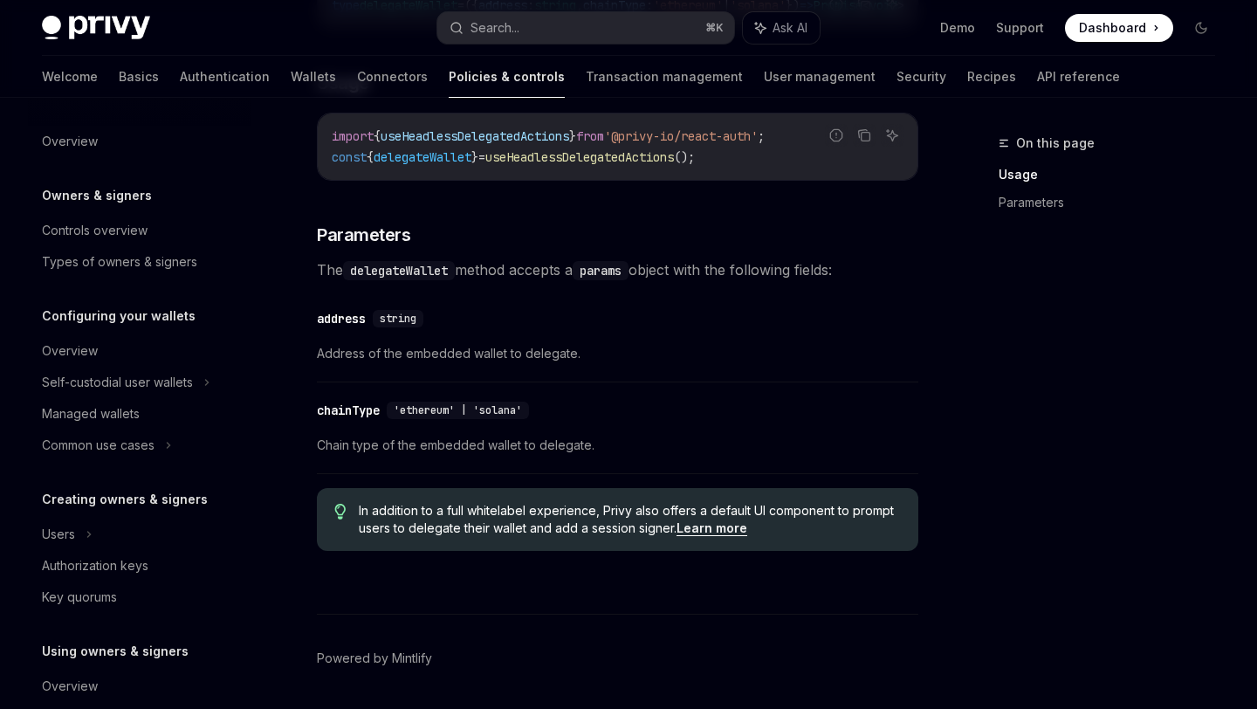
scroll to position [437, 0]
